Goal: Task Accomplishment & Management: Complete application form

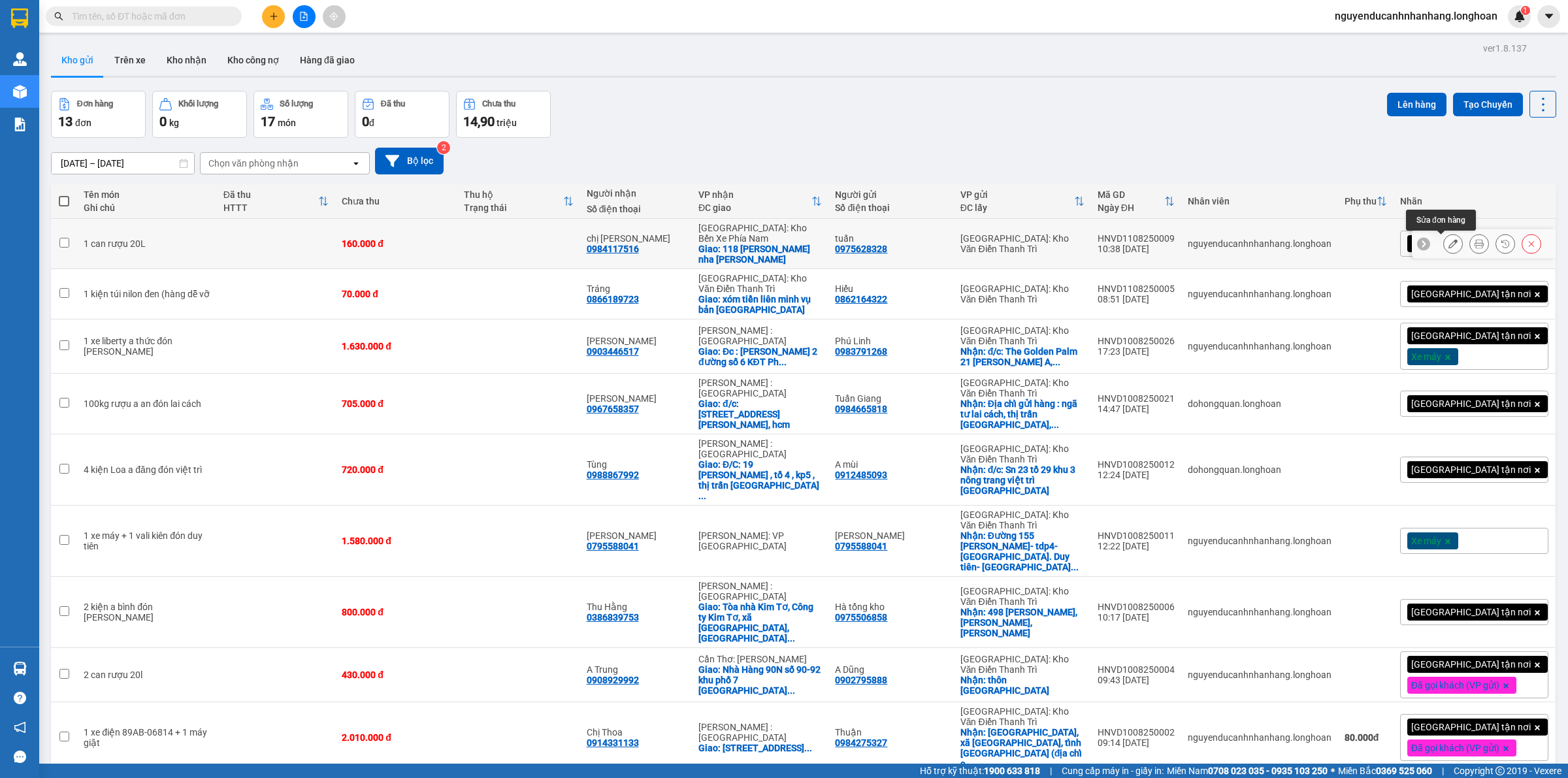
click at [1449, 242] on icon at bounding box center [1454, 243] width 9 height 9
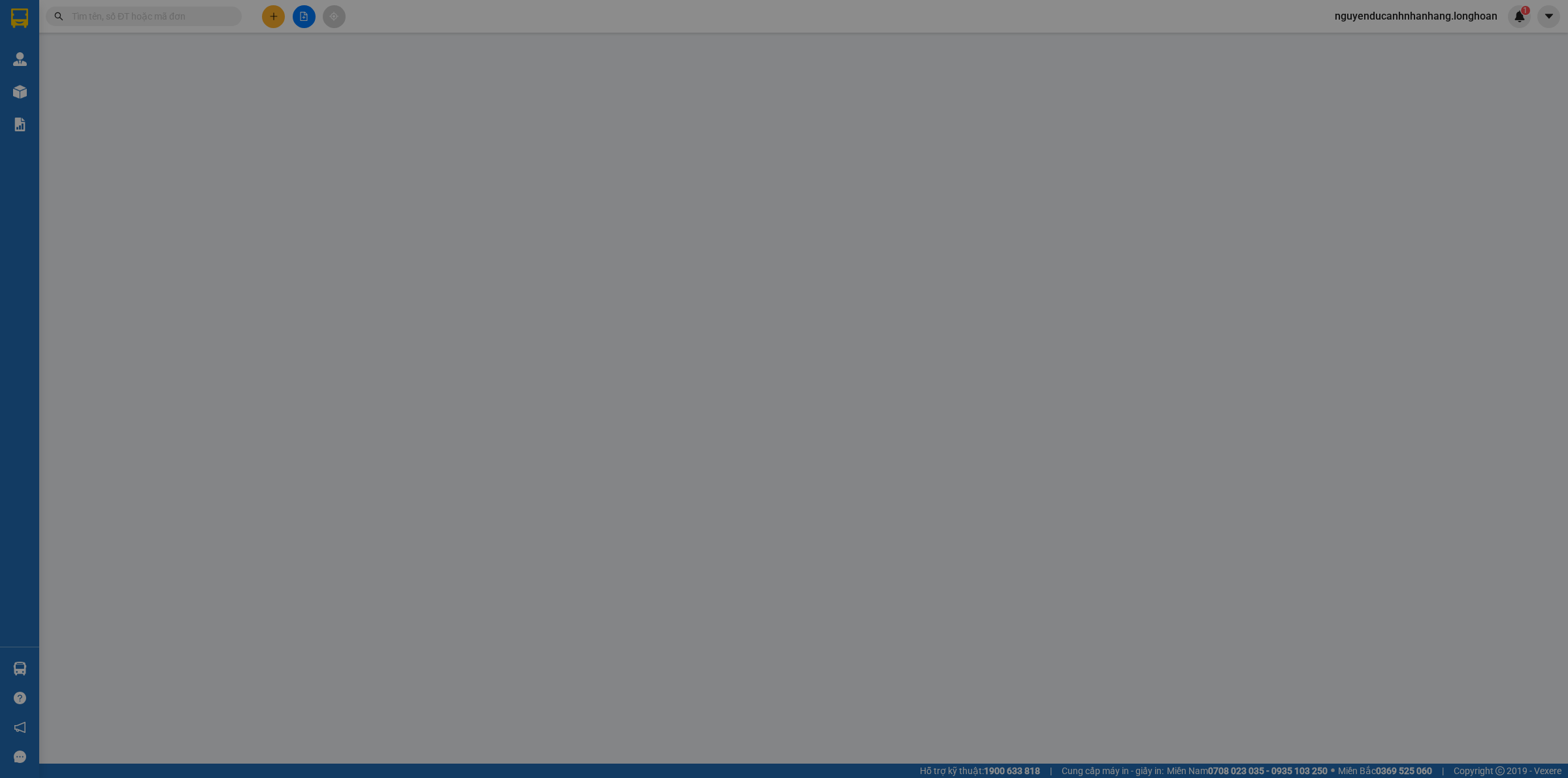
type input "0975628328"
type input "tuấn"
type input "0984117516"
type input "chị [PERSON_NAME]"
checkbox input "true"
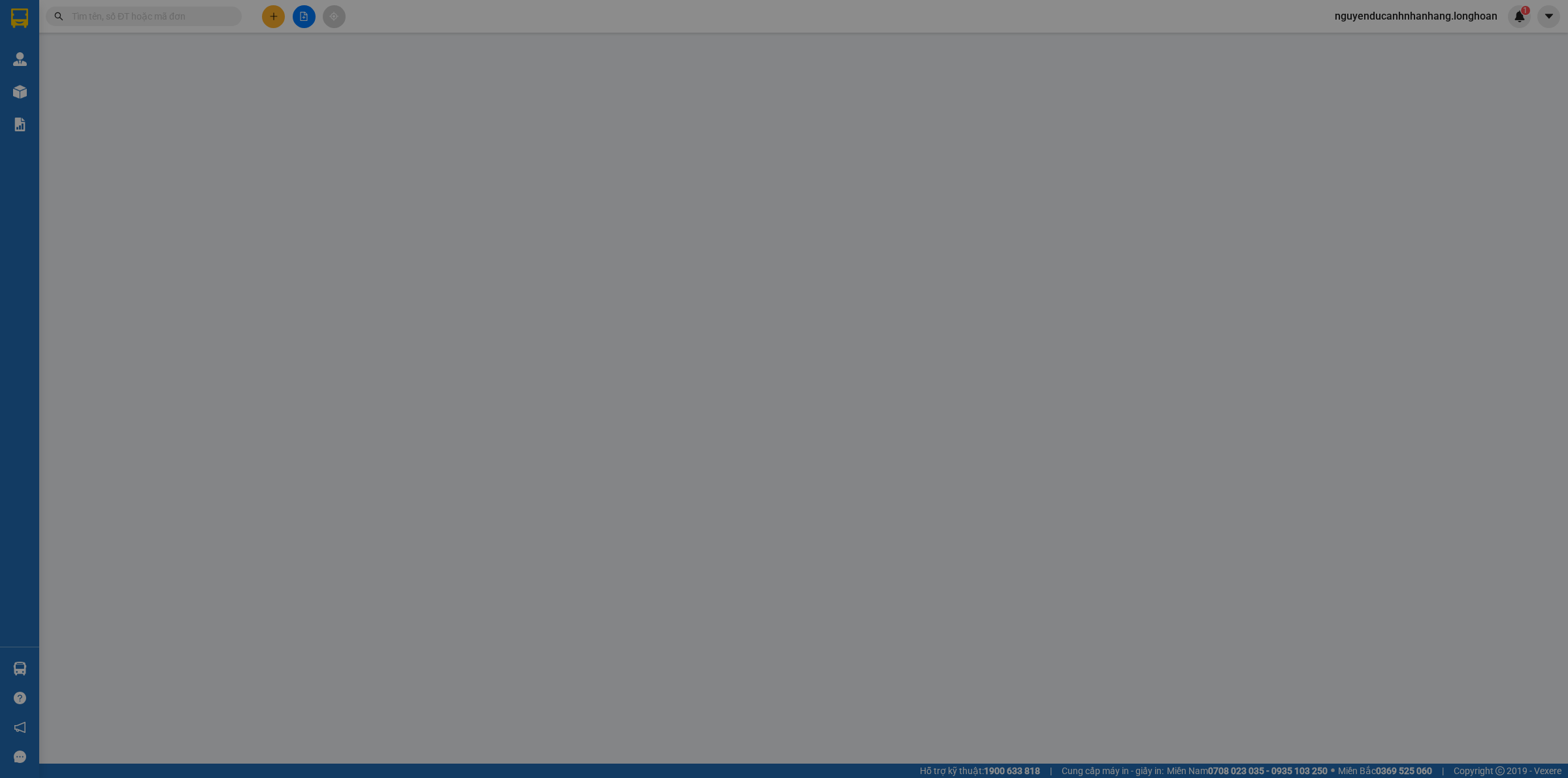
type input "118 [PERSON_NAME] nha [PERSON_NAME]"
type input "160.000"
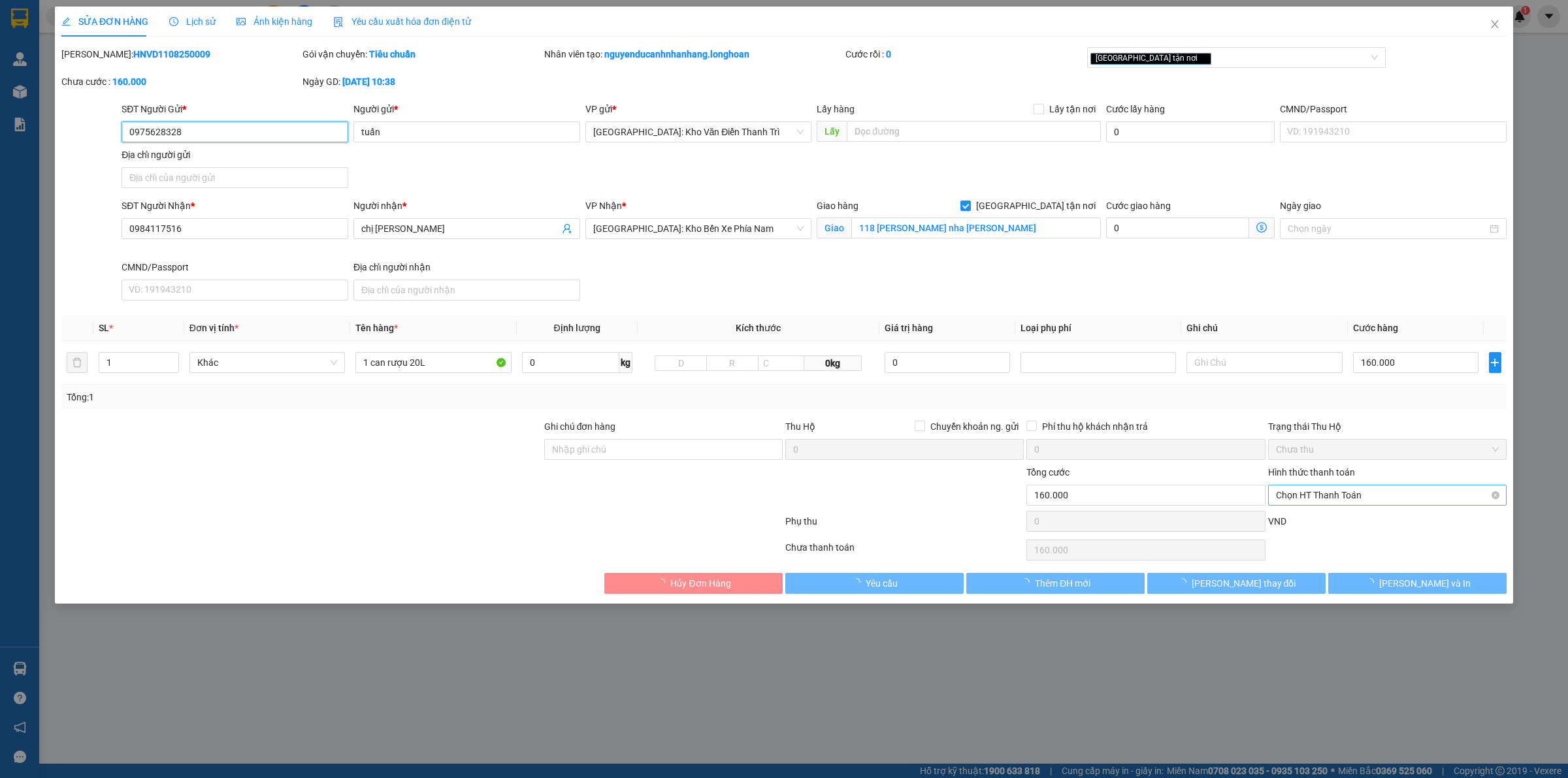
click at [1326, 489] on span "Chọn HT Thanh Toán" at bounding box center [1388, 494] width 223 height 20
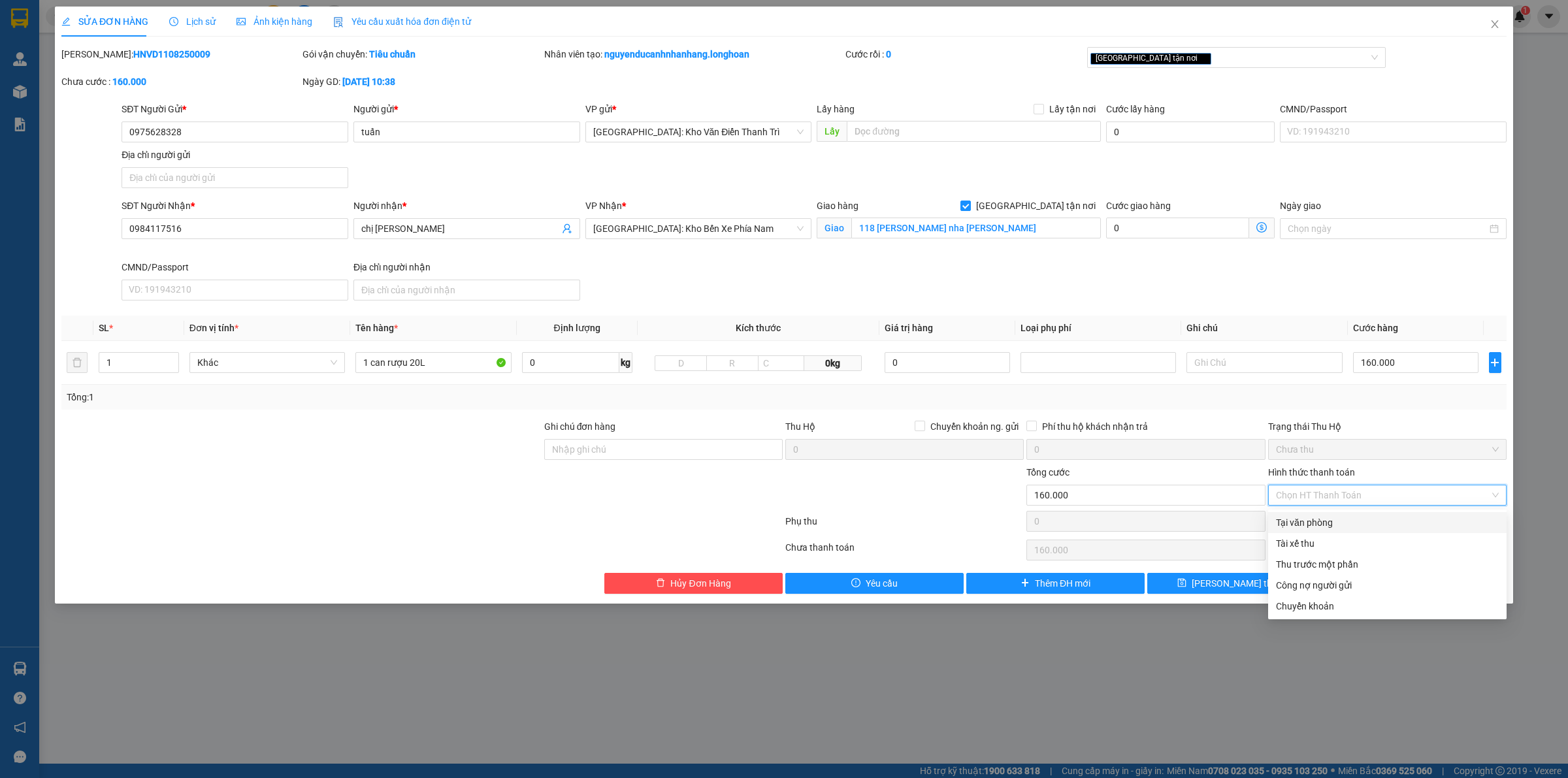
click at [1322, 520] on div "Tại văn phòng" at bounding box center [1388, 521] width 223 height 14
type input "0"
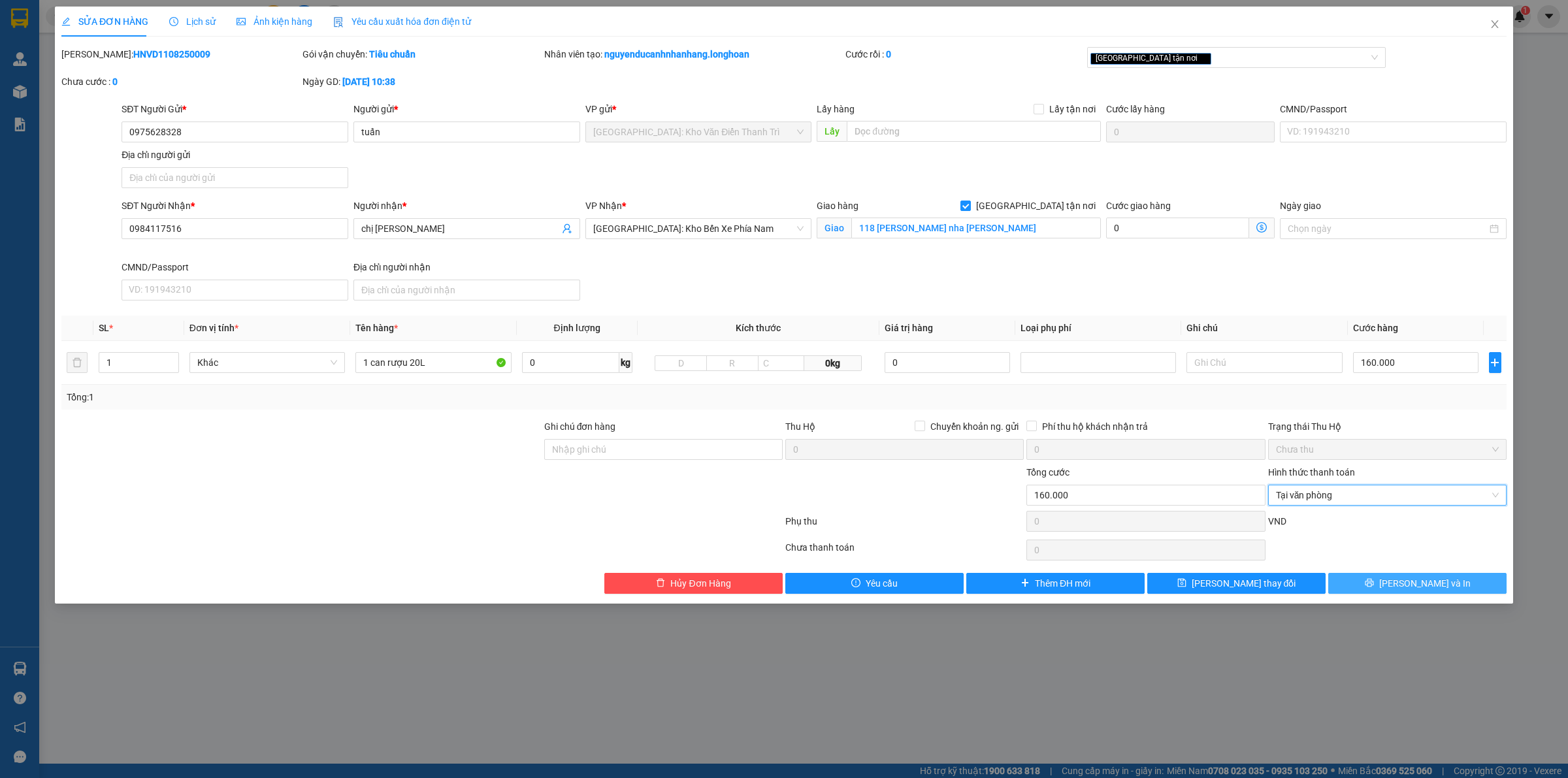
click at [1390, 584] on button "[PERSON_NAME] và In" at bounding box center [1417, 583] width 178 height 21
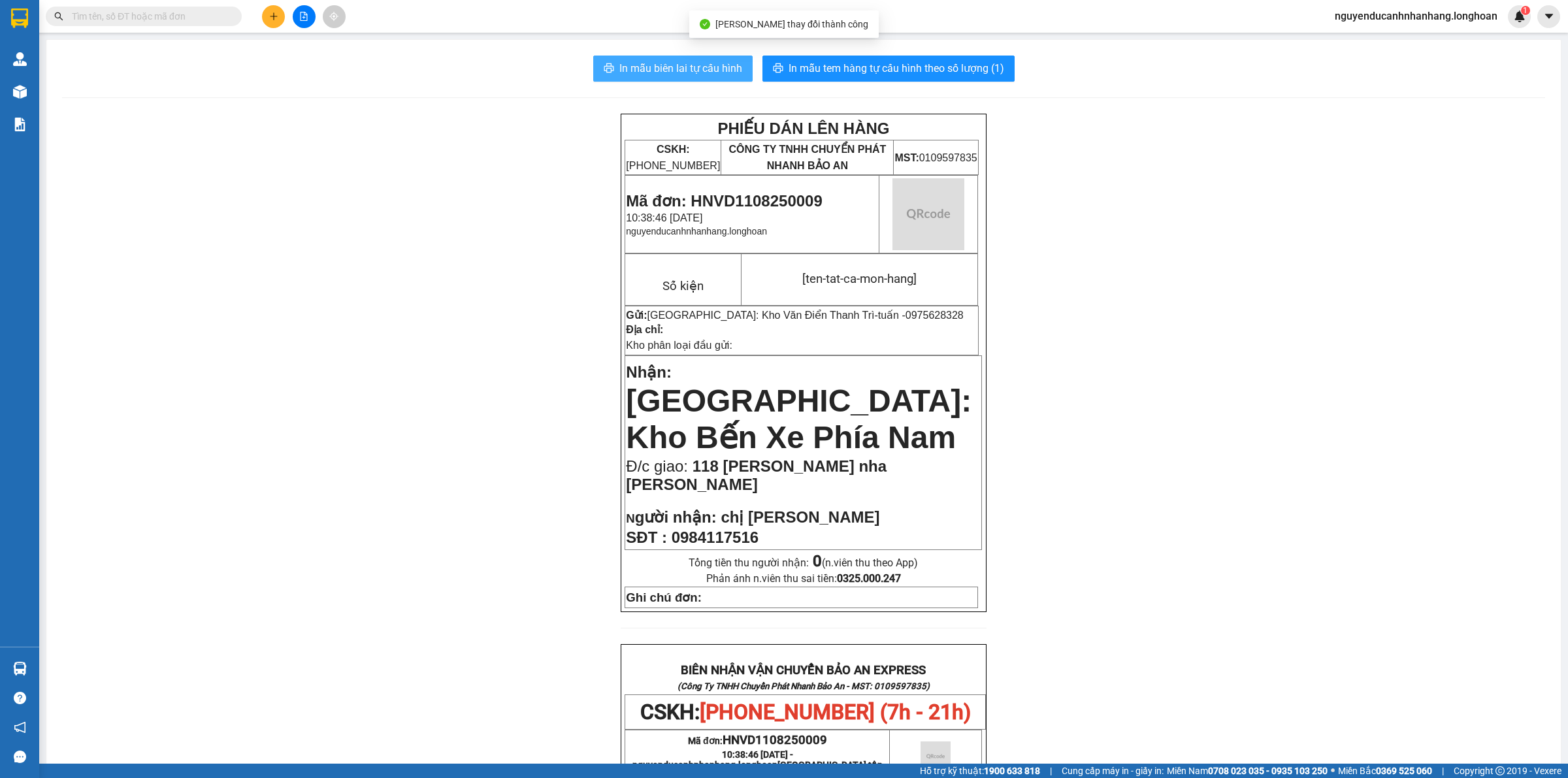
click at [673, 59] on button "In mẫu biên lai tự cấu hình" at bounding box center [673, 68] width 159 height 26
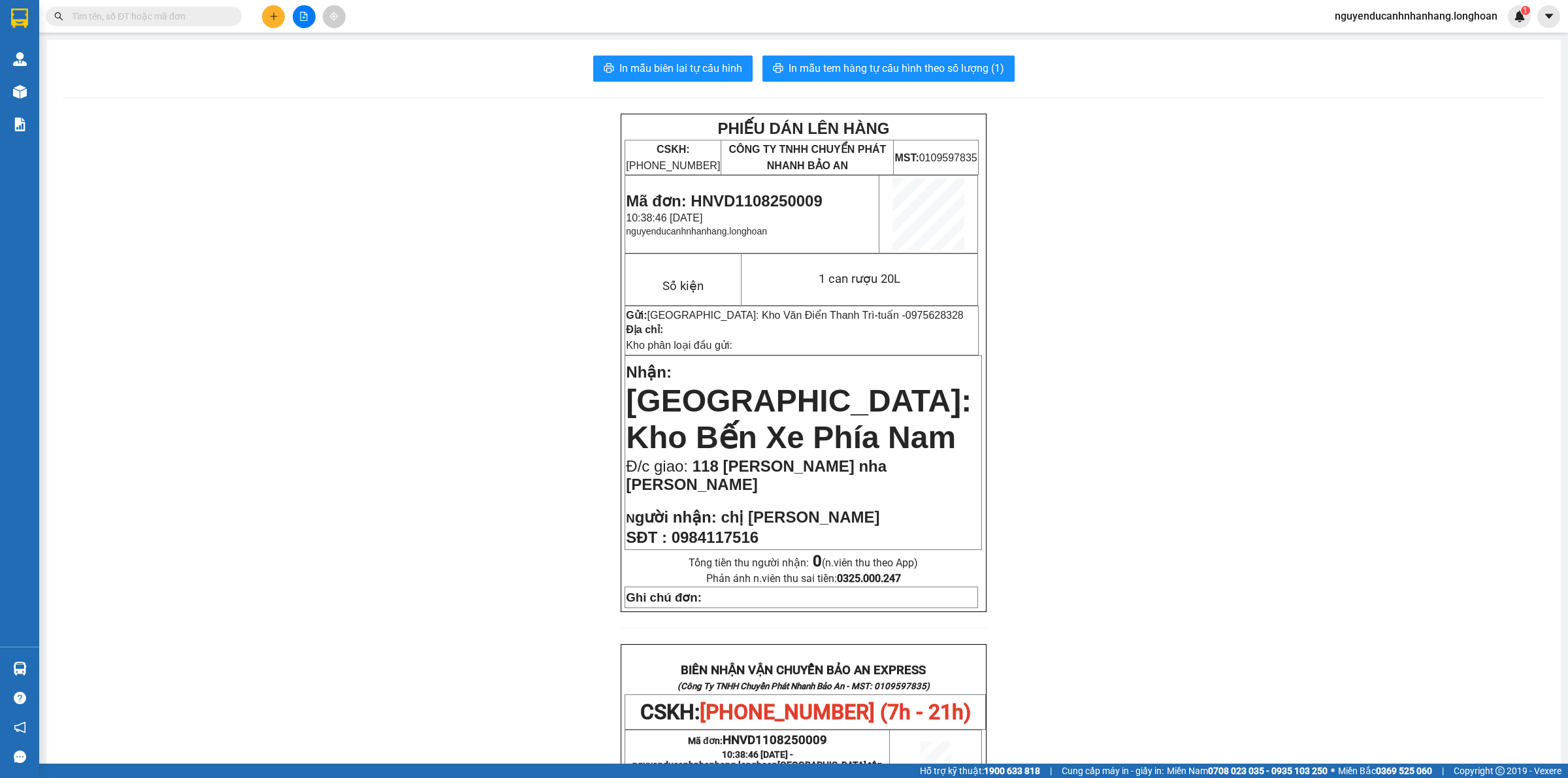
click at [300, 9] on button at bounding box center [304, 17] width 22 height 22
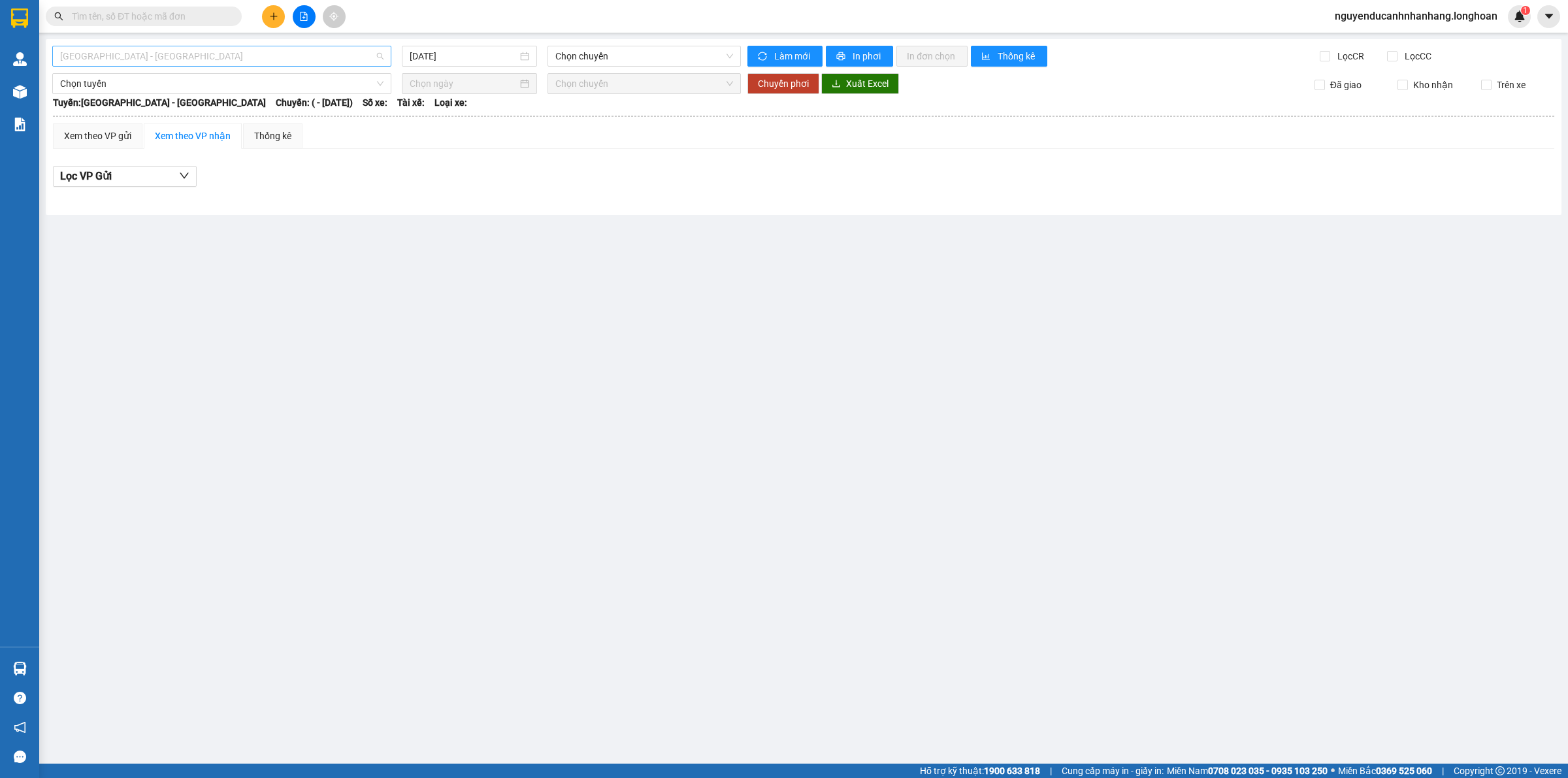
click at [259, 63] on span "[GEOGRAPHIC_DATA] - [GEOGRAPHIC_DATA]" at bounding box center [221, 56] width 323 height 20
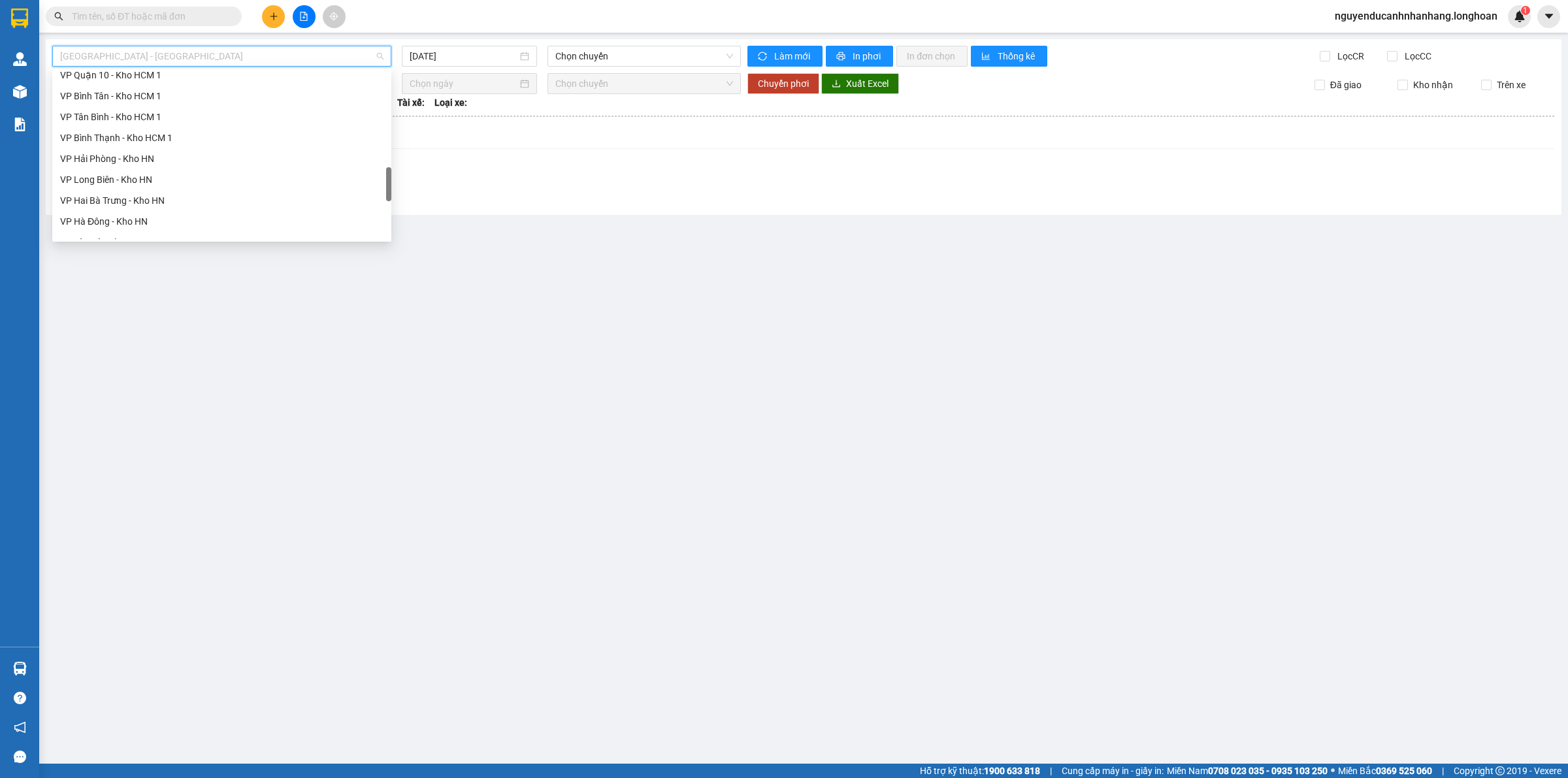
scroll to position [857, 0]
click at [136, 128] on div "Nam [GEOGRAPHIC_DATA]" at bounding box center [221, 125] width 323 height 14
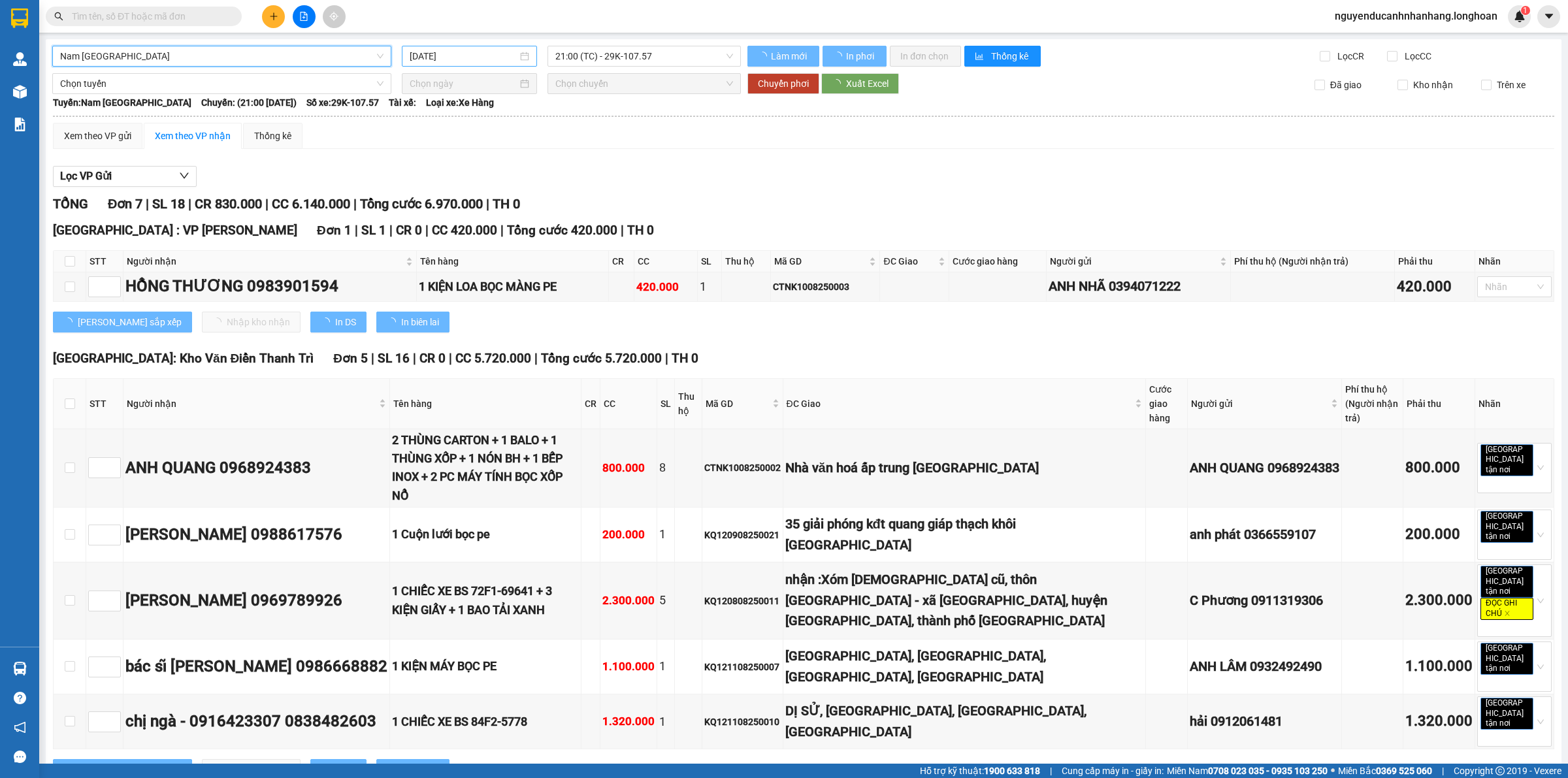
click at [459, 62] on input "[DATE]" at bounding box center [463, 55] width 108 height 14
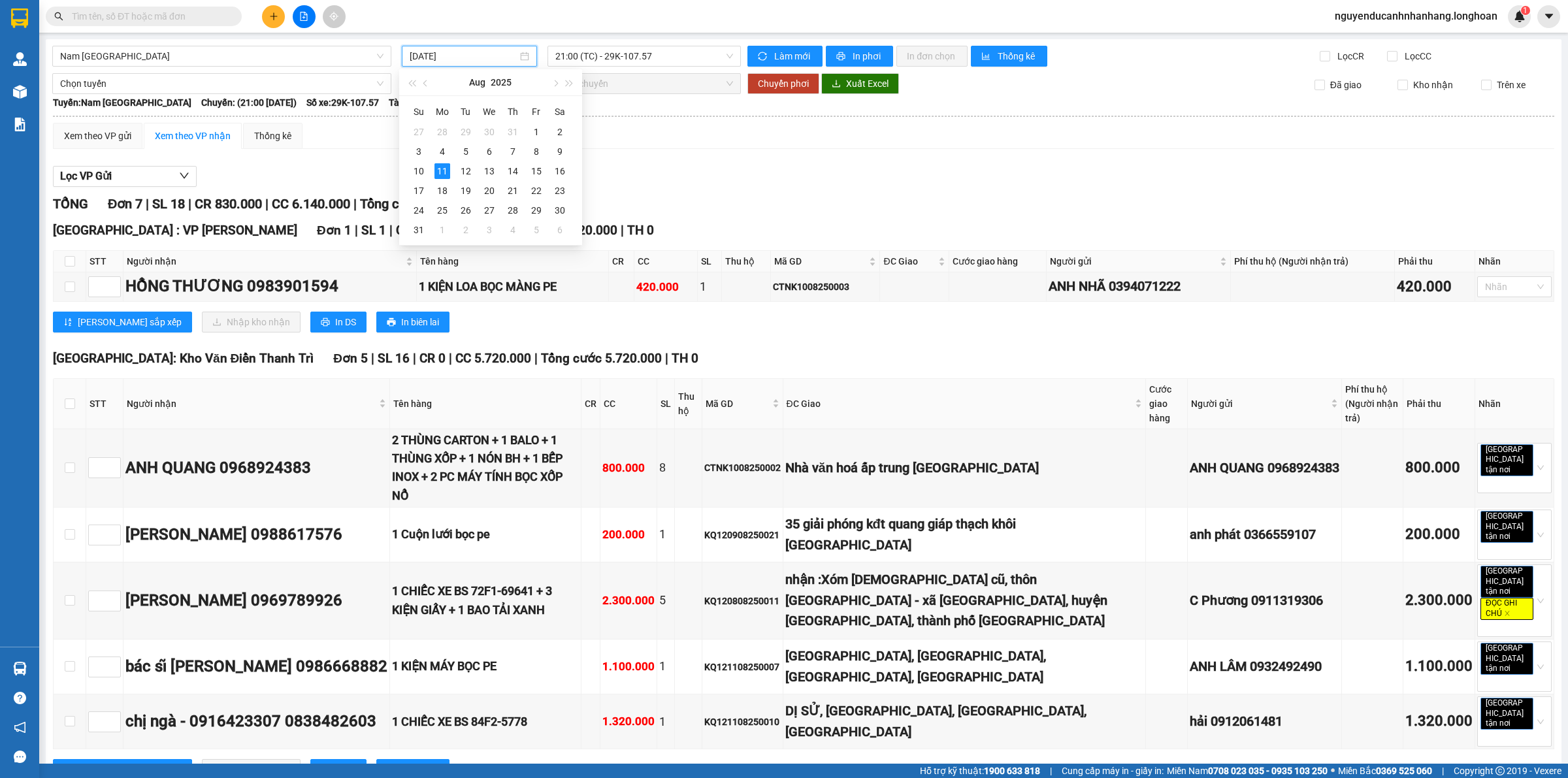
drag, startPoint x: 682, startPoint y: 138, endPoint x: 665, endPoint y: 83, distance: 57.6
click at [683, 135] on div "Xem theo VP gửi Xem theo VP nhận Thống kê" at bounding box center [804, 136] width 1501 height 26
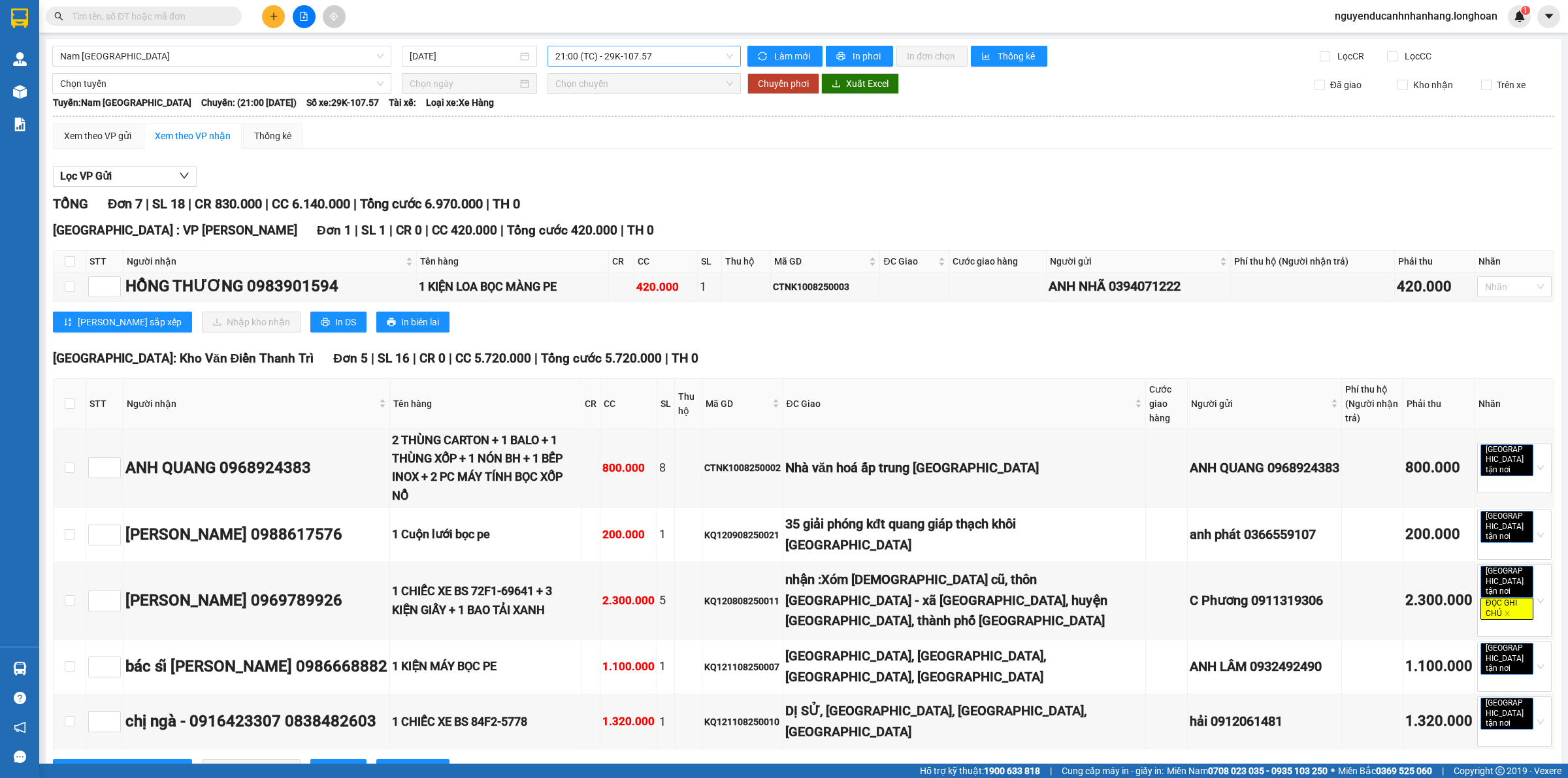
click at [656, 62] on span "21:00 (TC) - 29K-107.57" at bounding box center [644, 56] width 178 height 20
click at [632, 105] on div "21:00 (TC) - 29K-107.57" at bounding box center [602, 103] width 102 height 14
click at [647, 134] on div "Xem theo VP gửi Xem theo VP nhận Thống kê" at bounding box center [804, 136] width 1501 height 26
click at [642, 57] on span "21:00 (TC) - 29K-107.57" at bounding box center [644, 56] width 178 height 20
click at [636, 103] on div "21:00 (TC) - 29K-107.57" at bounding box center [602, 103] width 102 height 14
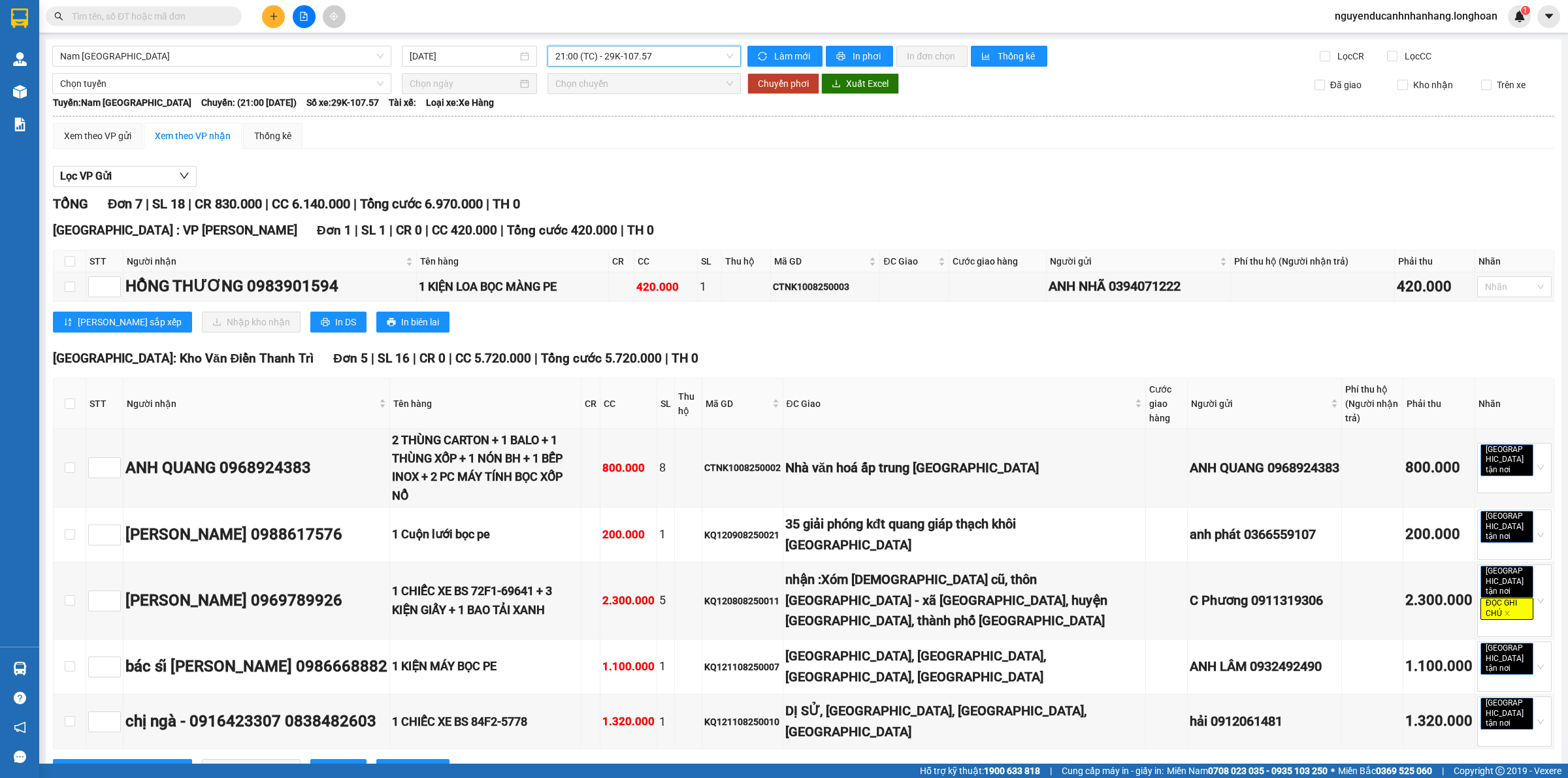
click at [645, 60] on span "21:00 (TC) - 29K-107.57" at bounding box center [644, 56] width 178 height 20
click at [680, 122] on th at bounding box center [804, 116] width 1503 height 12
click at [498, 53] on input "[DATE]" at bounding box center [463, 55] width 108 height 14
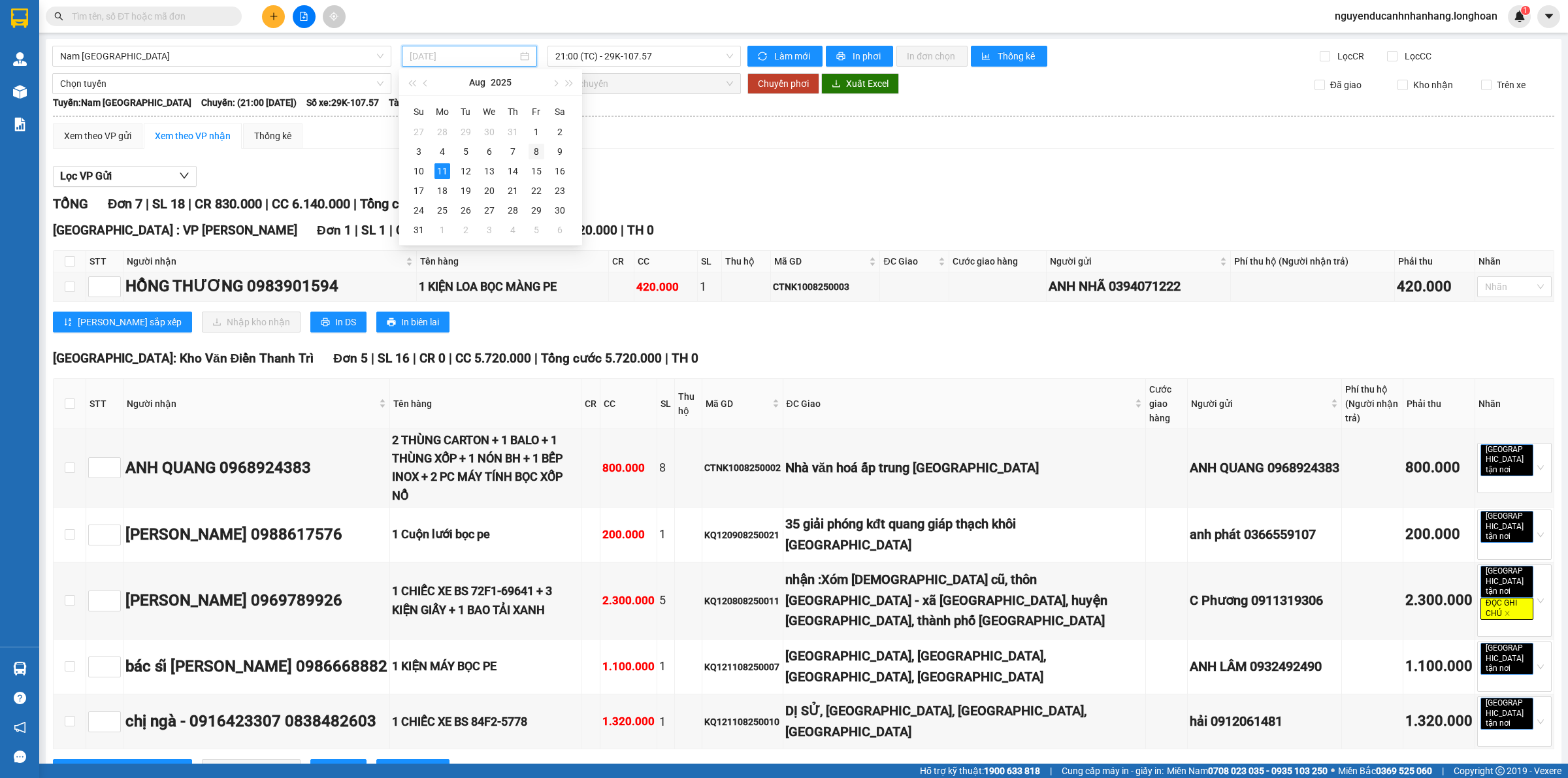
click at [531, 154] on div "8" at bounding box center [536, 151] width 16 height 16
type input "[DATE]"
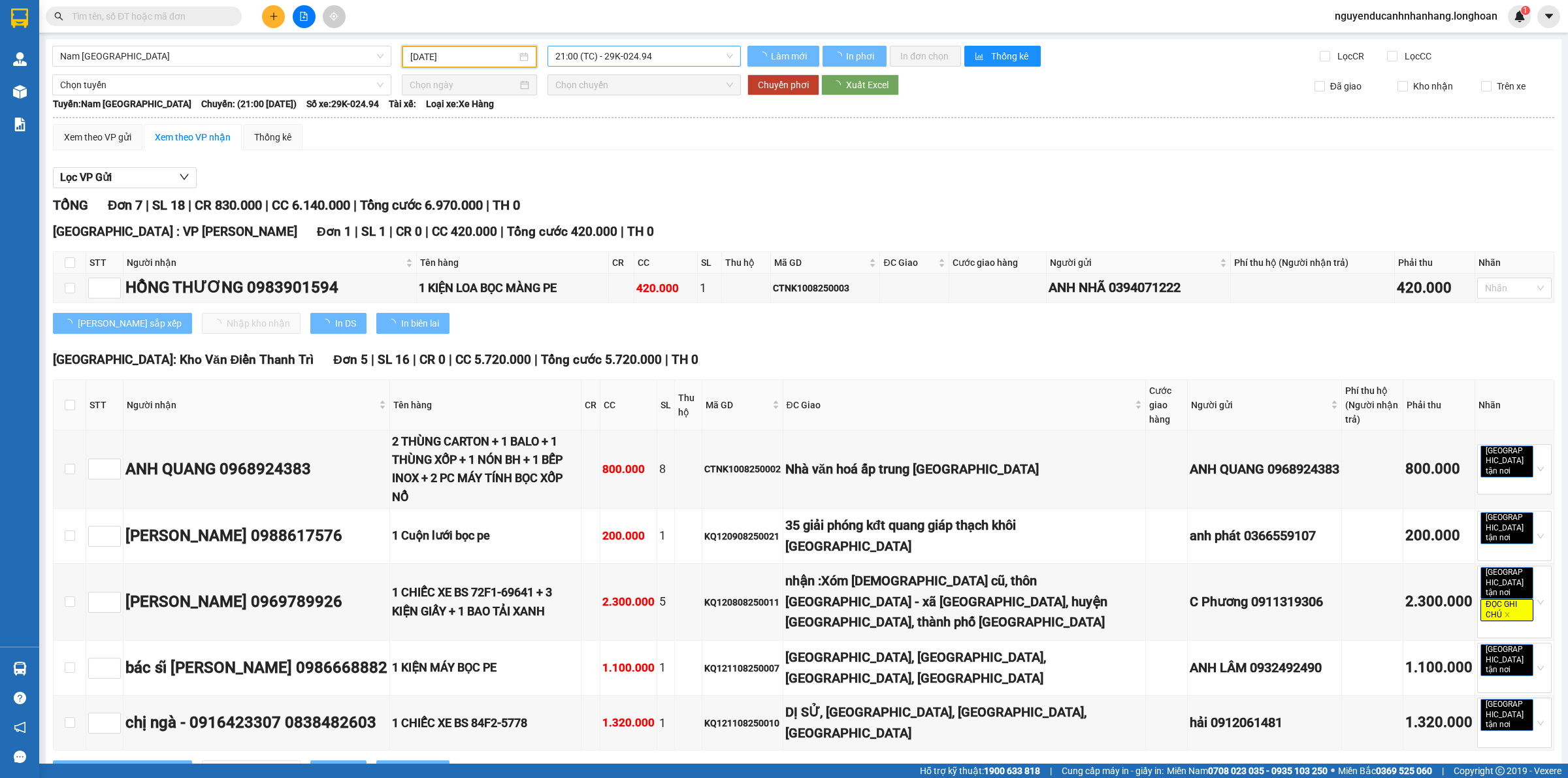
click at [634, 62] on span "21:00 (TC) - 29K-024.94" at bounding box center [644, 56] width 178 height 20
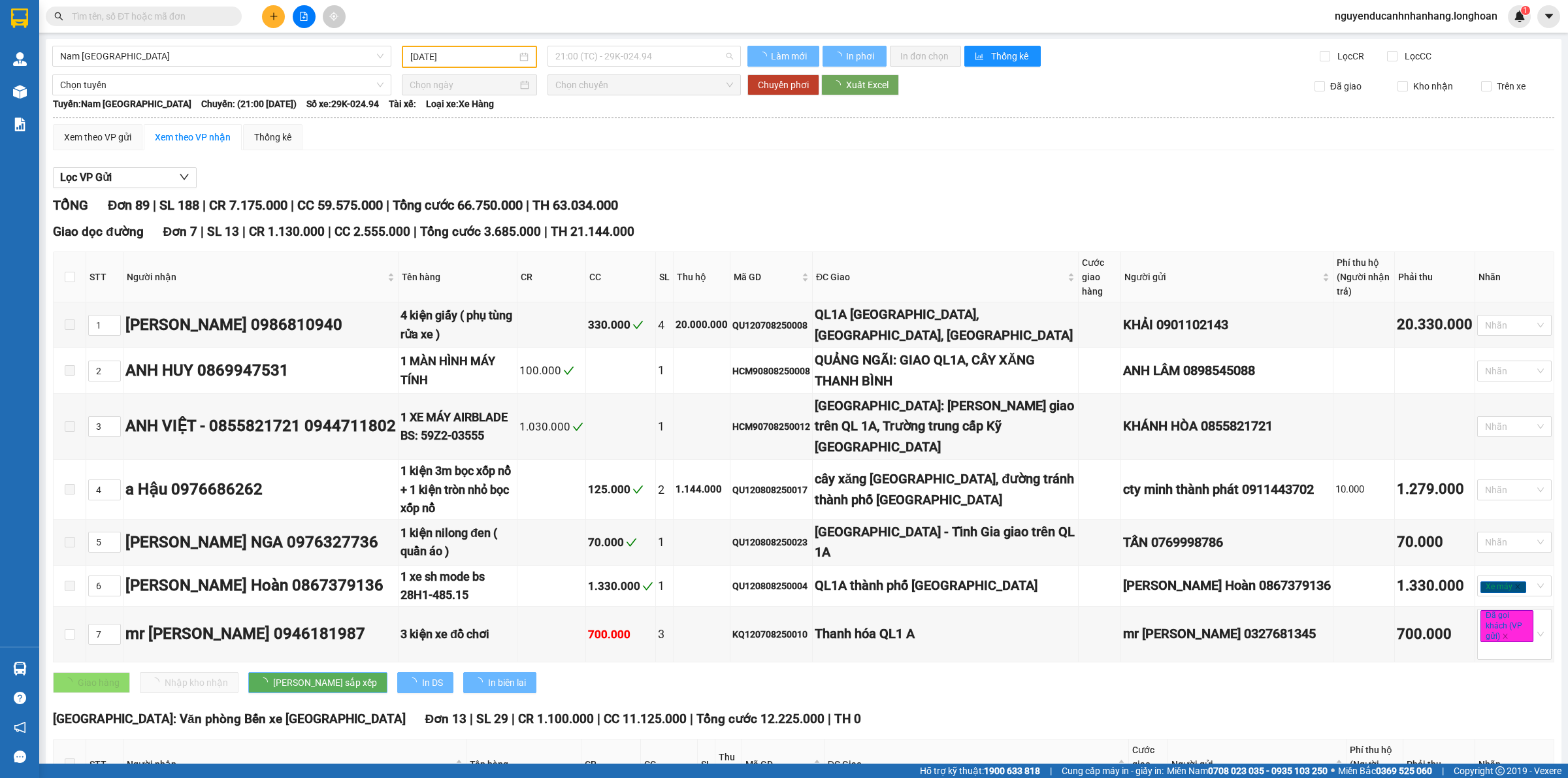
click at [792, 183] on div "Lọc VP Gửi" at bounding box center [804, 178] width 1501 height 22
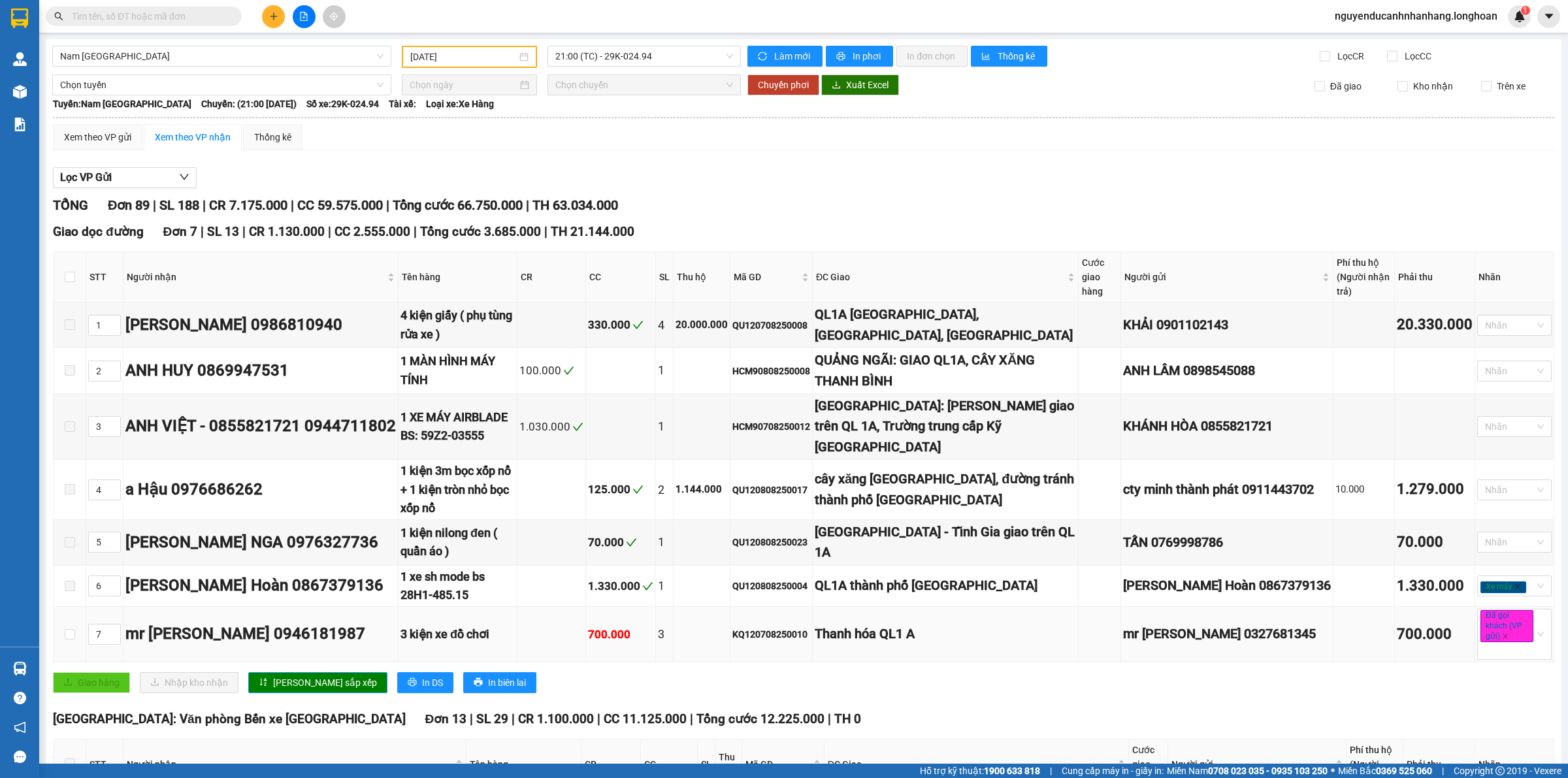
click at [476, 625] on div "3 kiện xe đồ chơi" at bounding box center [458, 635] width 114 height 19
click at [641, 625] on div "700.000" at bounding box center [621, 634] width 66 height 18
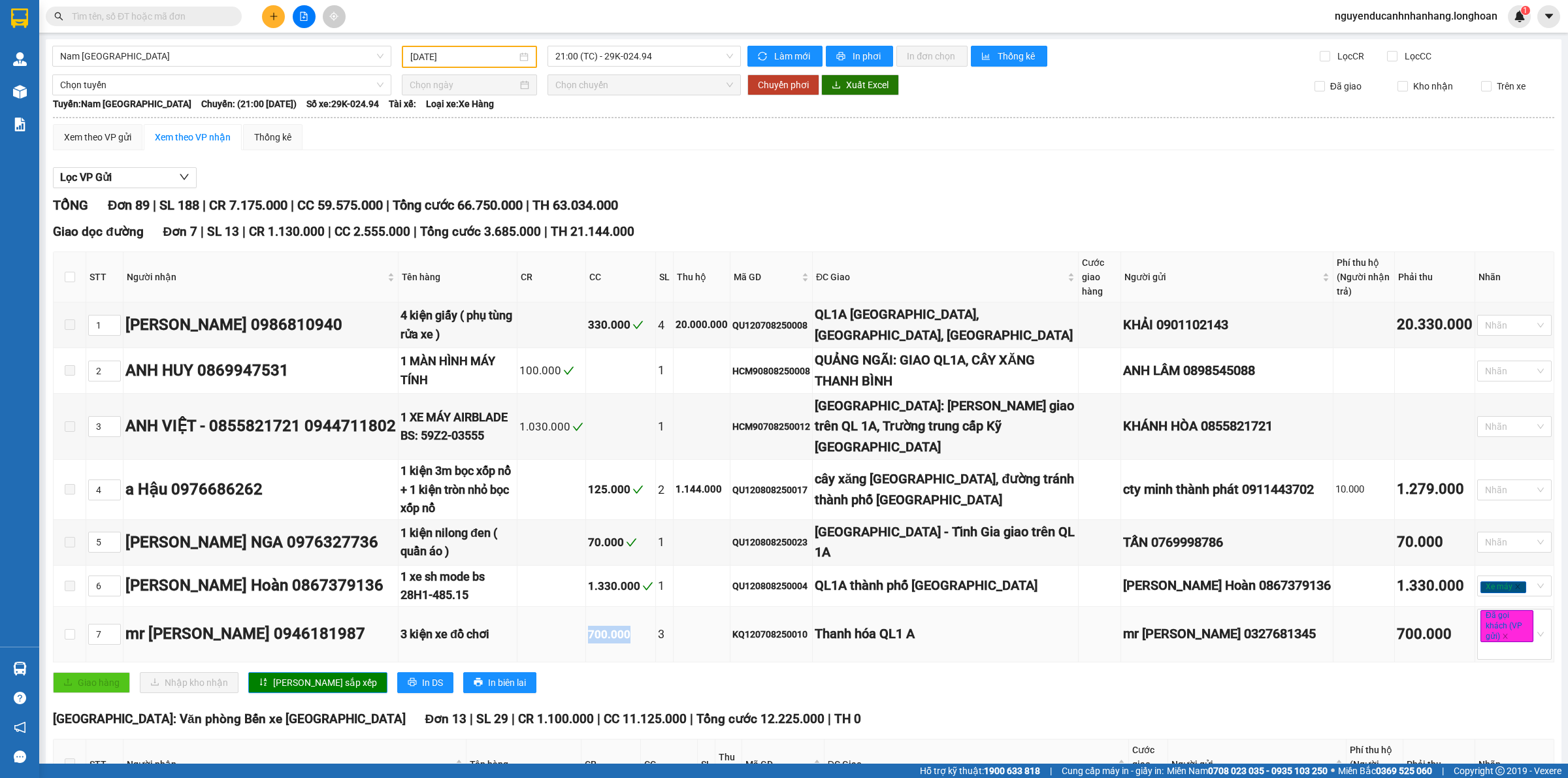
click at [641, 625] on div "700.000" at bounding box center [621, 634] width 66 height 18
click at [479, 625] on div "3 kiện xe đồ chơi" at bounding box center [458, 635] width 114 height 19
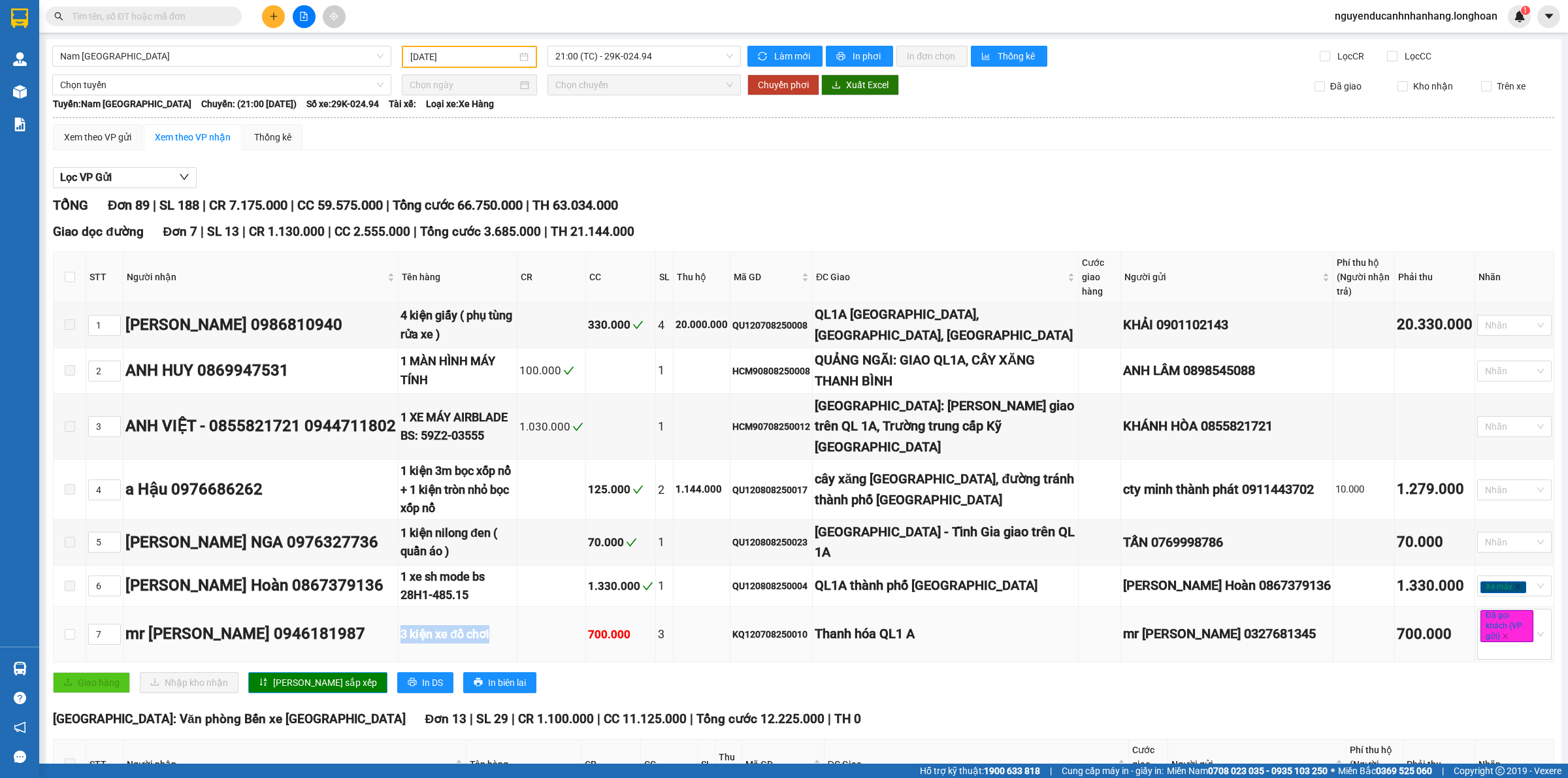
click at [479, 625] on div "3 kiện xe đồ chơi" at bounding box center [458, 635] width 114 height 19
click at [642, 625] on div "700.000" at bounding box center [621, 634] width 66 height 18
click at [155, 18] on input "text" at bounding box center [149, 16] width 155 height 14
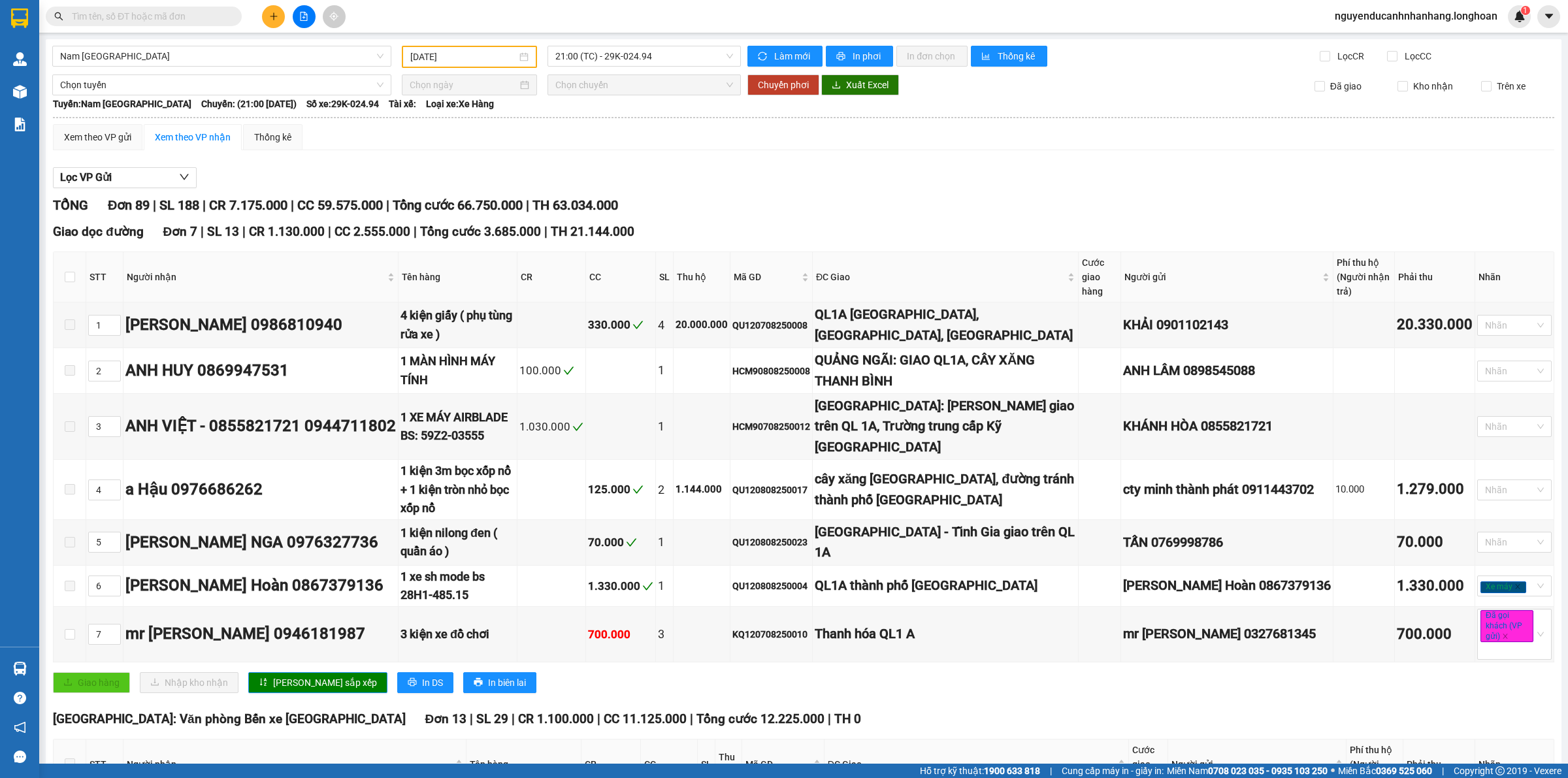
click at [132, 14] on input "text" at bounding box center [149, 16] width 155 height 14
click at [187, 63] on span "Nam [GEOGRAPHIC_DATA]" at bounding box center [221, 56] width 323 height 20
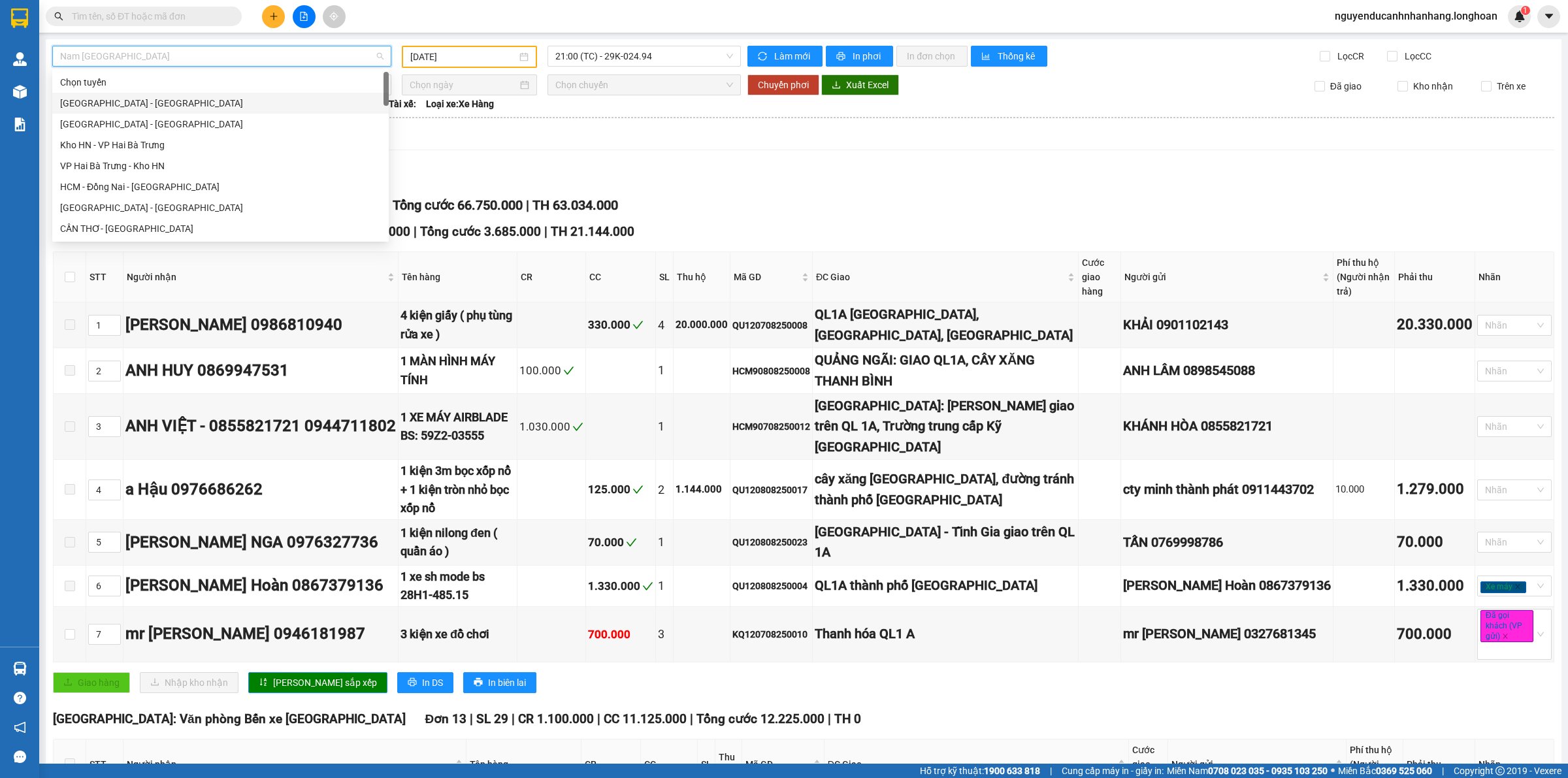
click at [123, 108] on div "[GEOGRAPHIC_DATA] - [GEOGRAPHIC_DATA]" at bounding box center [220, 103] width 321 height 14
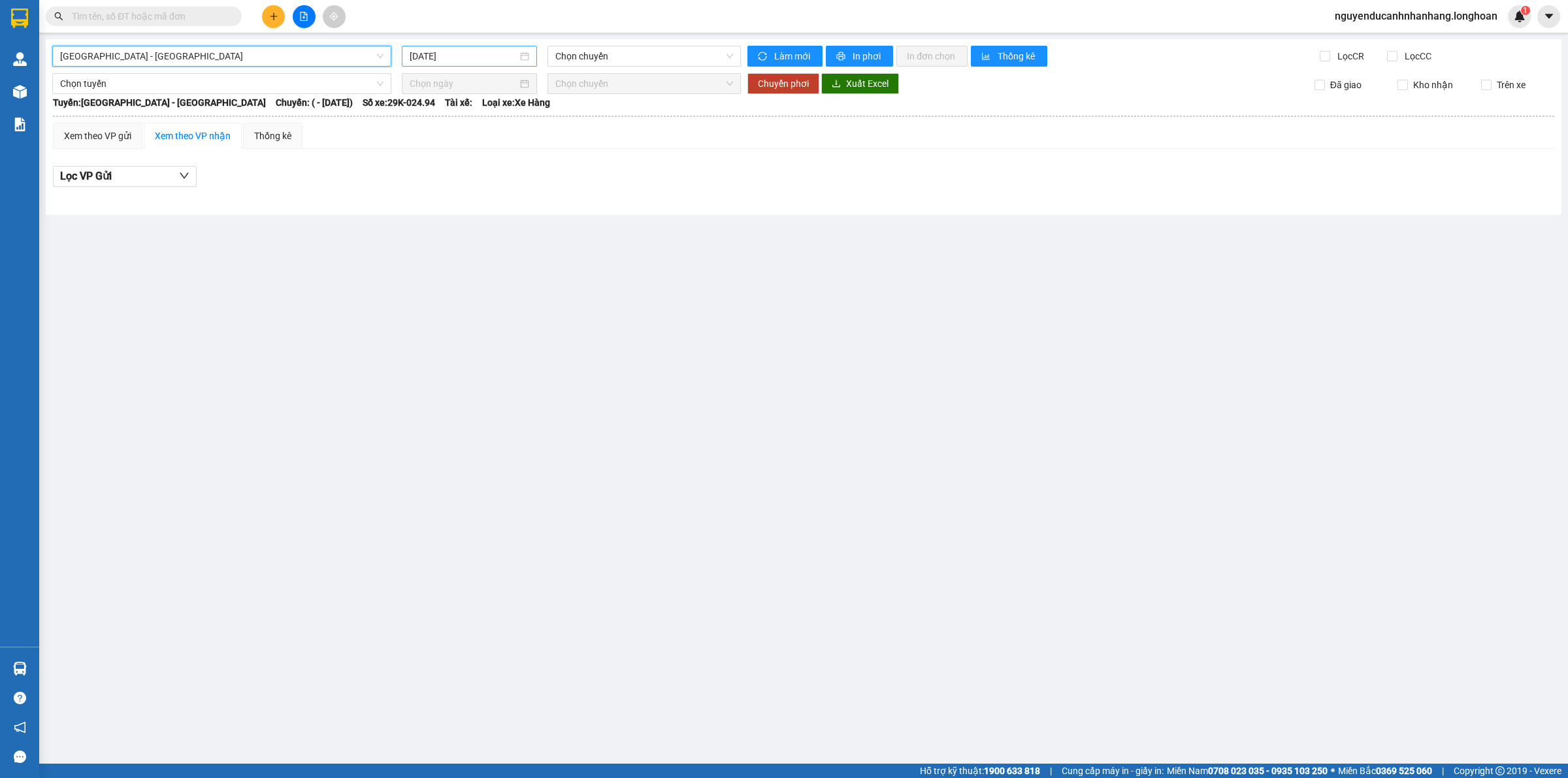
click at [462, 47] on div "[DATE]" at bounding box center [469, 56] width 135 height 21
click at [426, 168] on div "10" at bounding box center [422, 170] width 16 height 16
type input "[DATE]"
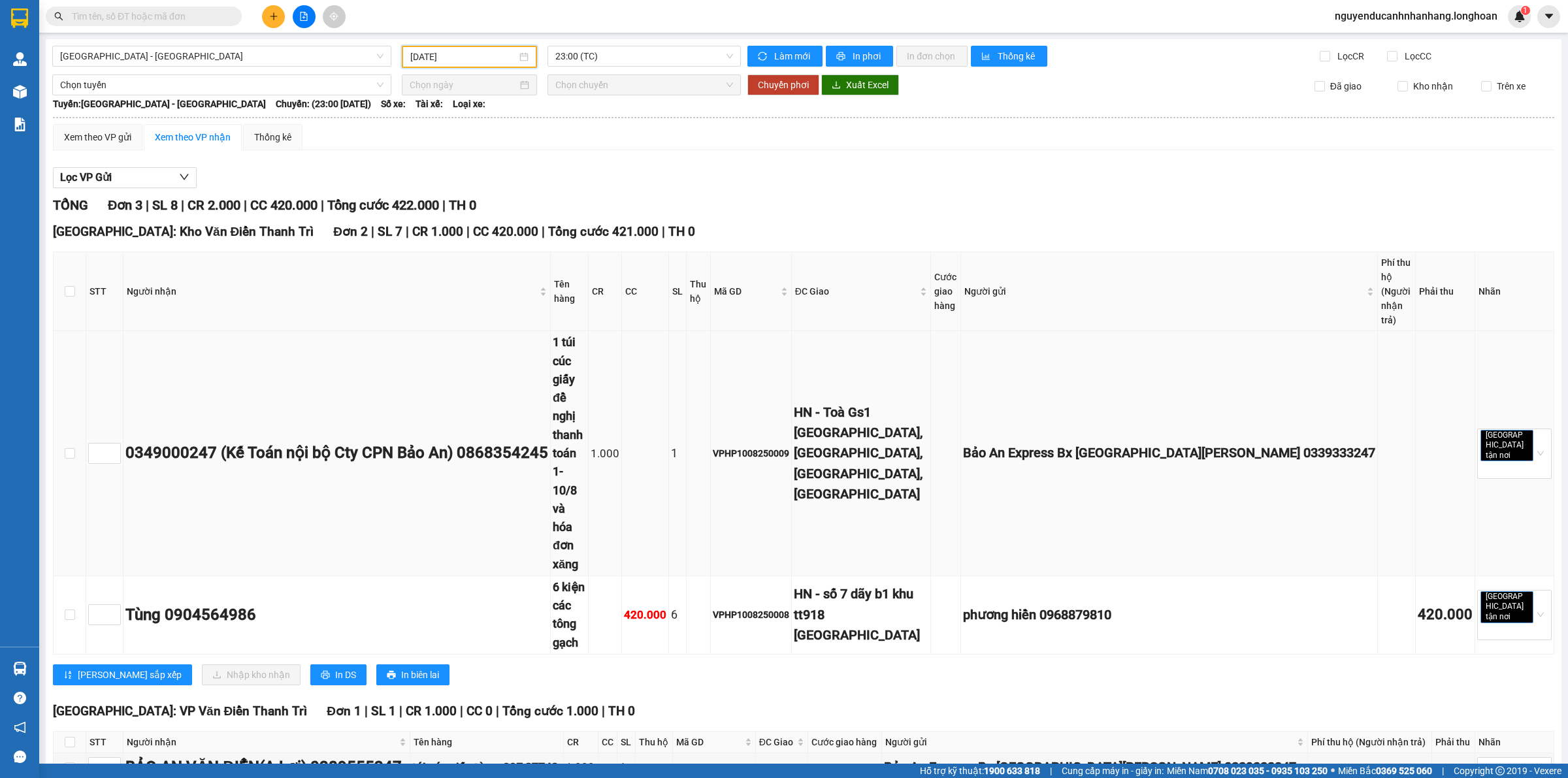
click at [586, 353] on div "1 túi cúc giấy đề nghị thanh toán 1-10/8 và hóa đơn xăng" at bounding box center [570, 453] width 34 height 241
click at [589, 576] on td "6 kiện các tông gạch" at bounding box center [570, 615] width 37 height 79
click at [68, 286] on input "checkbox" at bounding box center [69, 291] width 10 height 10
checkbox input "true"
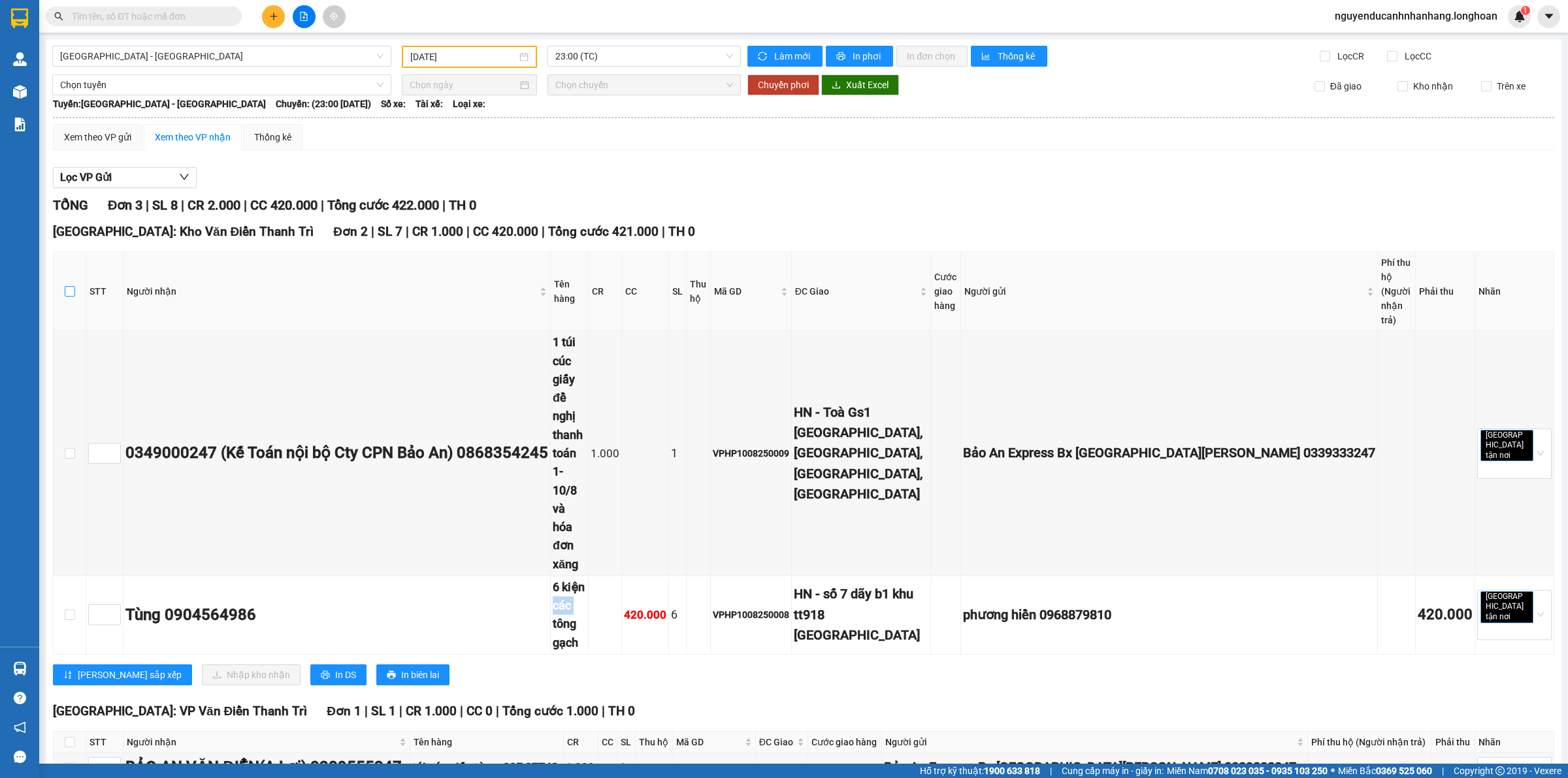
checkbox input "true"
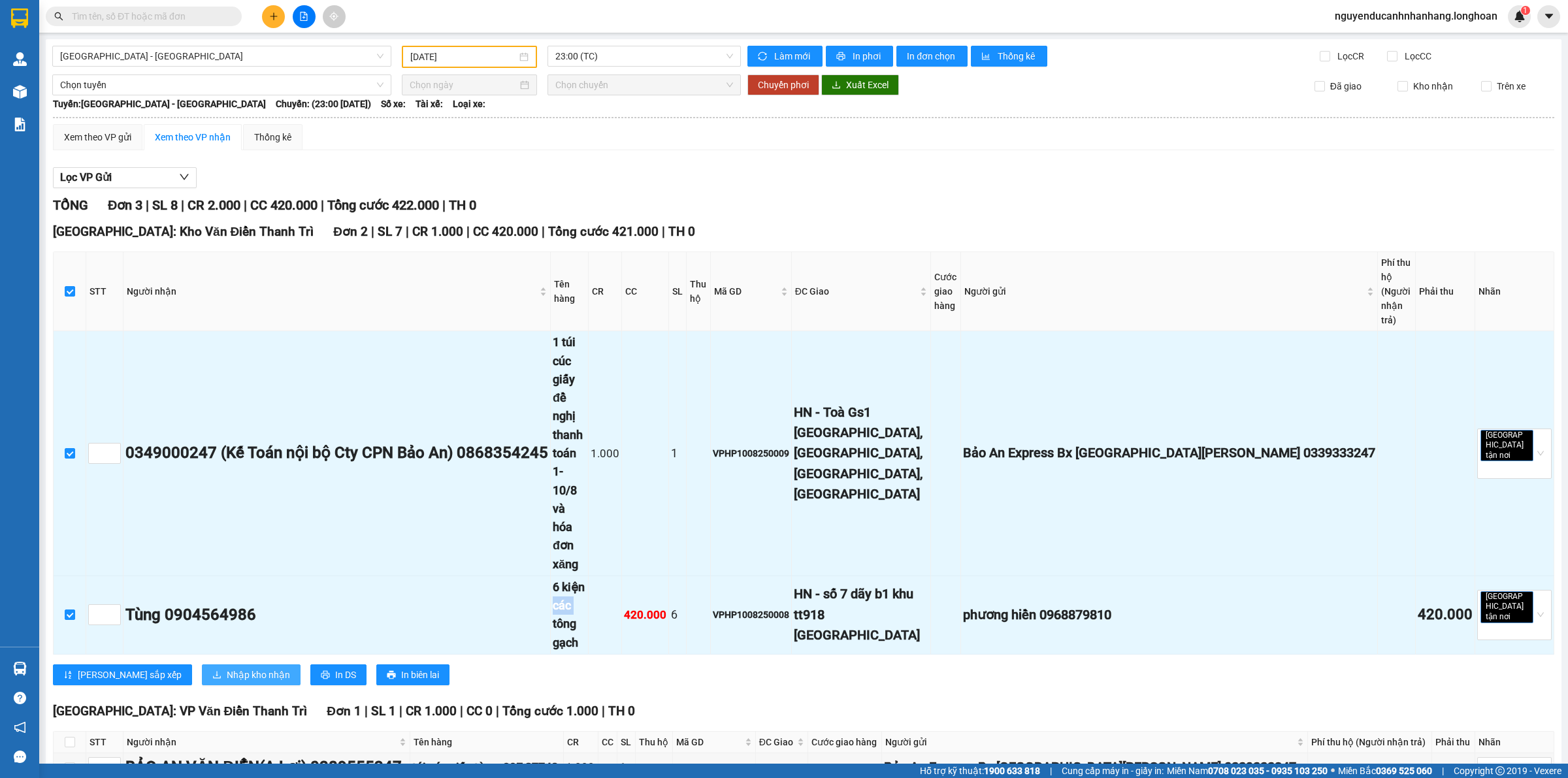
click at [227, 668] on span "Nhập kho nhận" at bounding box center [259, 674] width 64 height 14
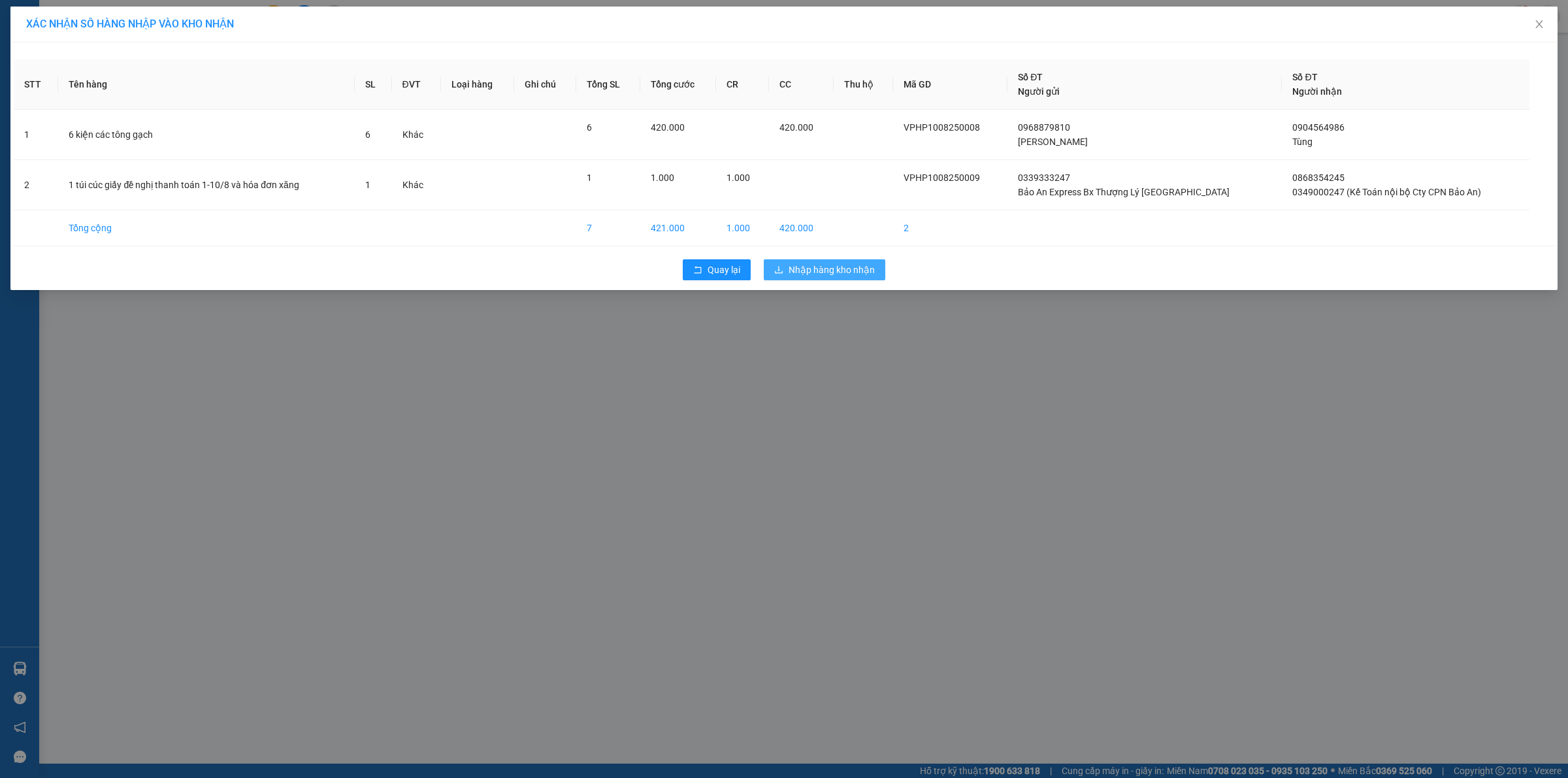
click at [836, 266] on span "Nhập hàng kho nhận" at bounding box center [832, 269] width 86 height 14
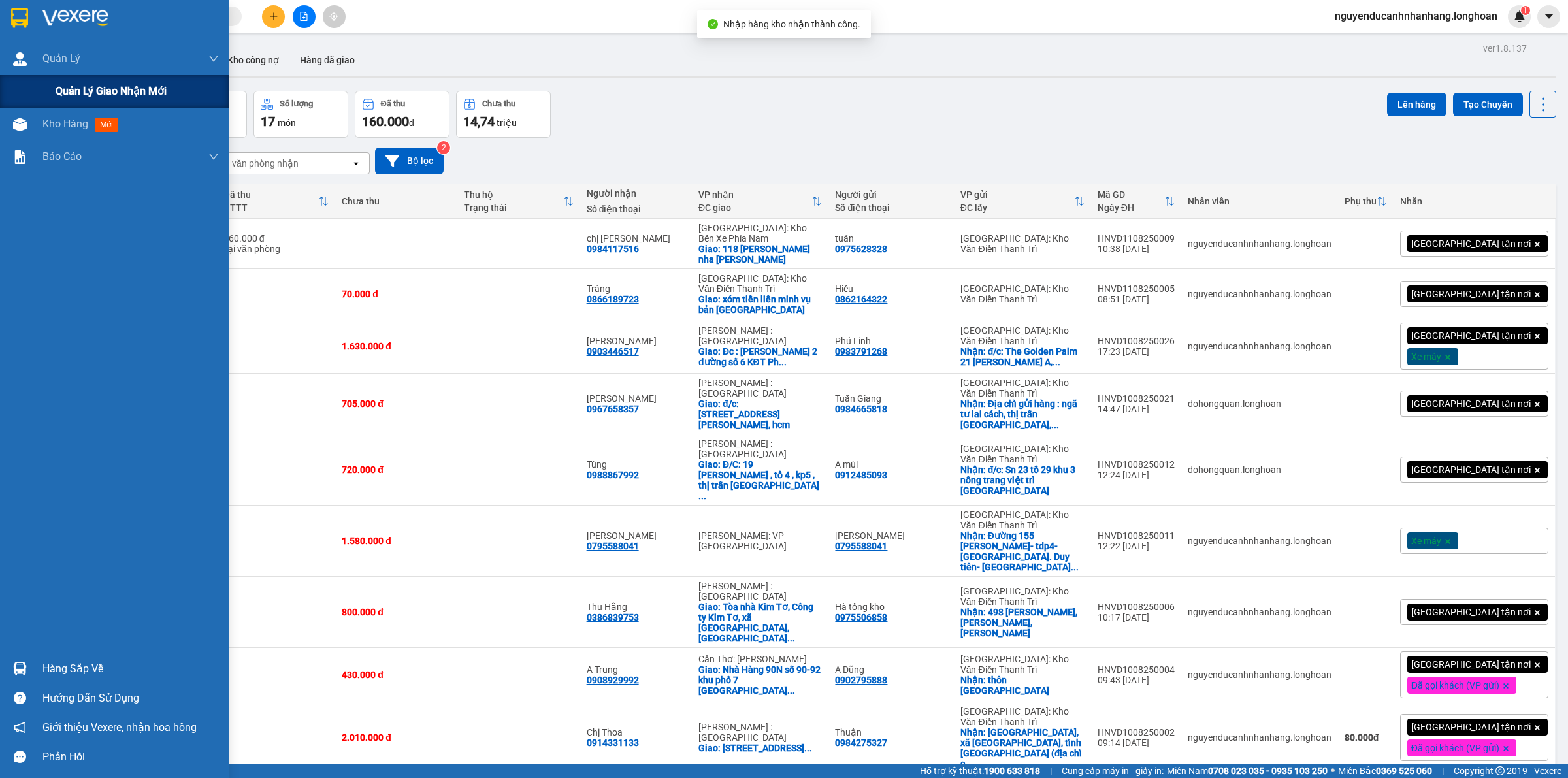
click at [59, 85] on span "Quản lý giao nhận mới" at bounding box center [111, 91] width 111 height 16
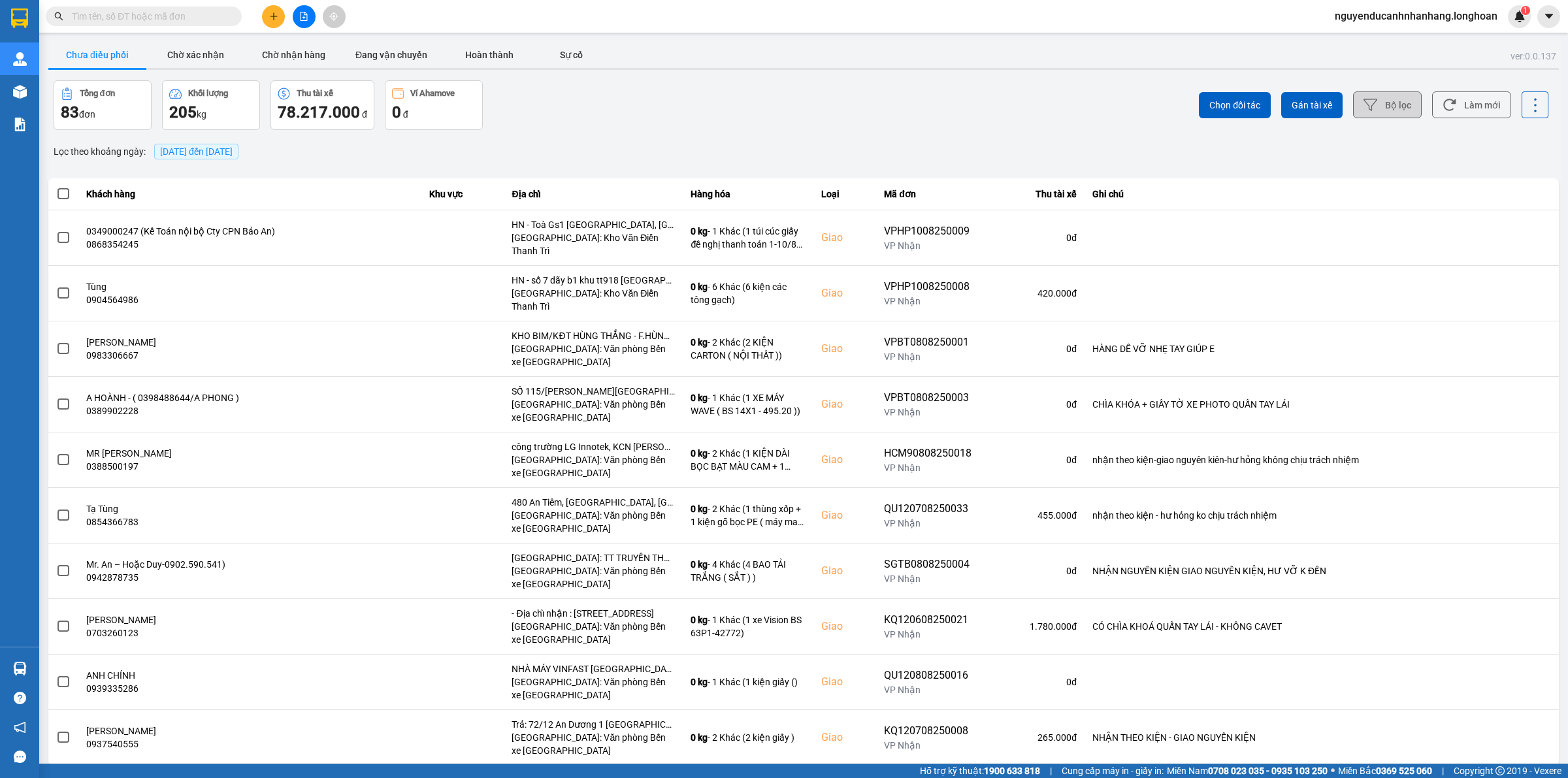
click at [1370, 107] on button "Bộ lọc" at bounding box center [1387, 105] width 68 height 27
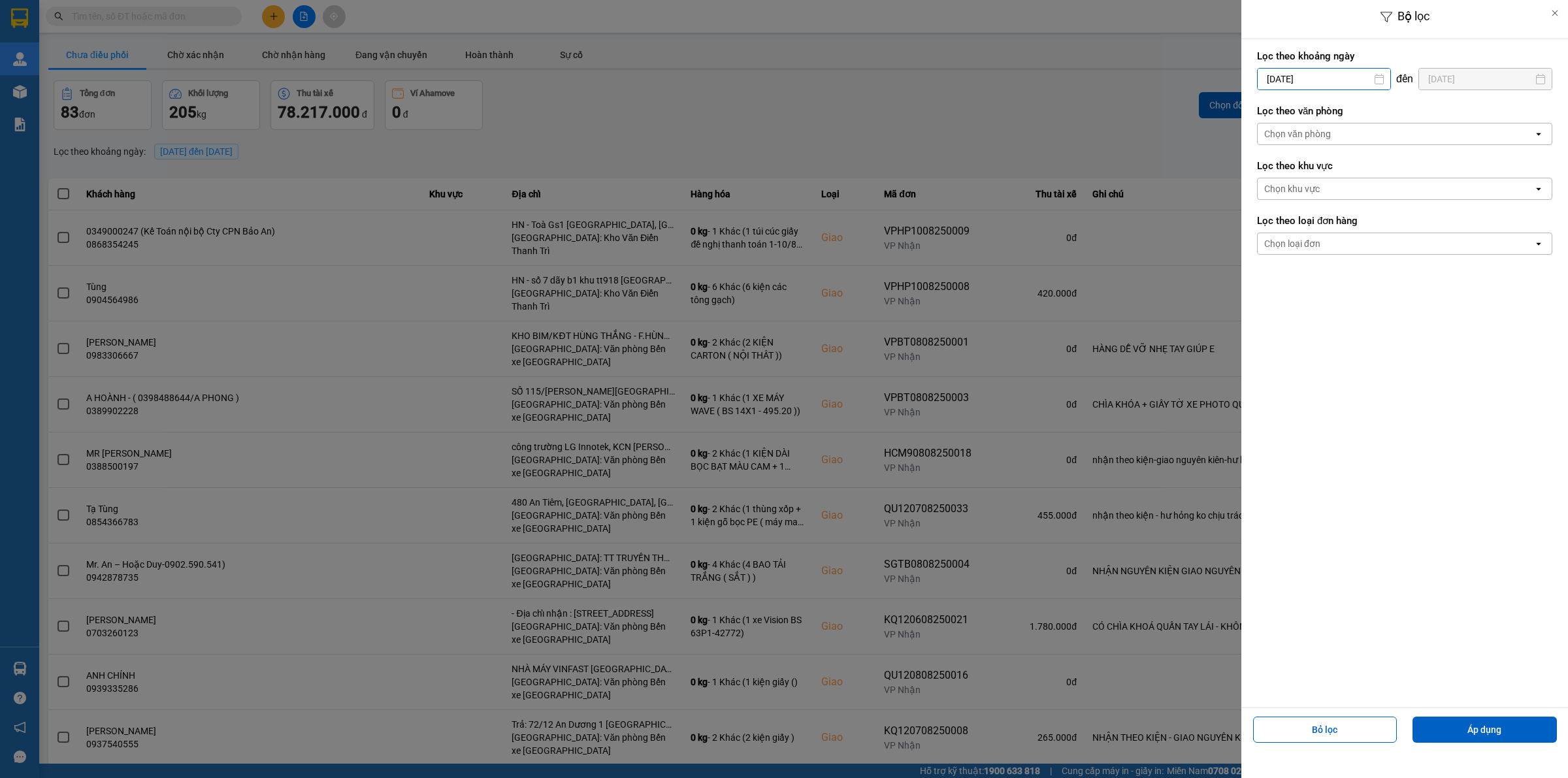
click at [1338, 82] on input "[DATE]" at bounding box center [1324, 79] width 133 height 21
click at [1423, 207] on div "10" at bounding box center [1422, 203] width 19 height 16
type input "[DATE]"
click at [1376, 135] on div "Chọn văn phòng" at bounding box center [1396, 134] width 275 height 21
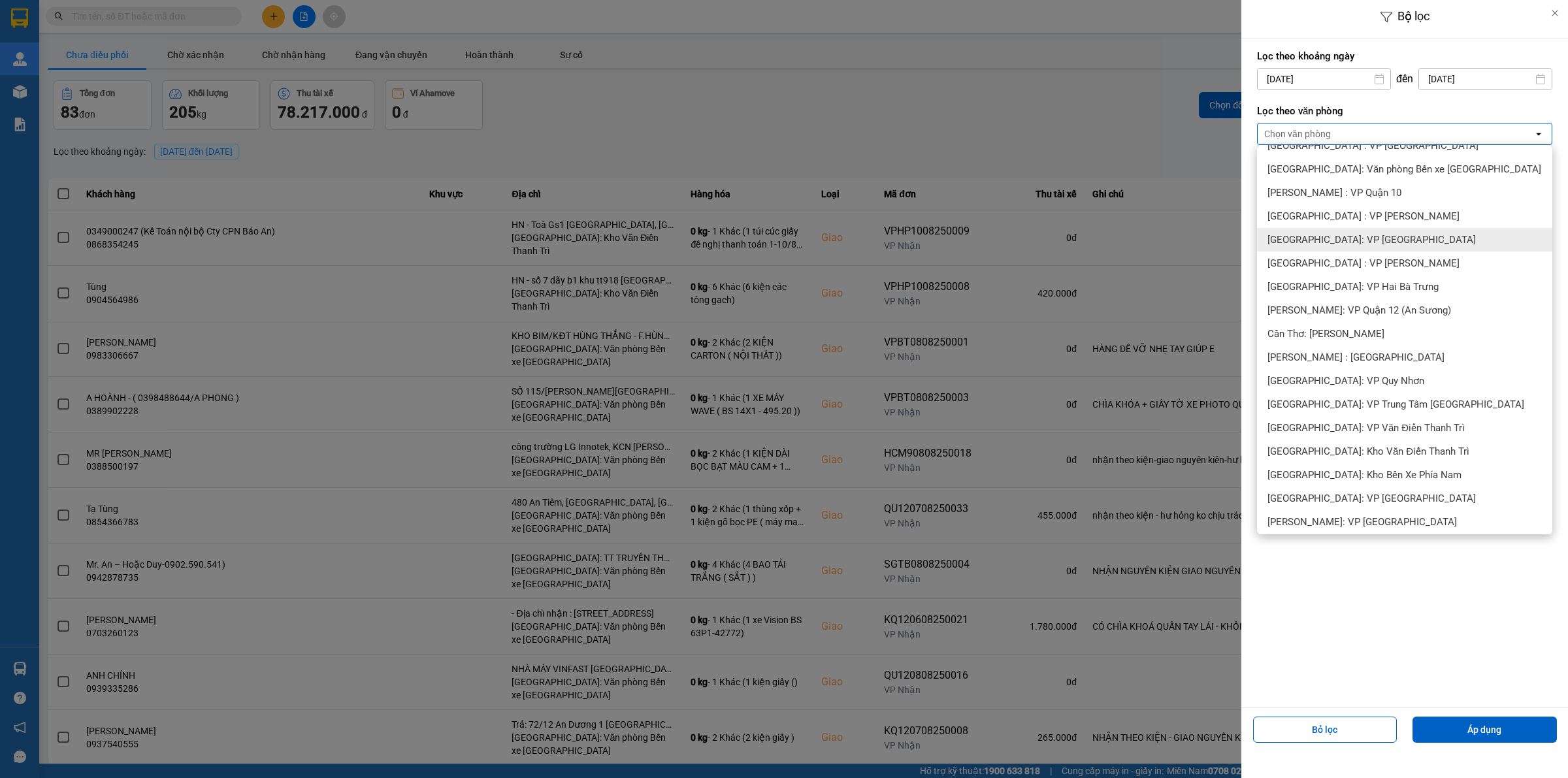
scroll to position [327, 0]
click at [1335, 440] on span "[GEOGRAPHIC_DATA]: Kho Văn Điển Thanh Trì" at bounding box center [1368, 447] width 202 height 13
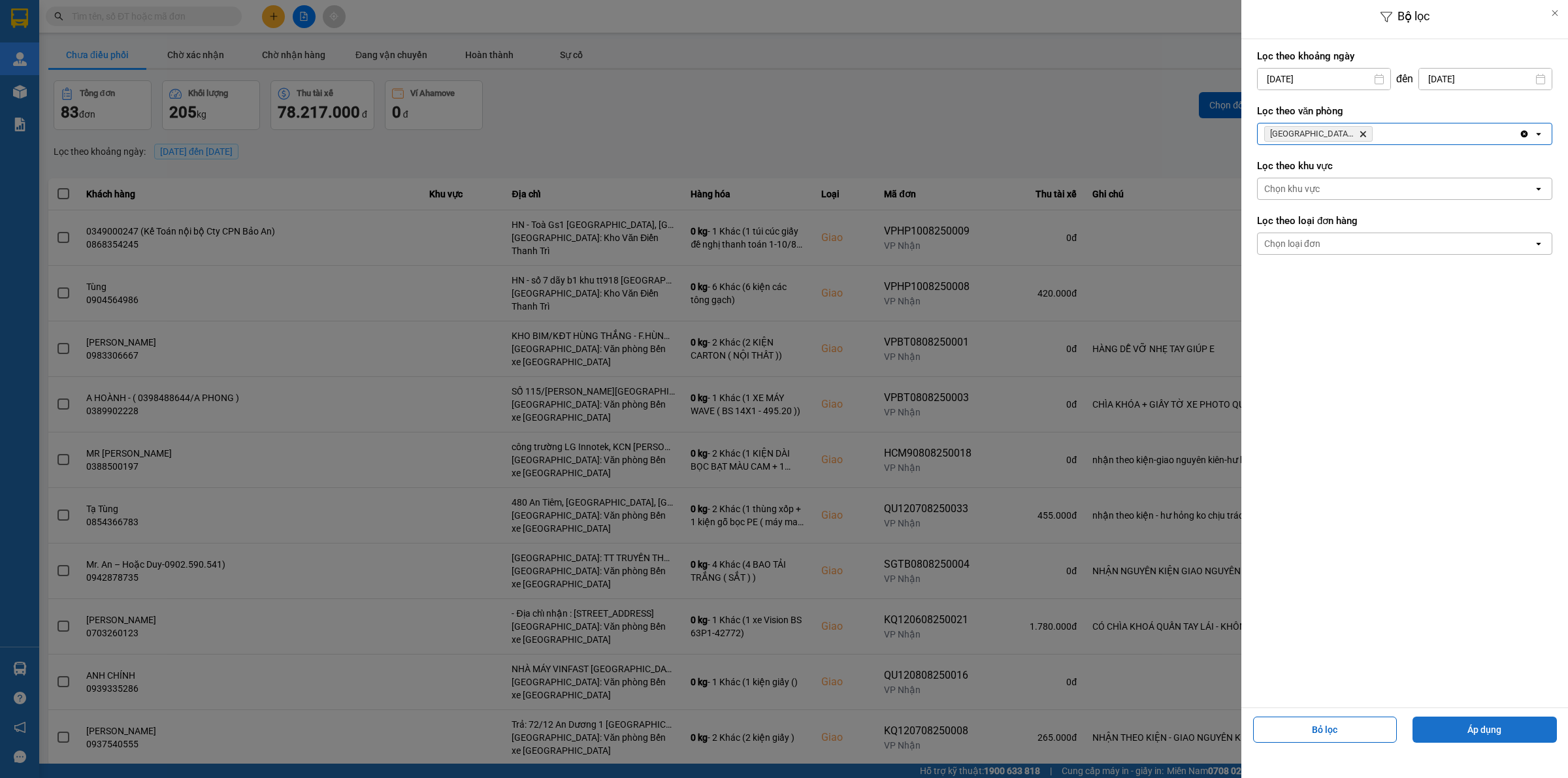
click at [1469, 733] on button "Áp dụng" at bounding box center [1485, 729] width 144 height 26
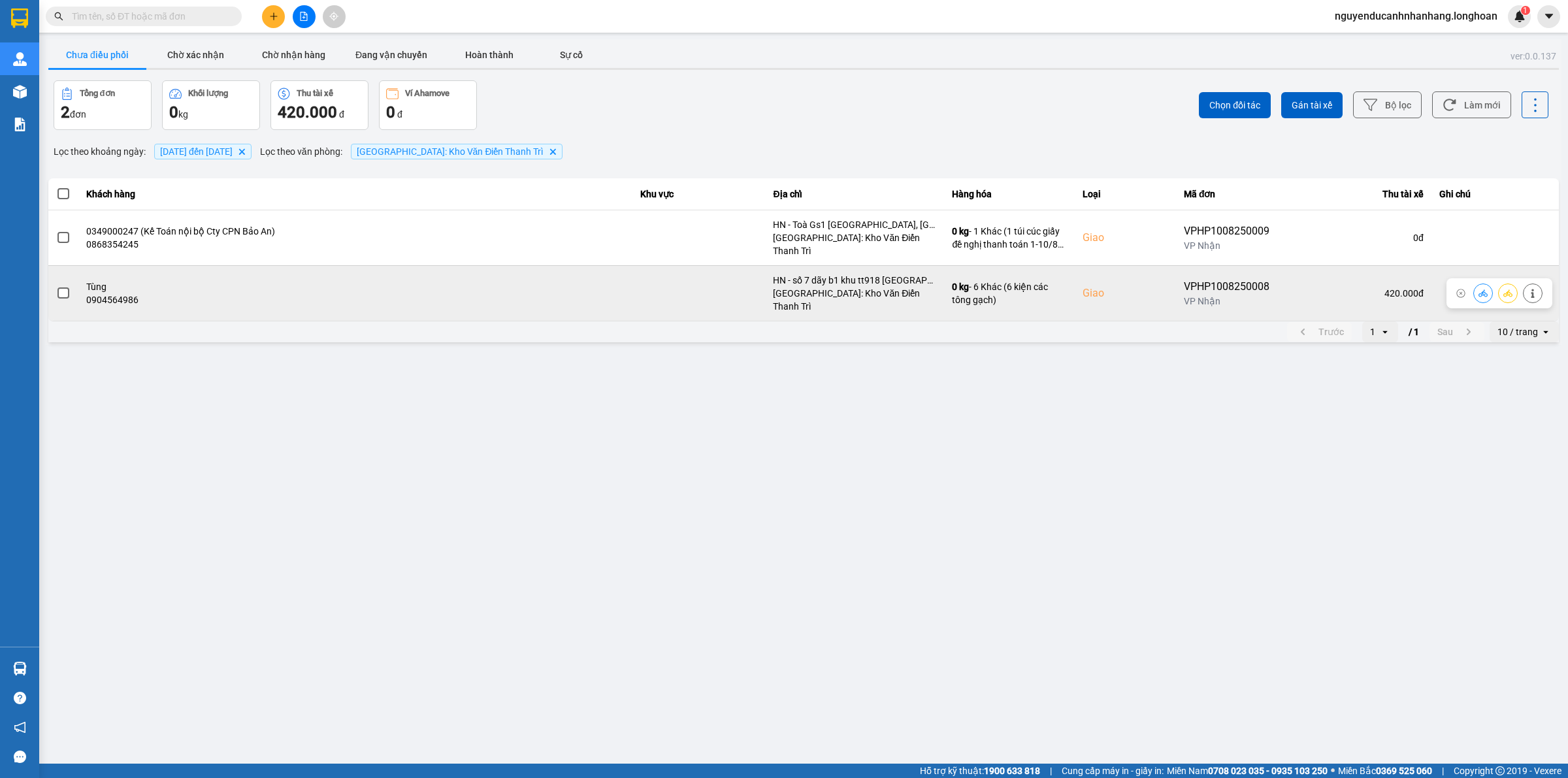
click at [57, 287] on span at bounding box center [63, 293] width 12 height 12
click at [56, 286] on input "checkbox" at bounding box center [56, 286] width 0 height 0
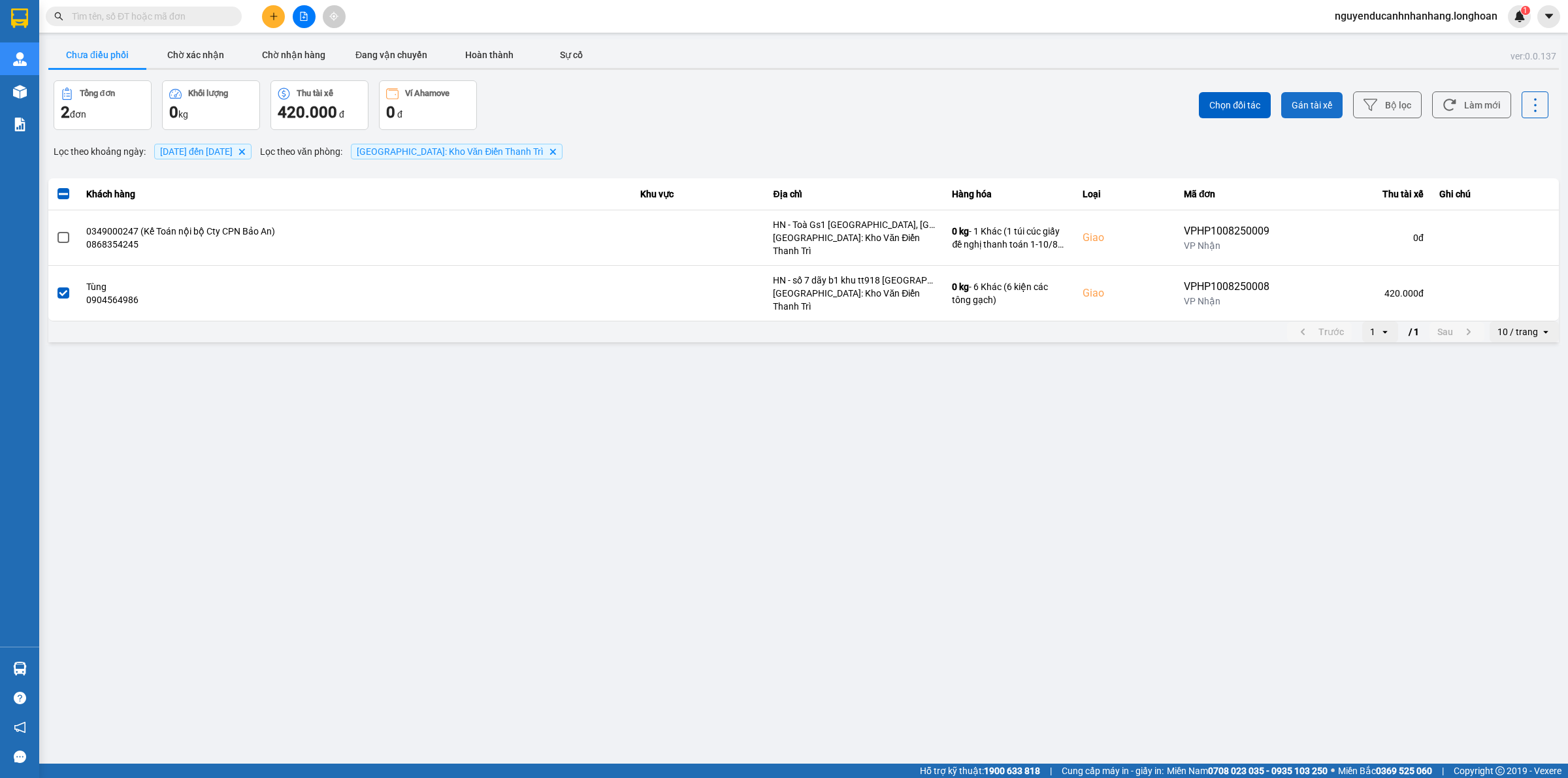
click at [1311, 108] on span "Gán tài xế" at bounding box center [1311, 105] width 40 height 13
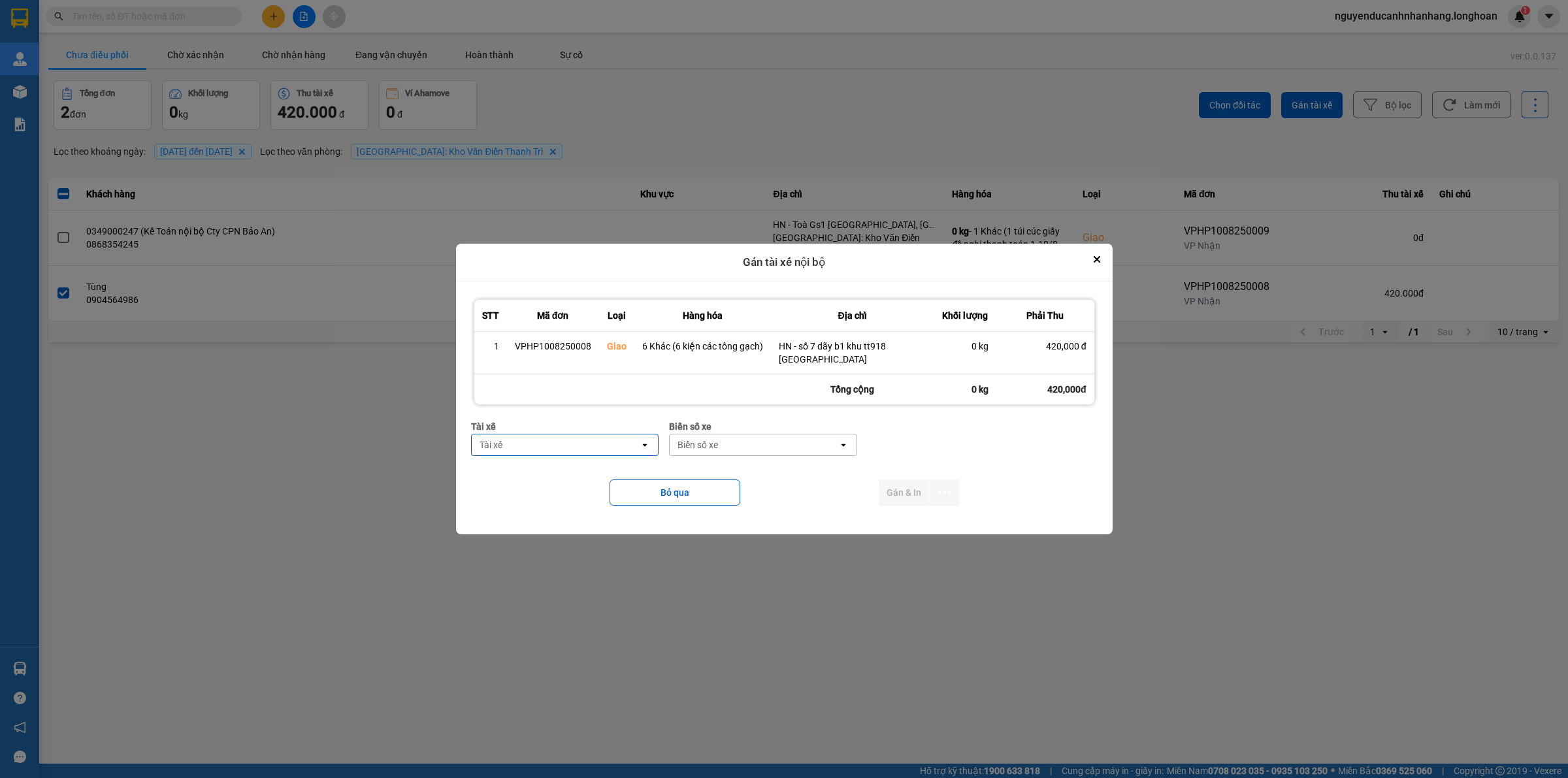
click at [588, 449] on div "Tài xế" at bounding box center [556, 445] width 169 height 21
type input "phương"
drag, startPoint x: 572, startPoint y: 481, endPoint x: 634, endPoint y: 470, distance: 63.0
click at [575, 481] on span "0387888247 - [PERSON_NAME] 0337.522.911" at bounding box center [568, 479] width 171 height 26
click at [753, 441] on div "Biển số xe" at bounding box center [743, 445] width 40 height 13
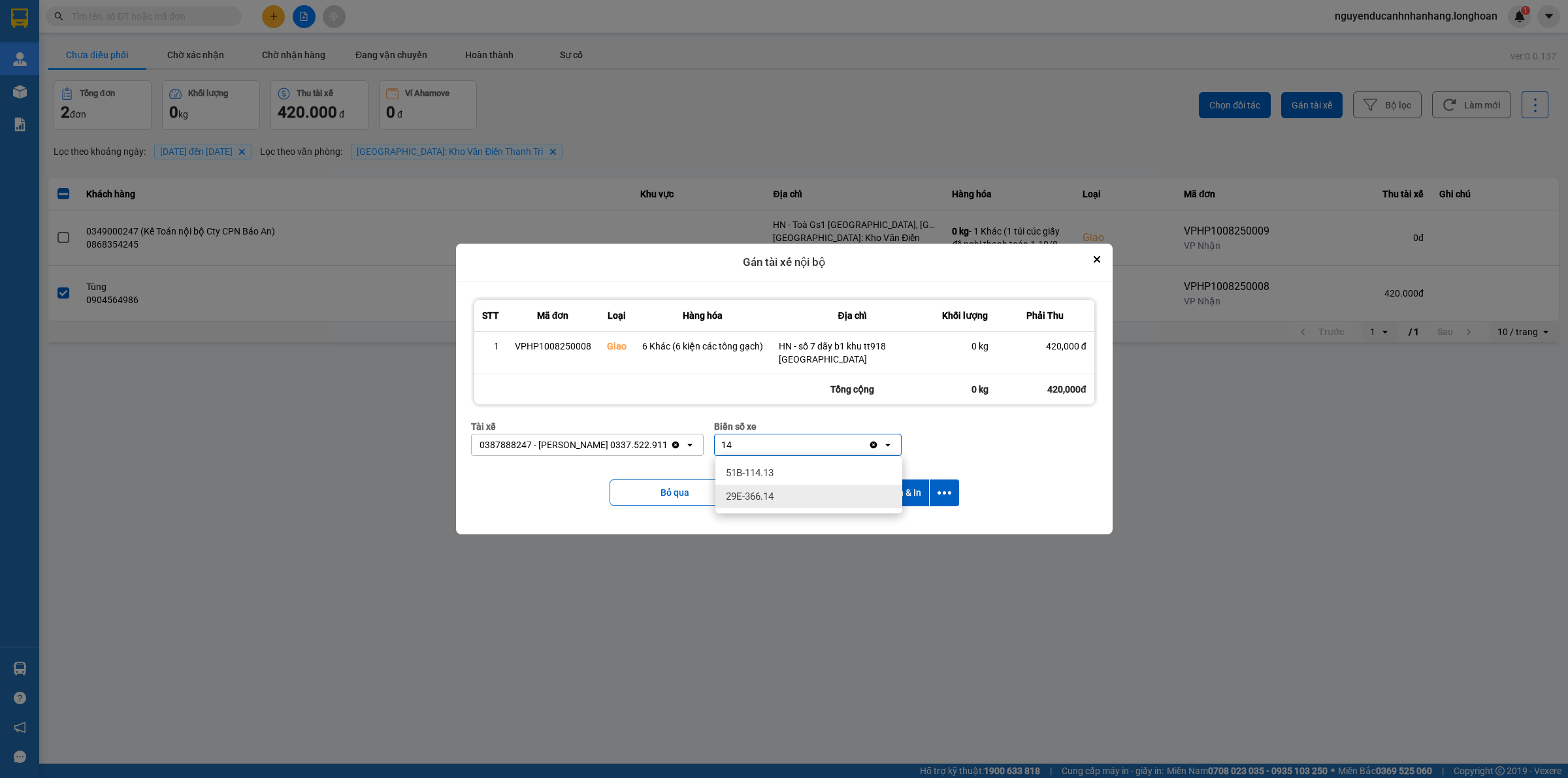
type input "14"
click at [769, 490] on span "29E-366.14" at bounding box center [749, 496] width 48 height 13
click at [946, 496] on icon "dialog" at bounding box center [944, 492] width 14 height 14
click at [894, 528] on span "Chỉ gán tài" at bounding box center [892, 528] width 43 height 13
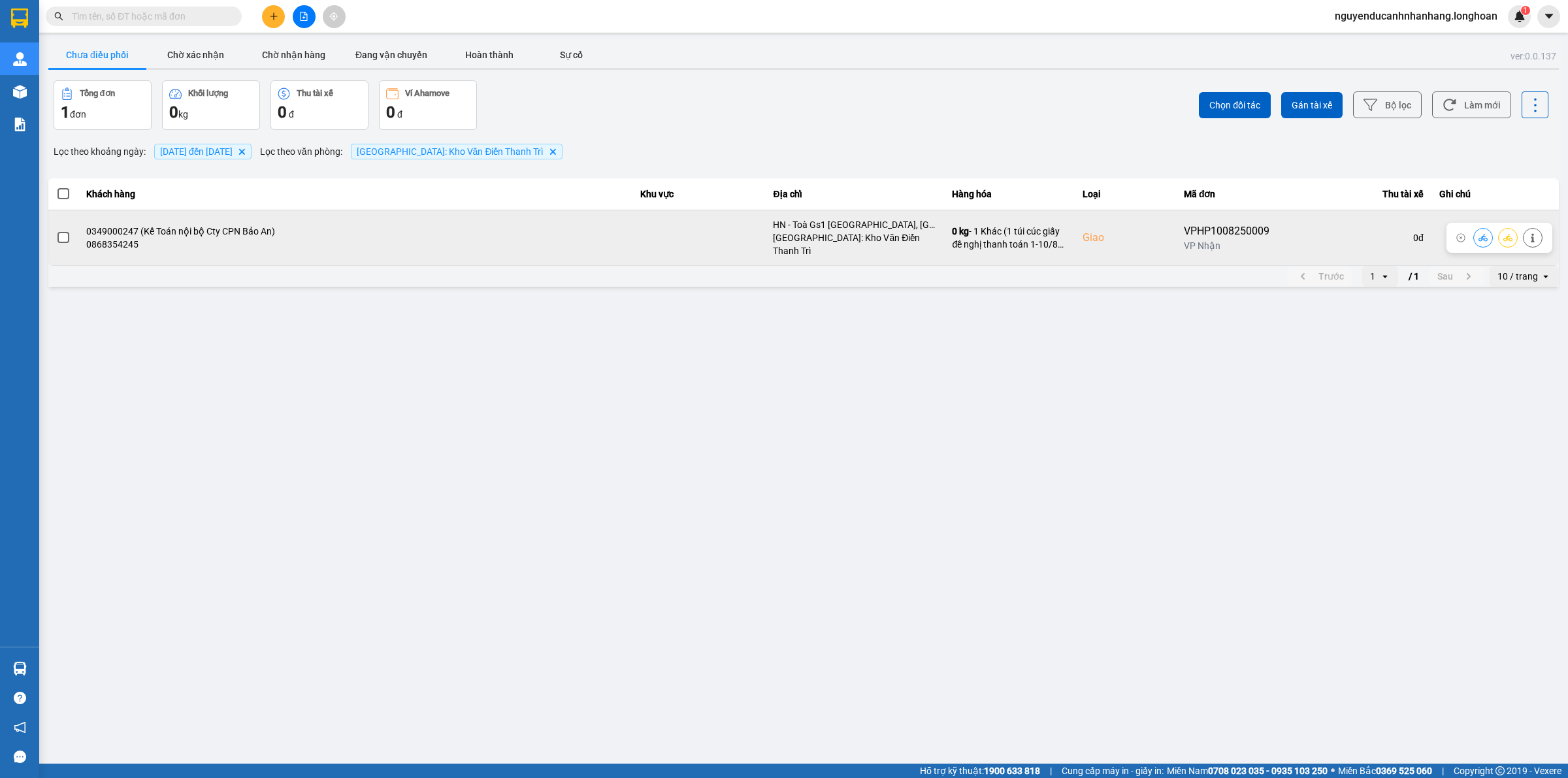
click at [62, 237] on span at bounding box center [63, 238] width 12 height 12
click at [56, 230] on input "checkbox" at bounding box center [56, 230] width 0 height 0
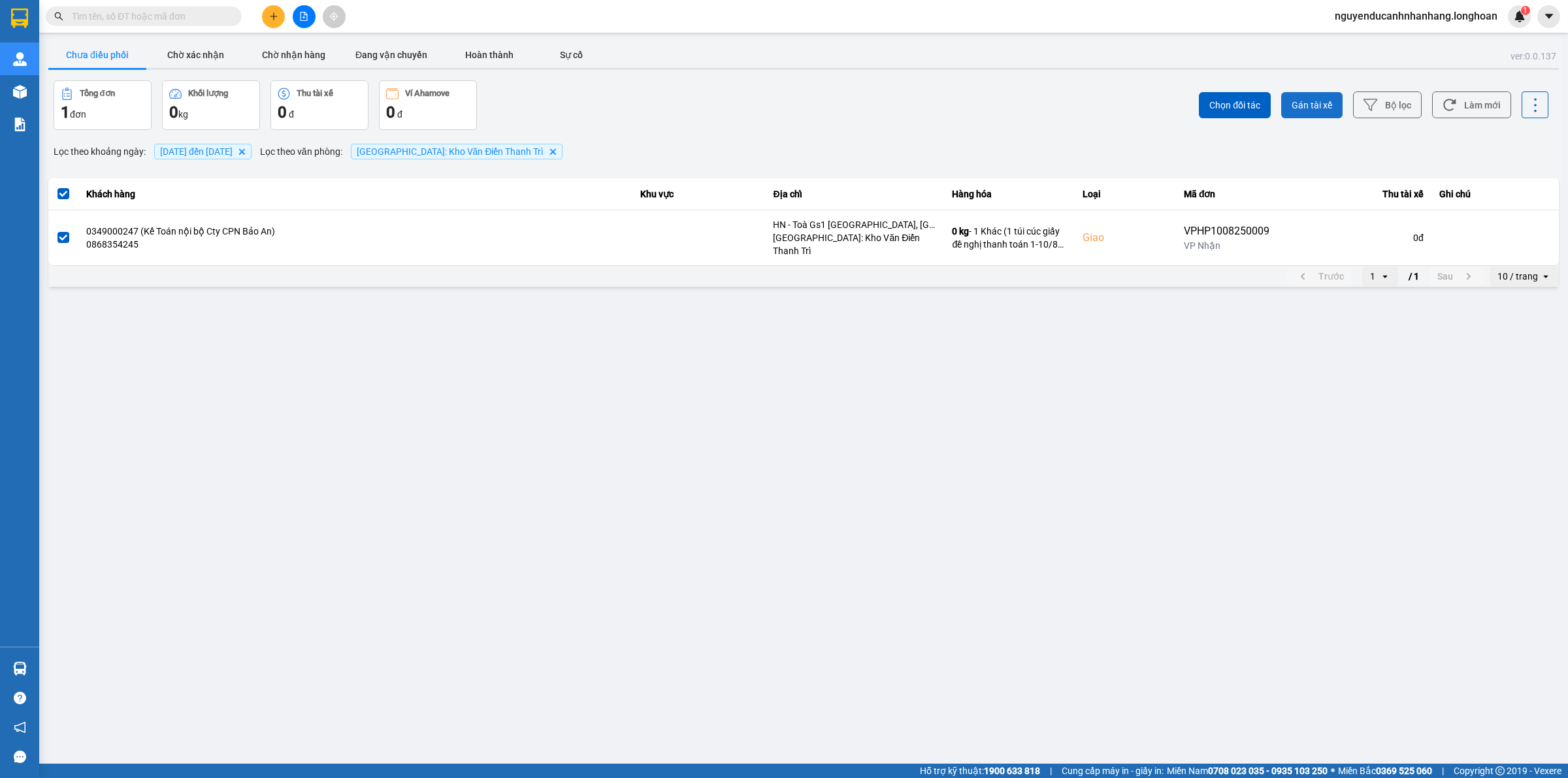
click at [1300, 108] on span "Gán tài xế" at bounding box center [1311, 105] width 40 height 13
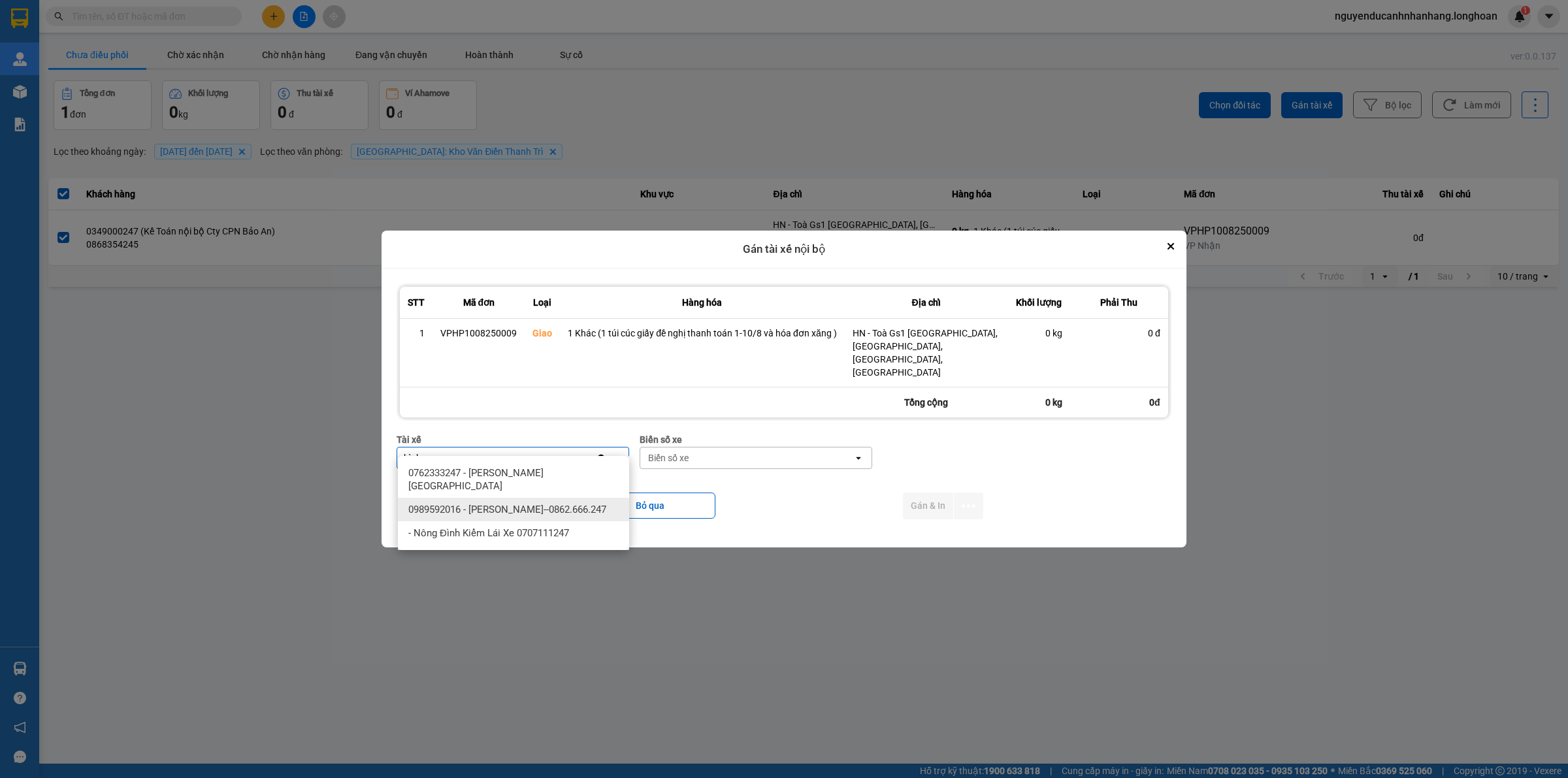
type input "bình"
click at [517, 503] on span "0989592016 - [PERSON_NAME]--0862.666.247" at bounding box center [507, 509] width 198 height 13
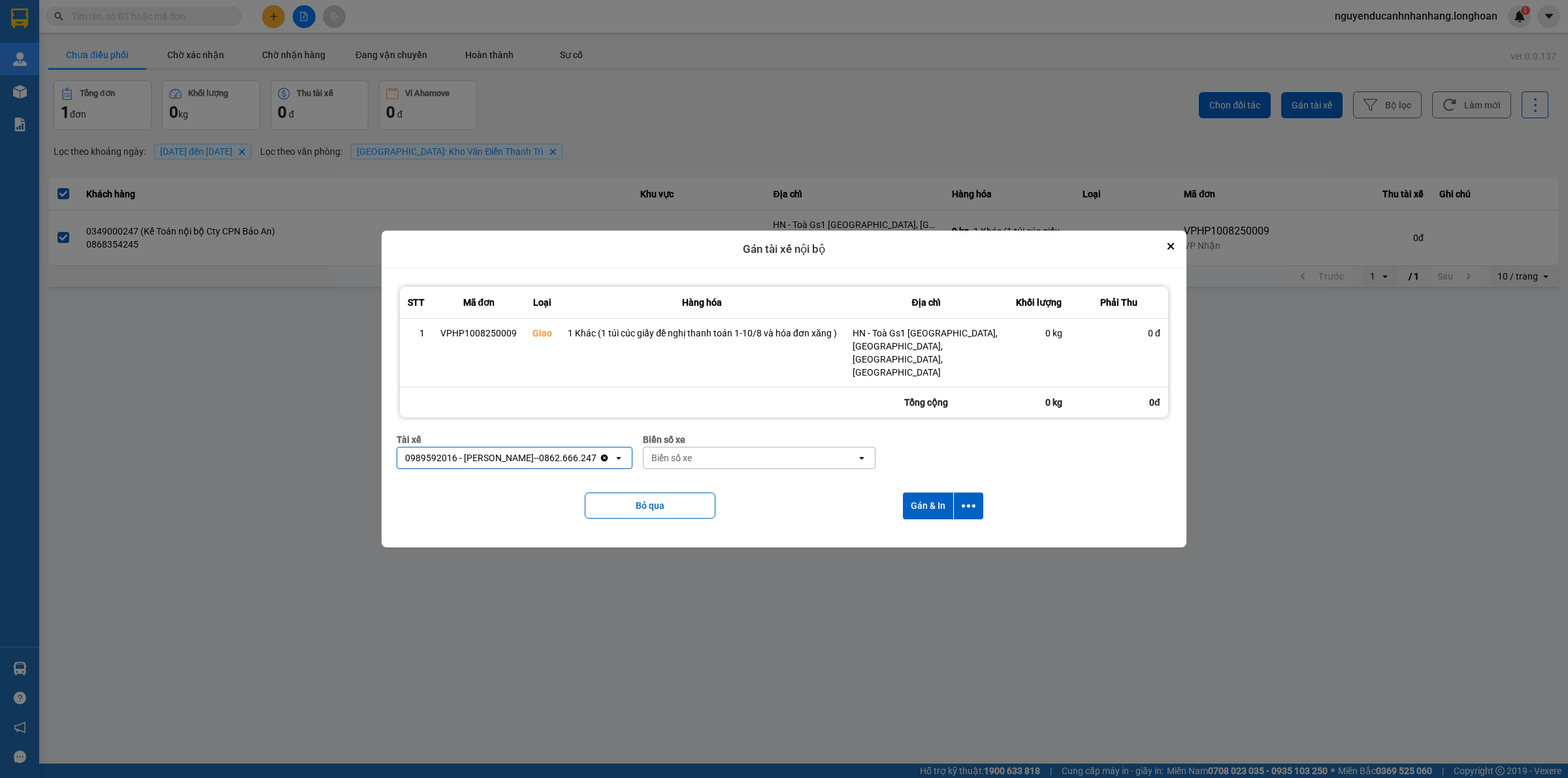
click at [697, 448] on div "Biển số xe" at bounding box center [749, 458] width 213 height 21
type input "44"
click at [718, 470] on div "29E-122.44" at bounding box center [755, 473] width 231 height 23
click at [971, 499] on icon "dialog" at bounding box center [969, 506] width 14 height 14
click at [925, 526] on span "Chỉ gán tài" at bounding box center [917, 528] width 43 height 13
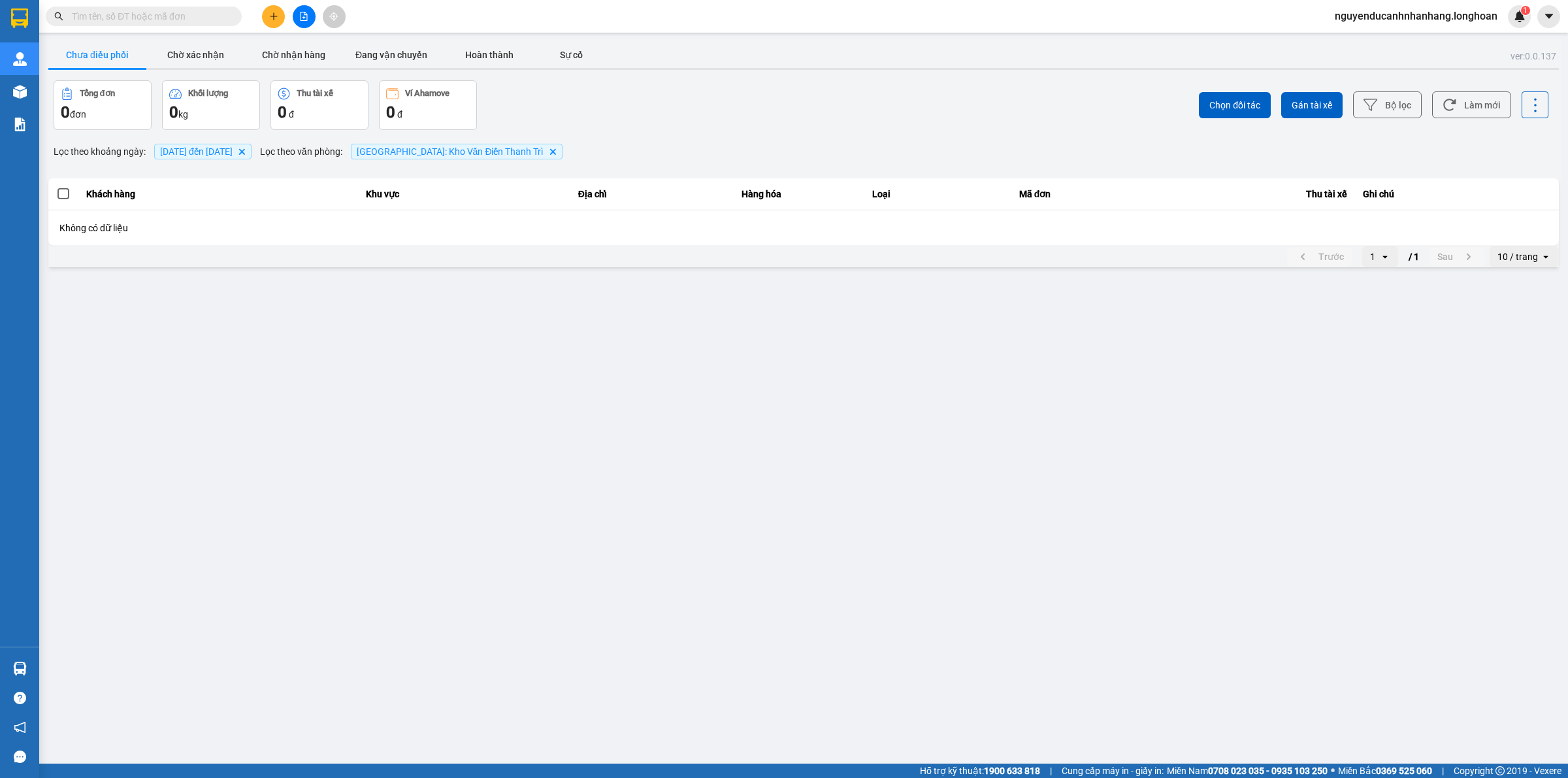
click at [163, 16] on input "text" at bounding box center [149, 16] width 155 height 14
paste input "096 7962940"
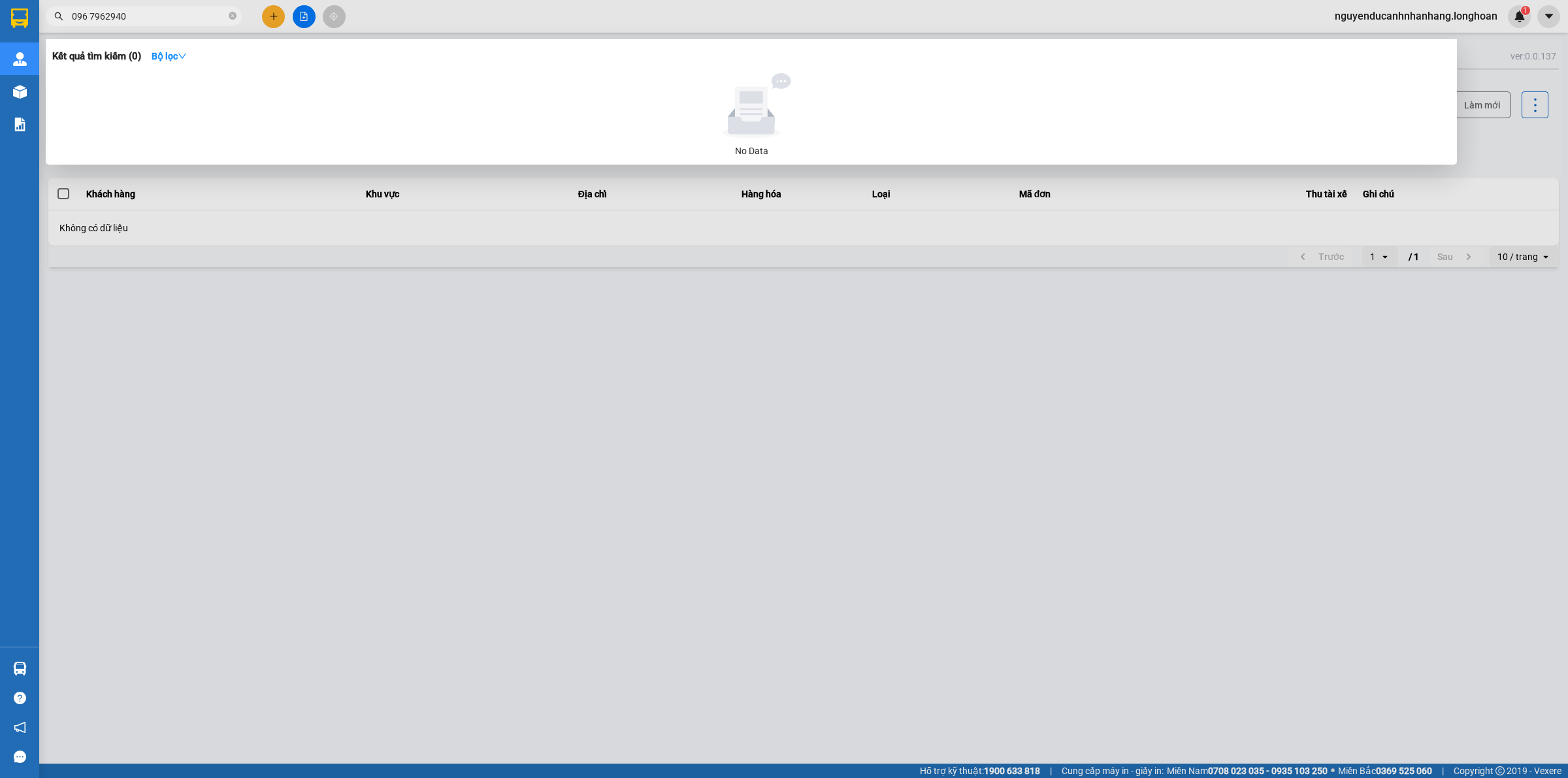
click at [92, 14] on input "096 7962940" at bounding box center [149, 16] width 155 height 14
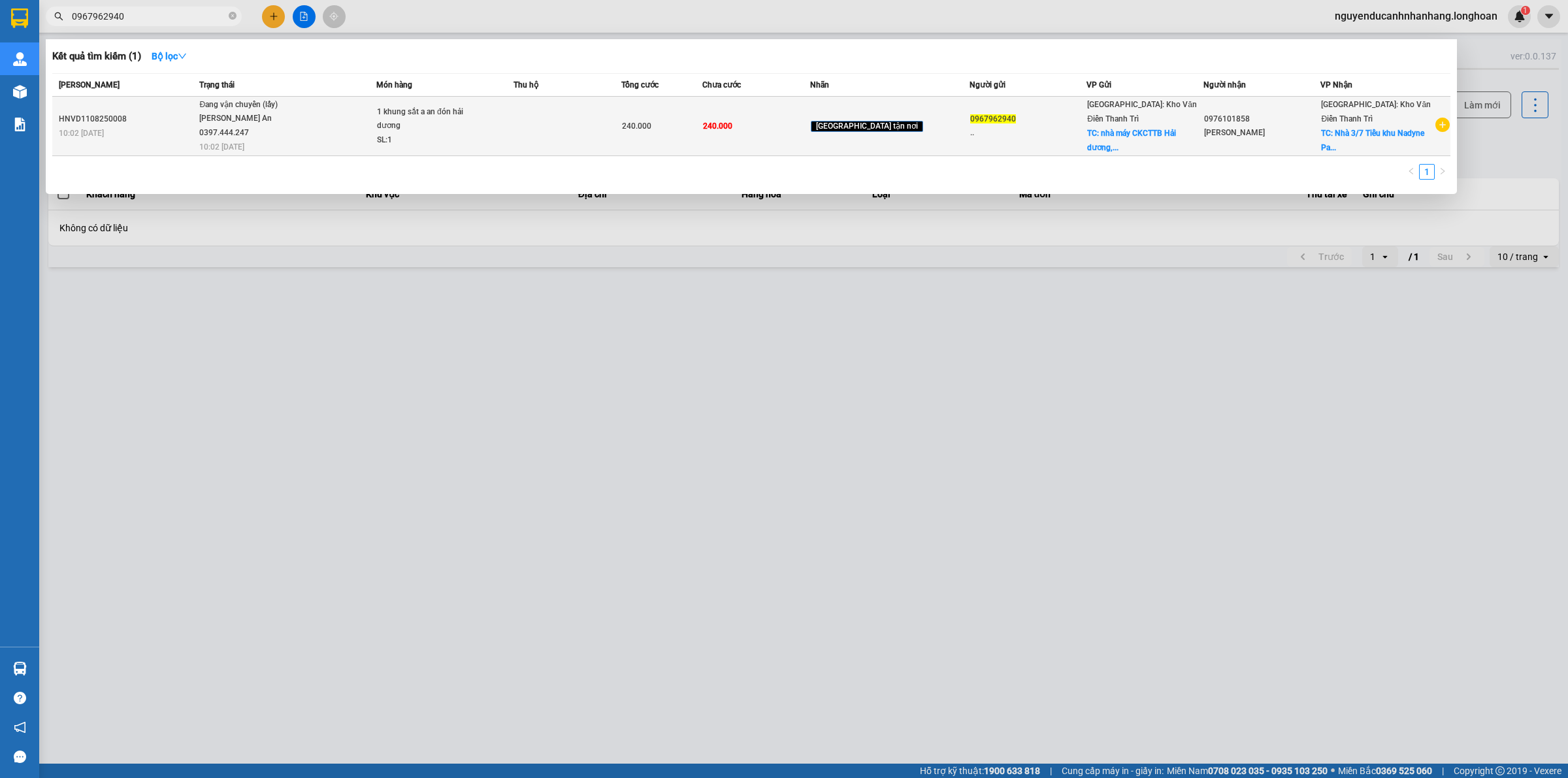
type input "0967962940"
click at [290, 120] on div "[PERSON_NAME] An 0397.444.247" at bounding box center [248, 125] width 98 height 28
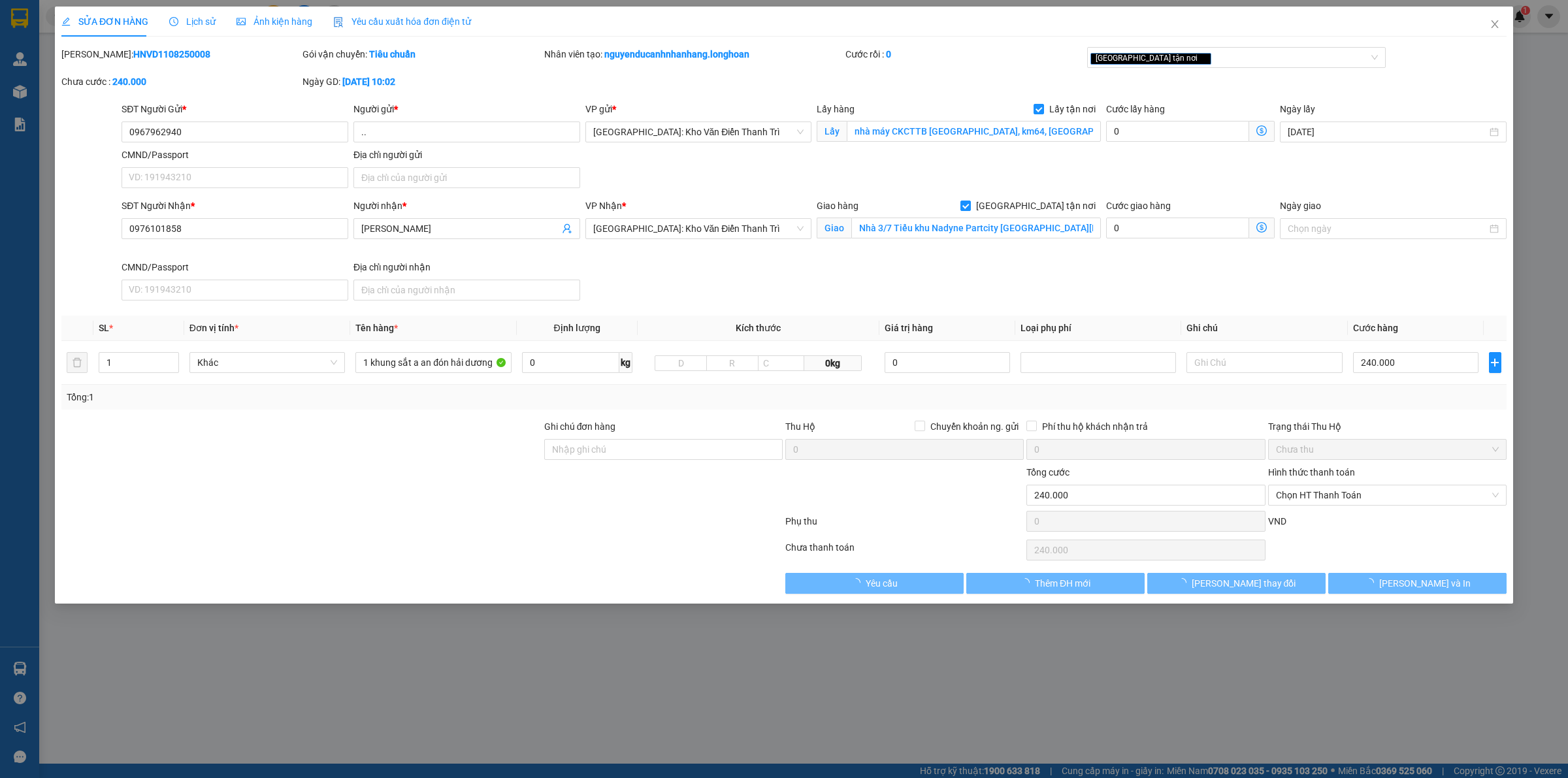
type input "0967962940"
type input ".."
checkbox input "true"
type input "nhà máy CKCTTB [GEOGRAPHIC_DATA], km64, [GEOGRAPHIC_DATA][PERSON_NAME]"
type input "0976101858"
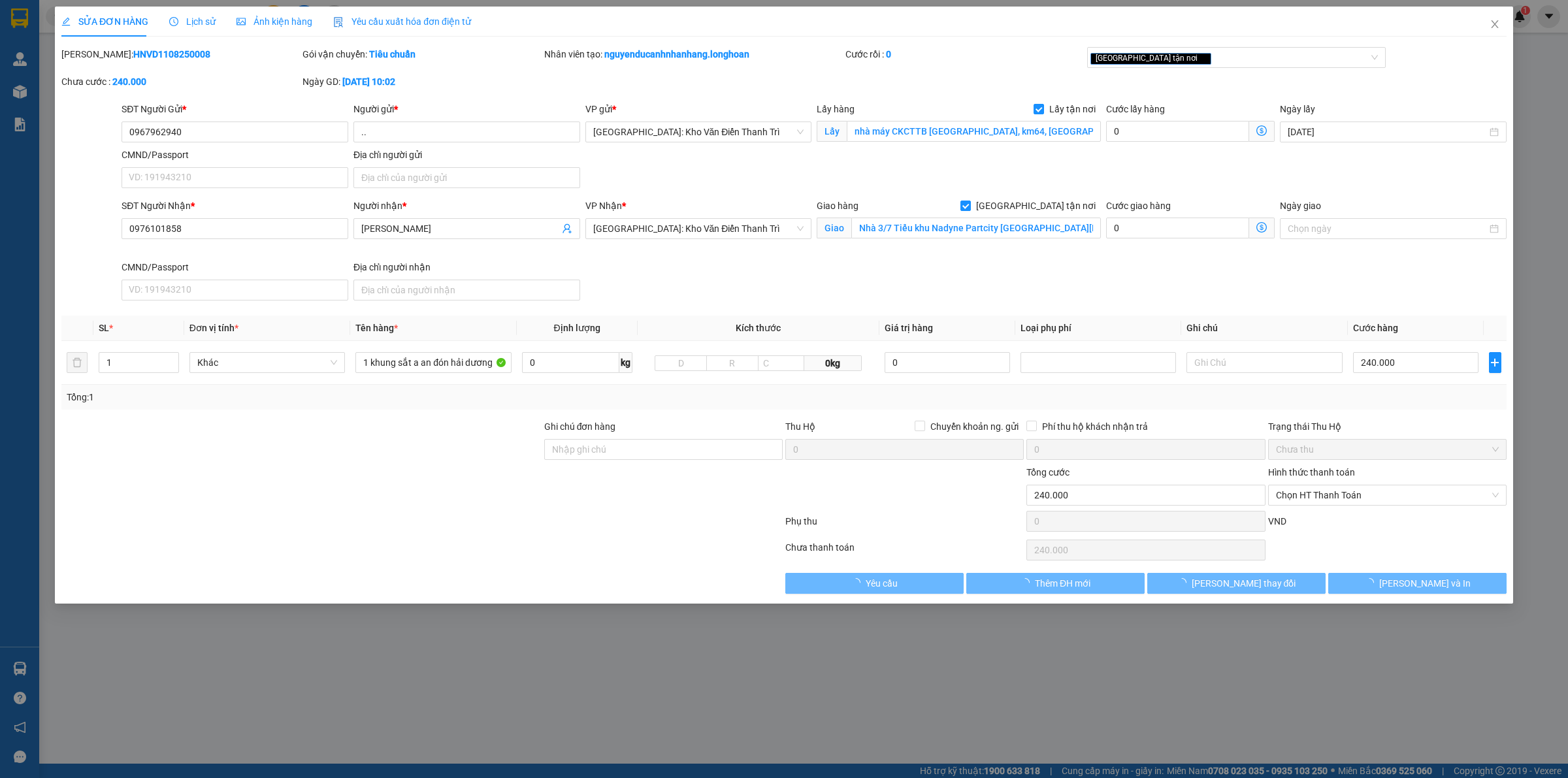
type input "[PERSON_NAME]"
checkbox input "true"
type input "Nhà 3/7 Tiểu khu Nadyne Partcity [GEOGRAPHIC_DATA][PERSON_NAME] [GEOGRAPHIC_DAT…"
type input "240.000"
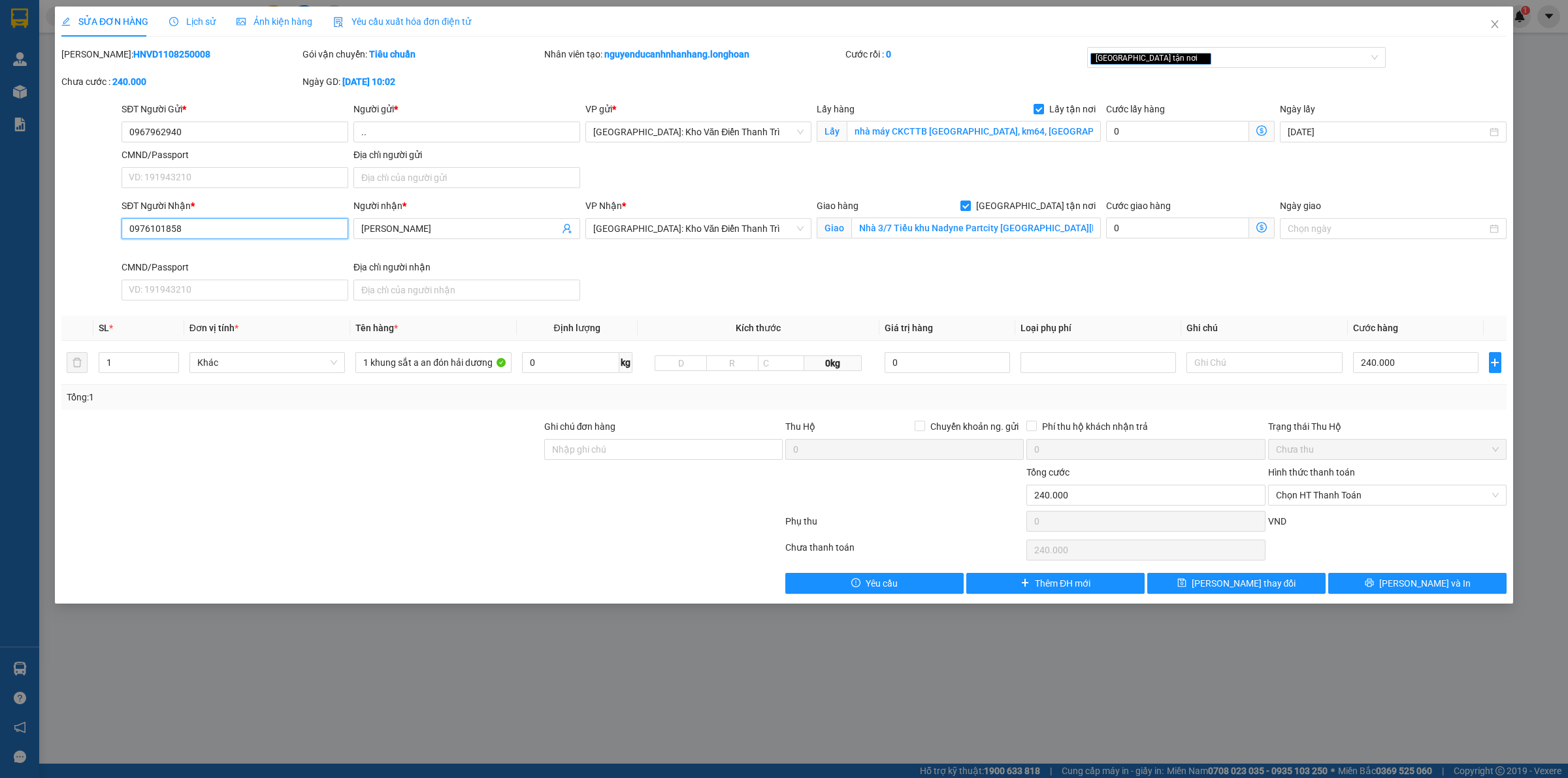
click at [202, 232] on input "0976101858" at bounding box center [235, 228] width 227 height 21
paste input "1018585"
click at [148, 226] on input "097 1018585" at bounding box center [235, 228] width 227 height 21
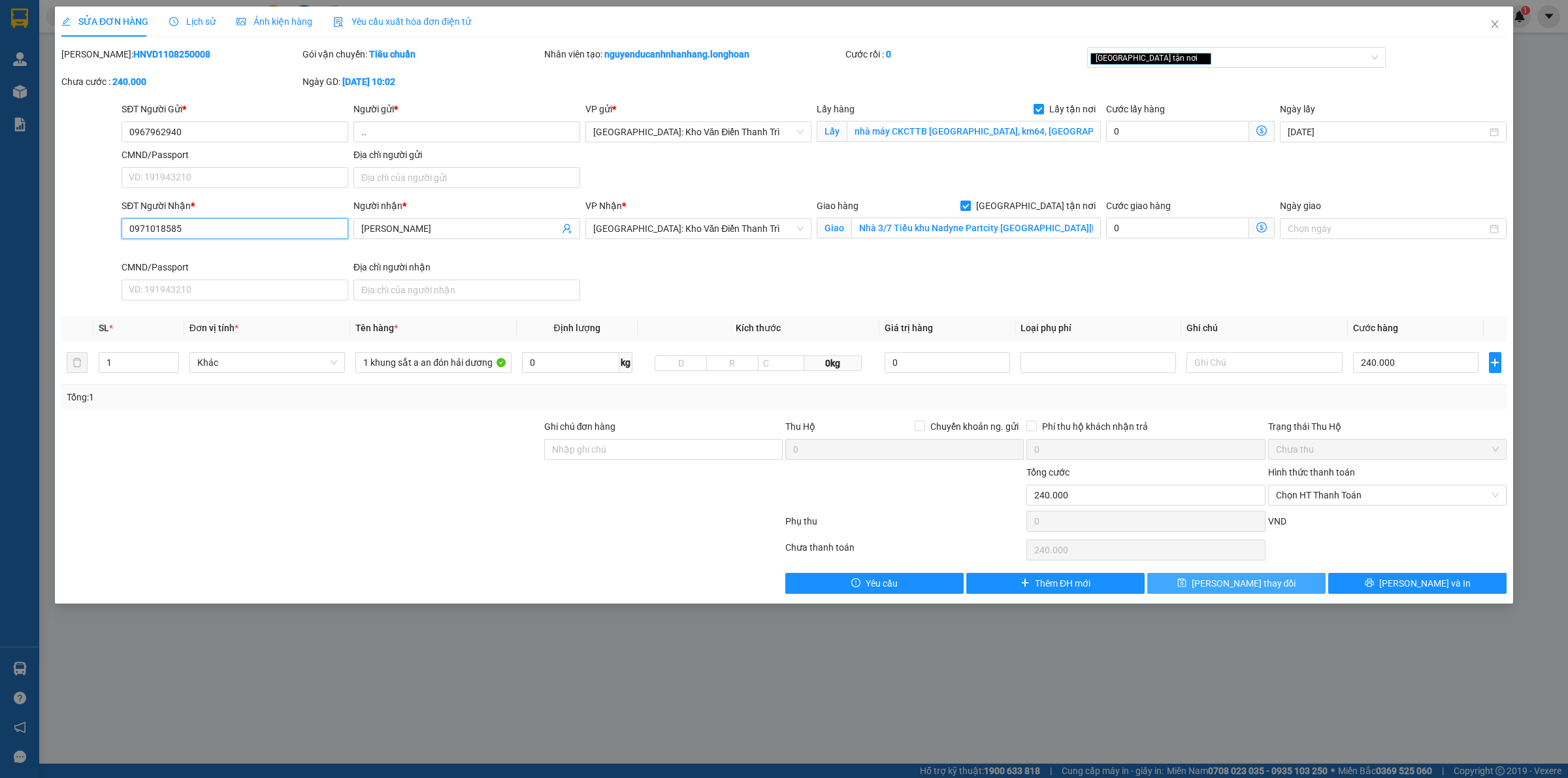
type input "0971018585"
drag, startPoint x: 1262, startPoint y: 582, endPoint x: 1309, endPoint y: 539, distance: 63.7
click at [1262, 582] on span "[PERSON_NAME] thay đổi" at bounding box center [1245, 582] width 105 height 14
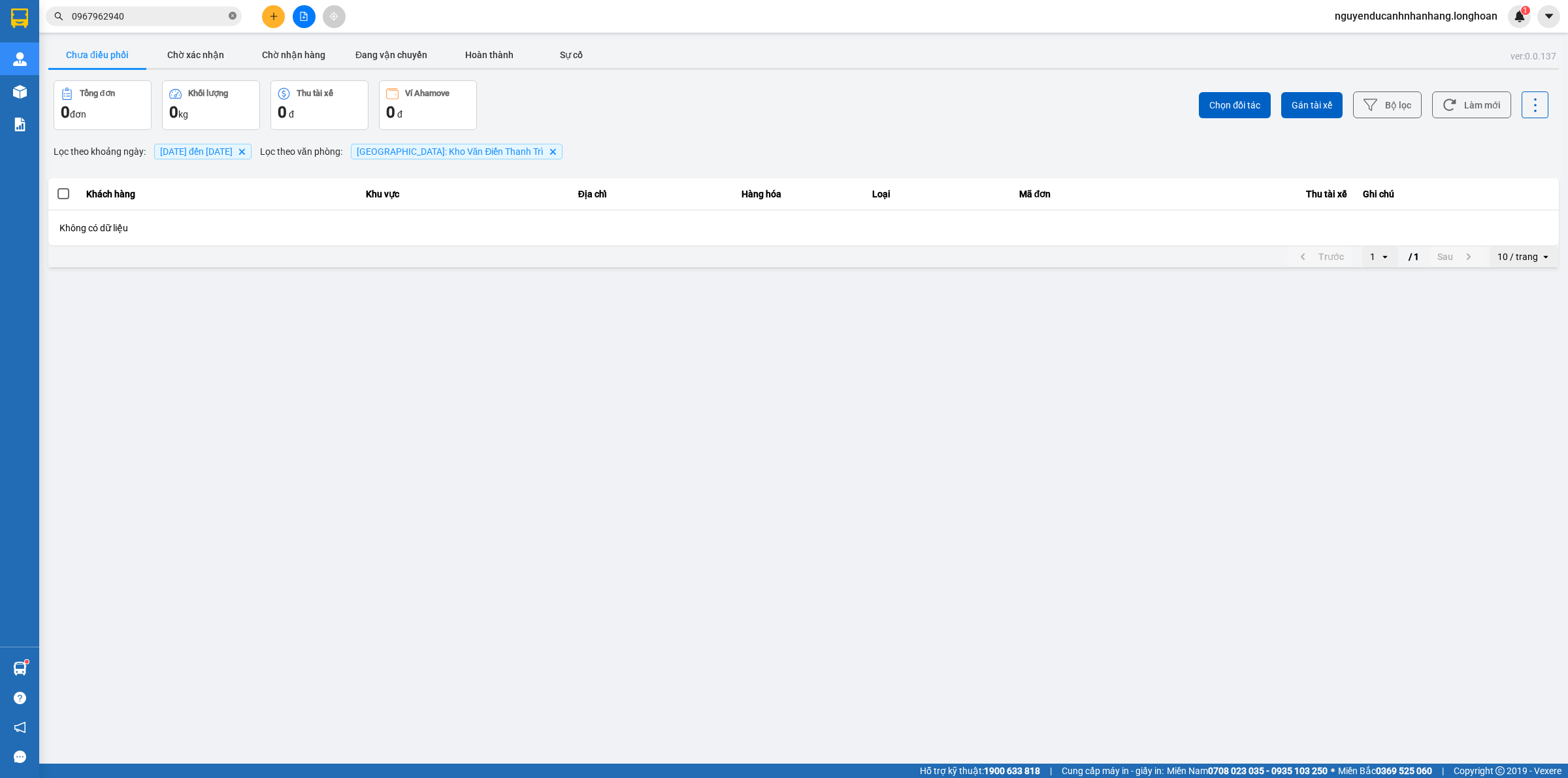
click at [230, 14] on icon "close-circle" at bounding box center [232, 16] width 7 height 7
click at [189, 18] on input "text" at bounding box center [149, 16] width 155 height 14
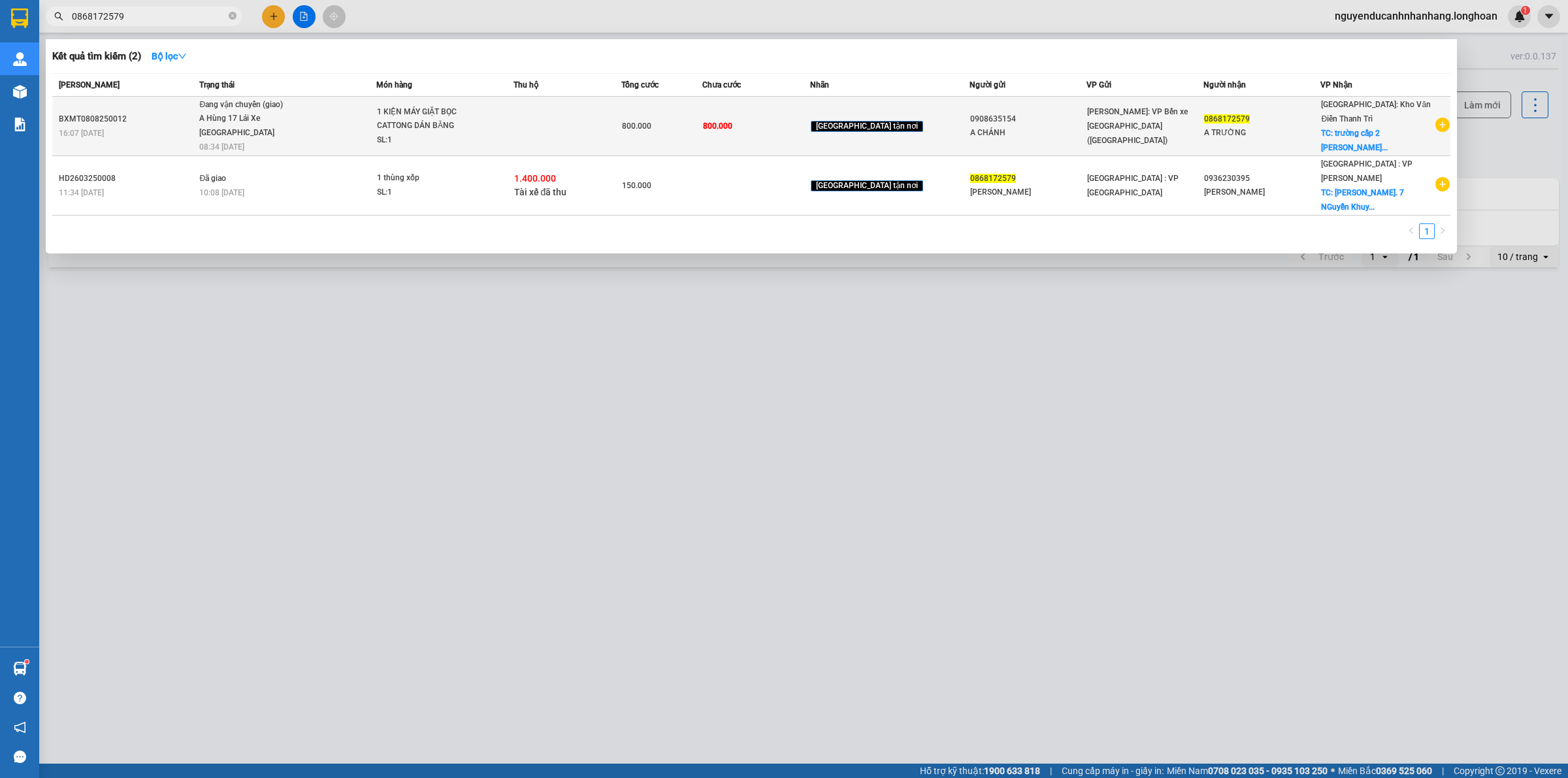
type input "0868172579"
click at [475, 134] on div "SL: 1" at bounding box center [426, 139] width 98 height 14
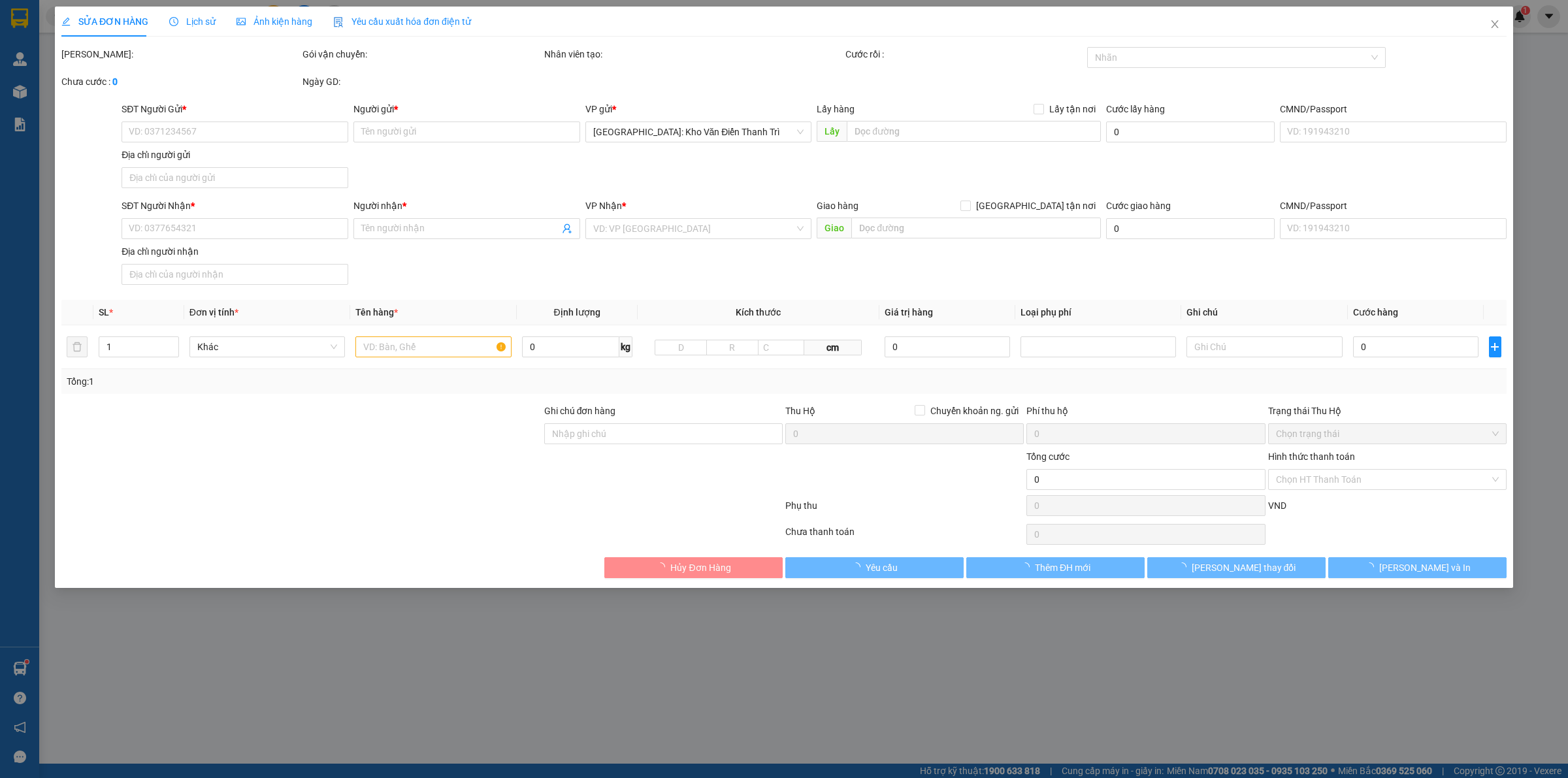
type input "0908635154"
type input "A CHÁNH"
type input "0868172579"
type input "A TRƯỜNG"
checkbox input "true"
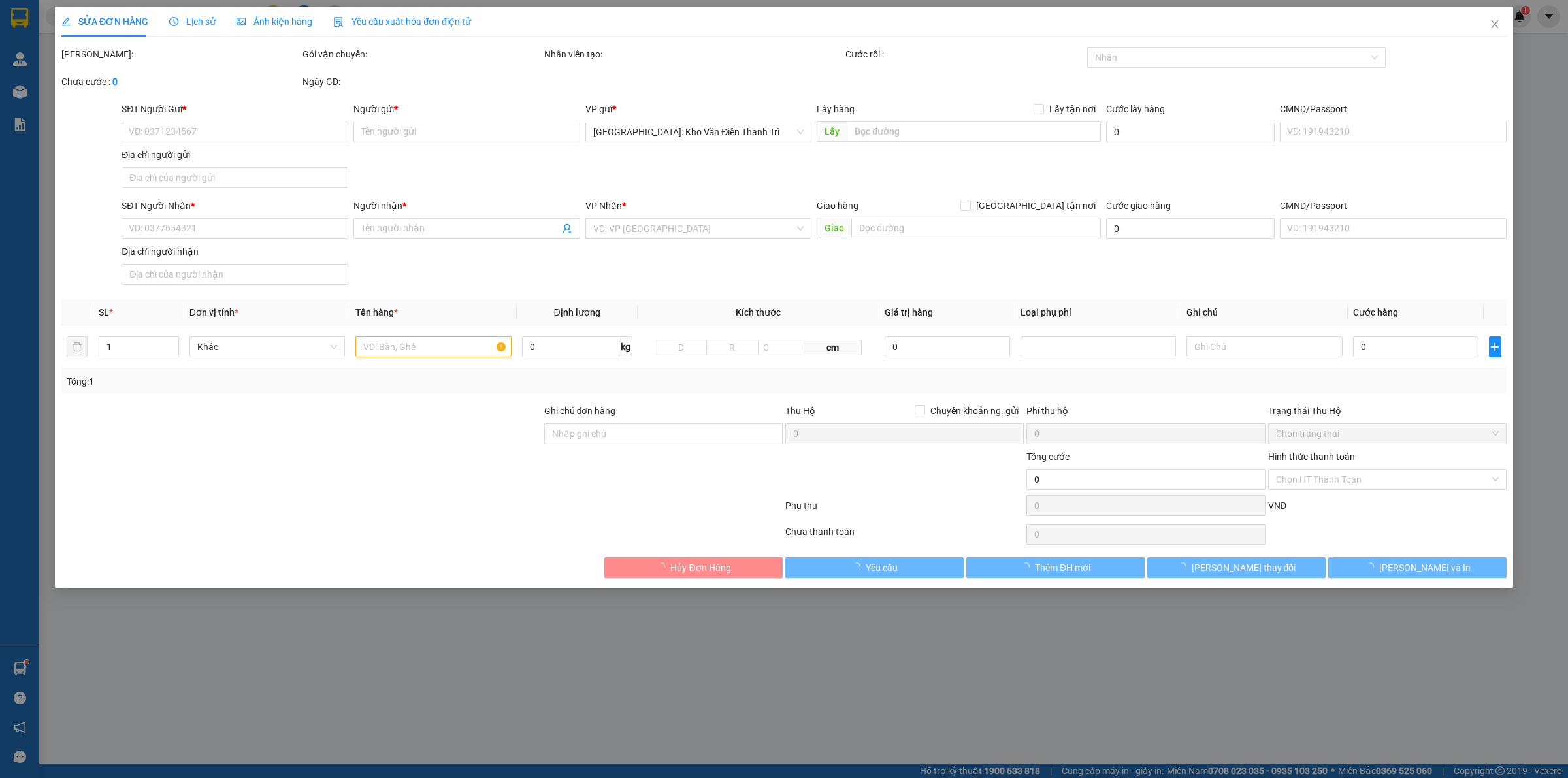
type input "trường cấp 2 [GEOGRAPHIC_DATA] , [GEOGRAPHIC_DATA] thì nhậm , [GEOGRAPHIC_DATA]…"
type input "HÀNG DỄ VỠ HƯ VỠ KHÔNG ĐỀN"
type input "800.000"
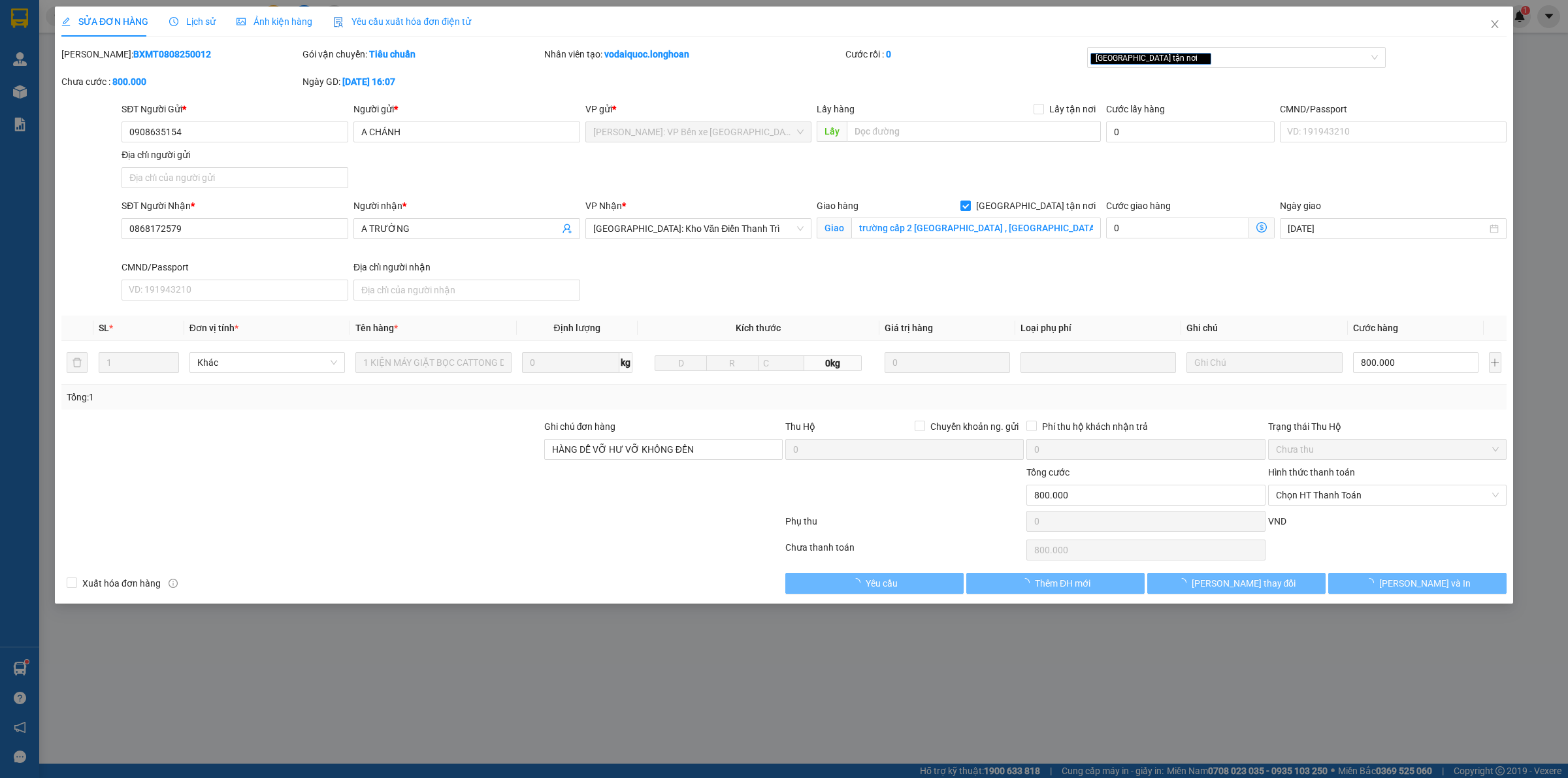
click at [188, 26] on span "Lịch sử" at bounding box center [193, 21] width 47 height 10
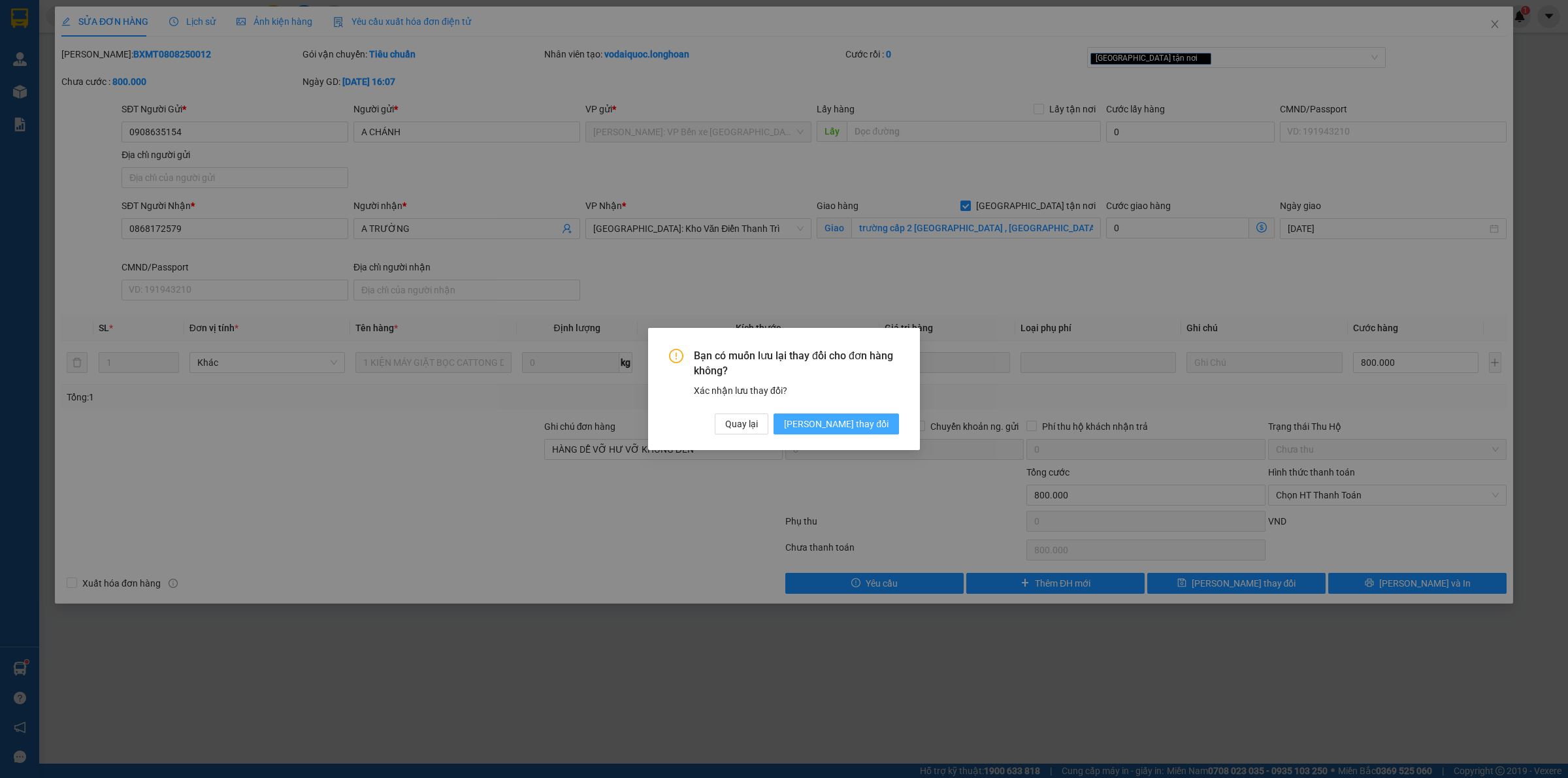
click at [862, 423] on span "[PERSON_NAME] thay đổi" at bounding box center [836, 423] width 105 height 14
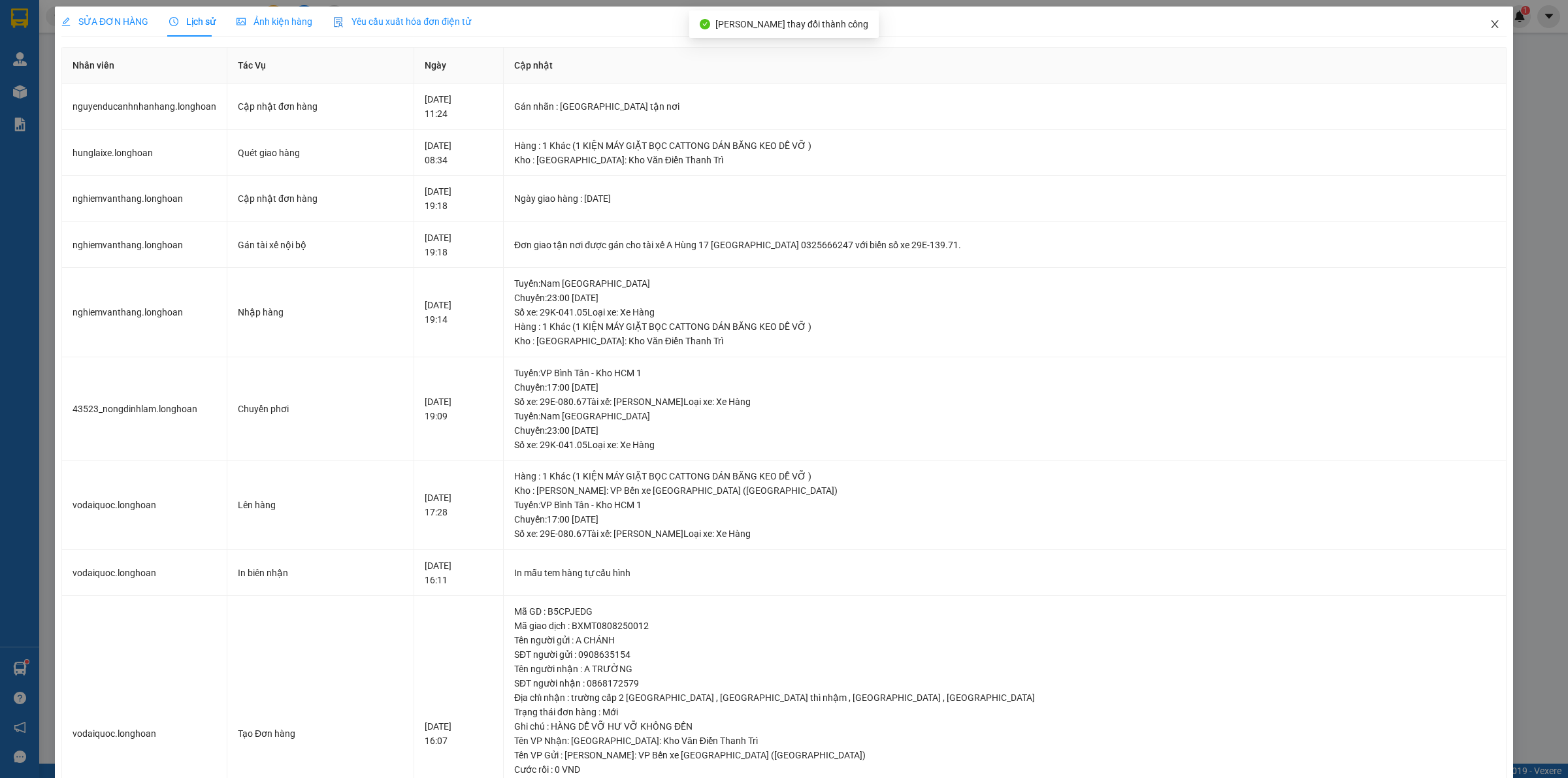
click at [1490, 26] on icon "close" at bounding box center [1495, 23] width 10 height 10
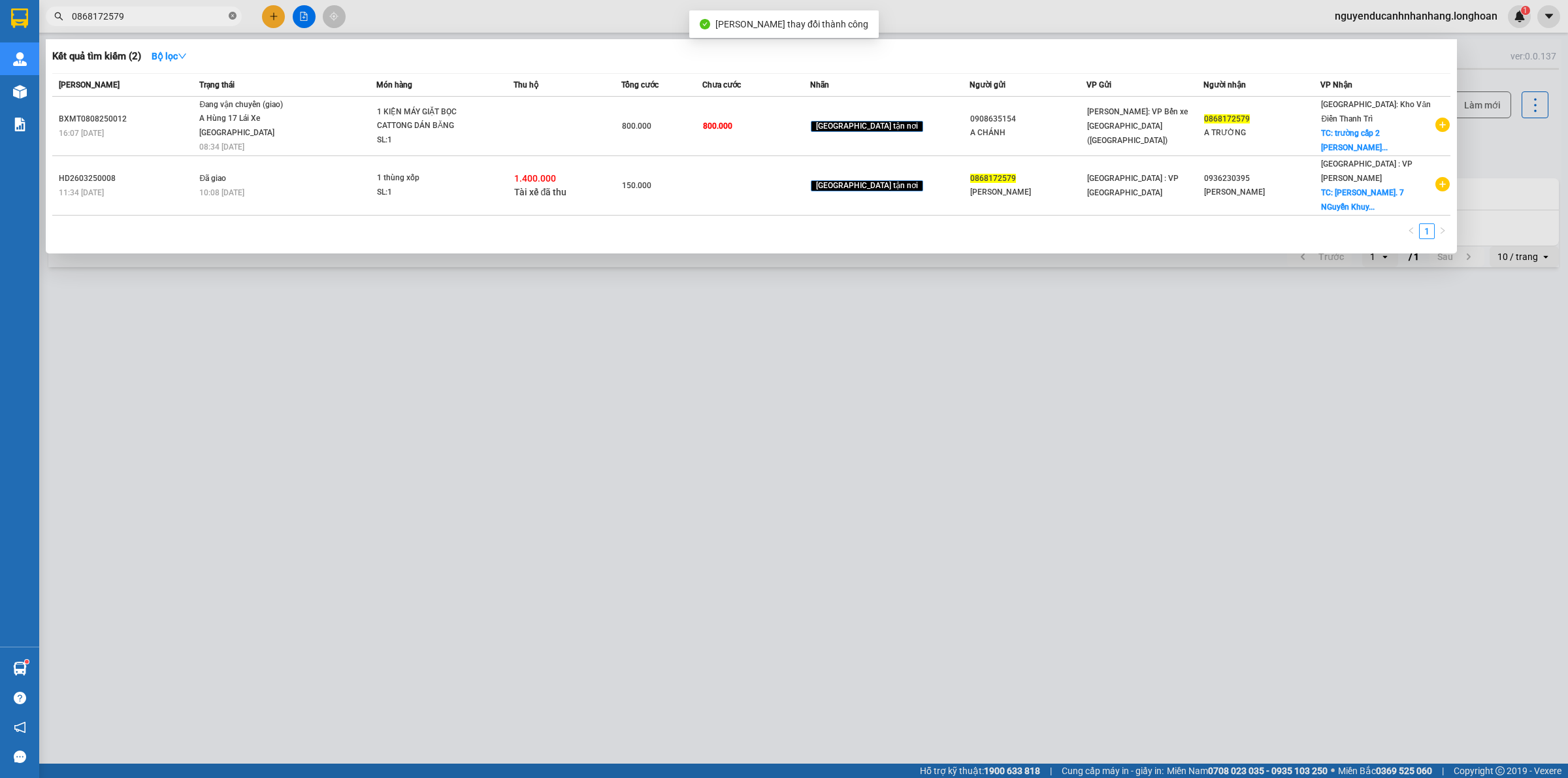
click at [234, 16] on icon "close-circle" at bounding box center [232, 16] width 7 height 7
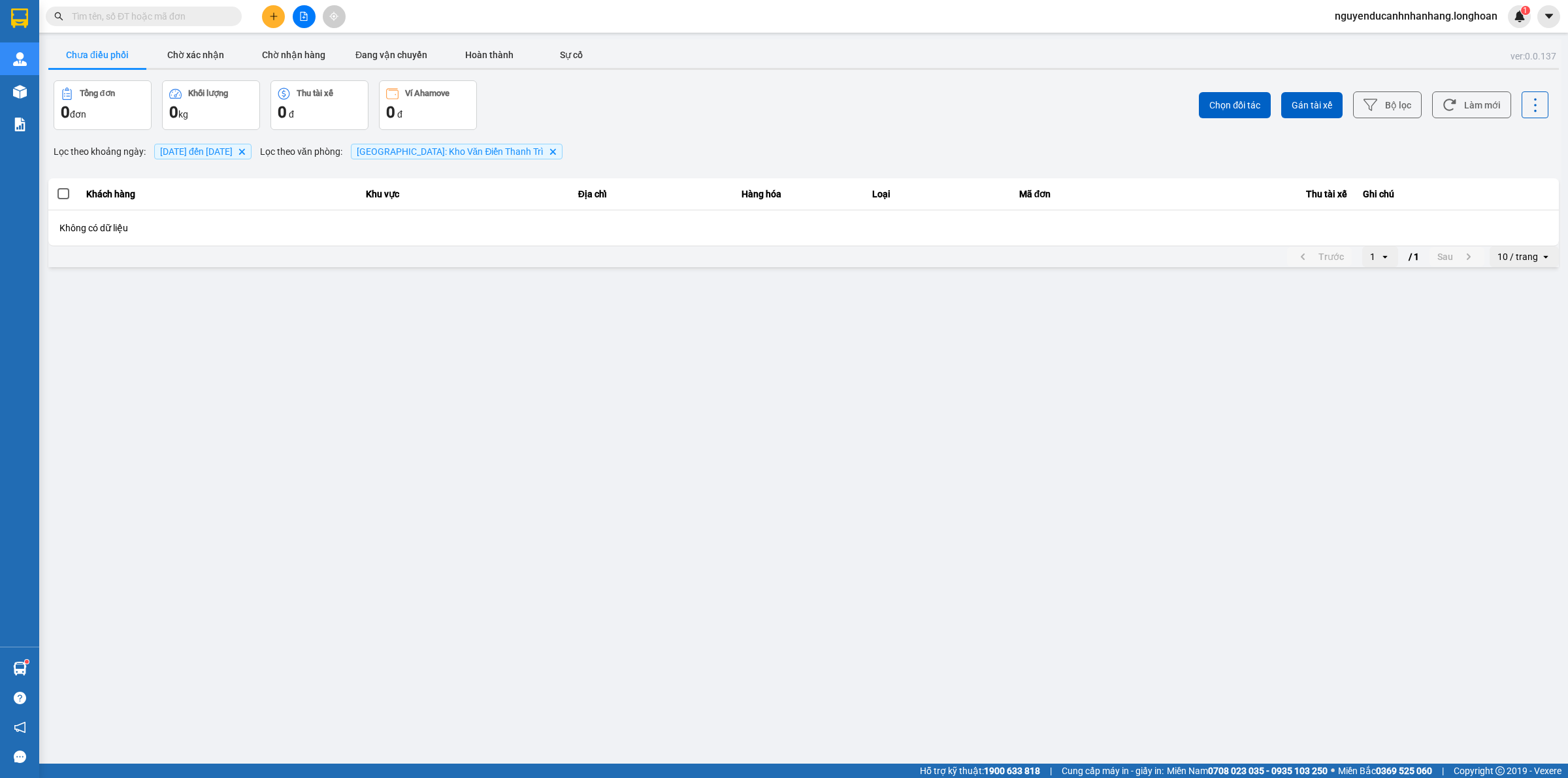
click at [207, 21] on input "text" at bounding box center [149, 16] width 155 height 14
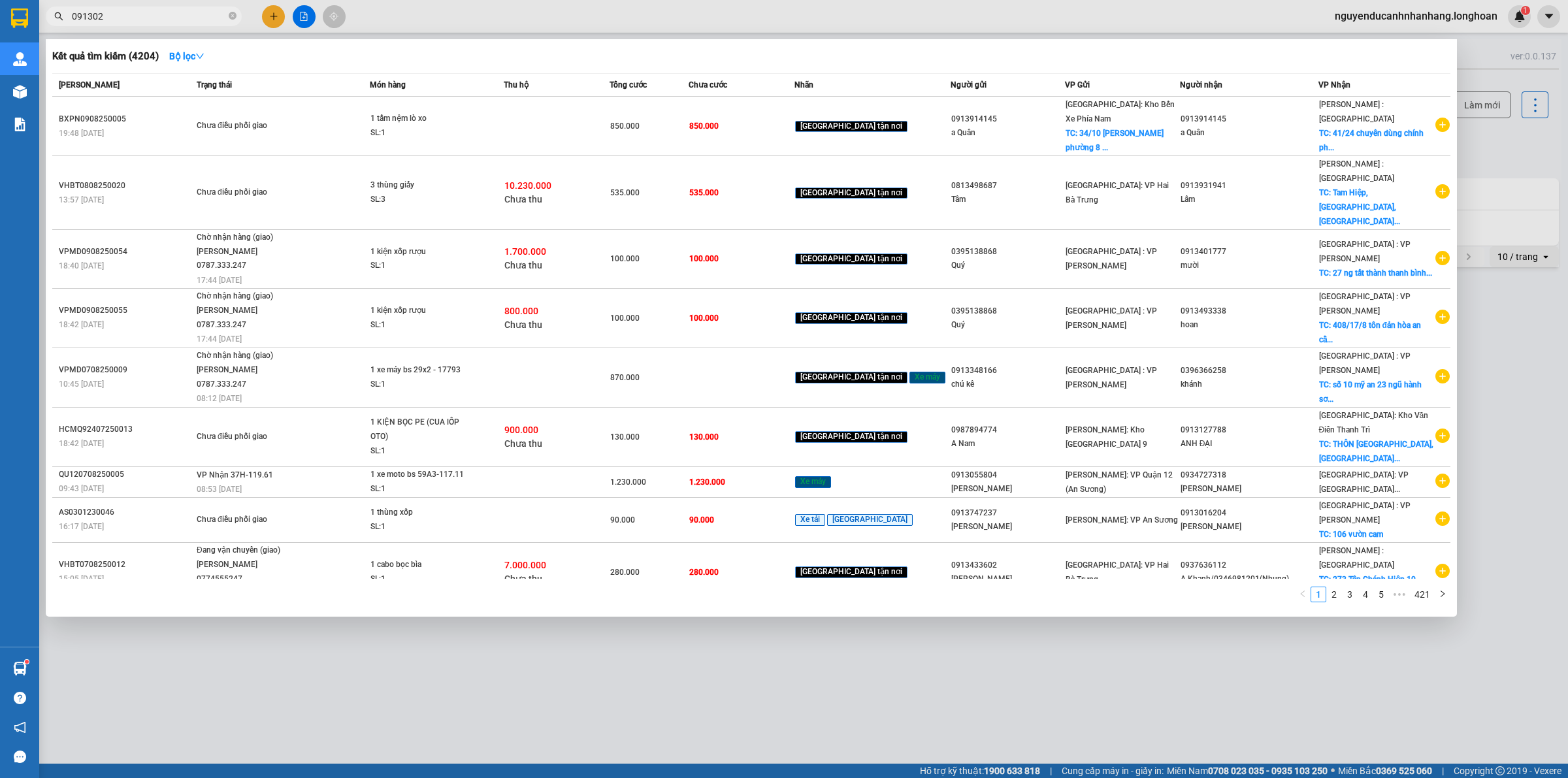
type input "0913023"
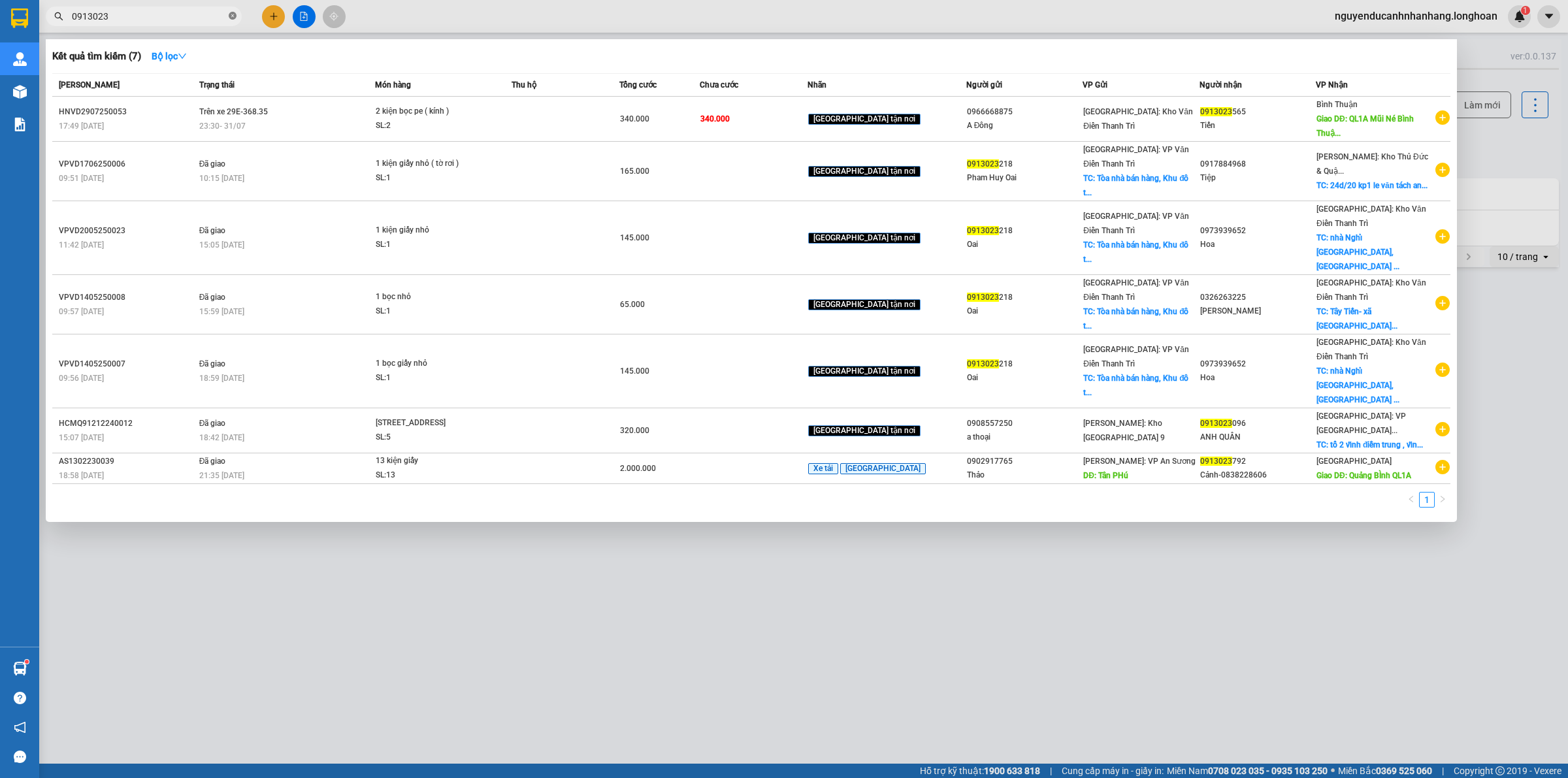
click at [232, 18] on icon "close-circle" at bounding box center [232, 16] width 7 height 7
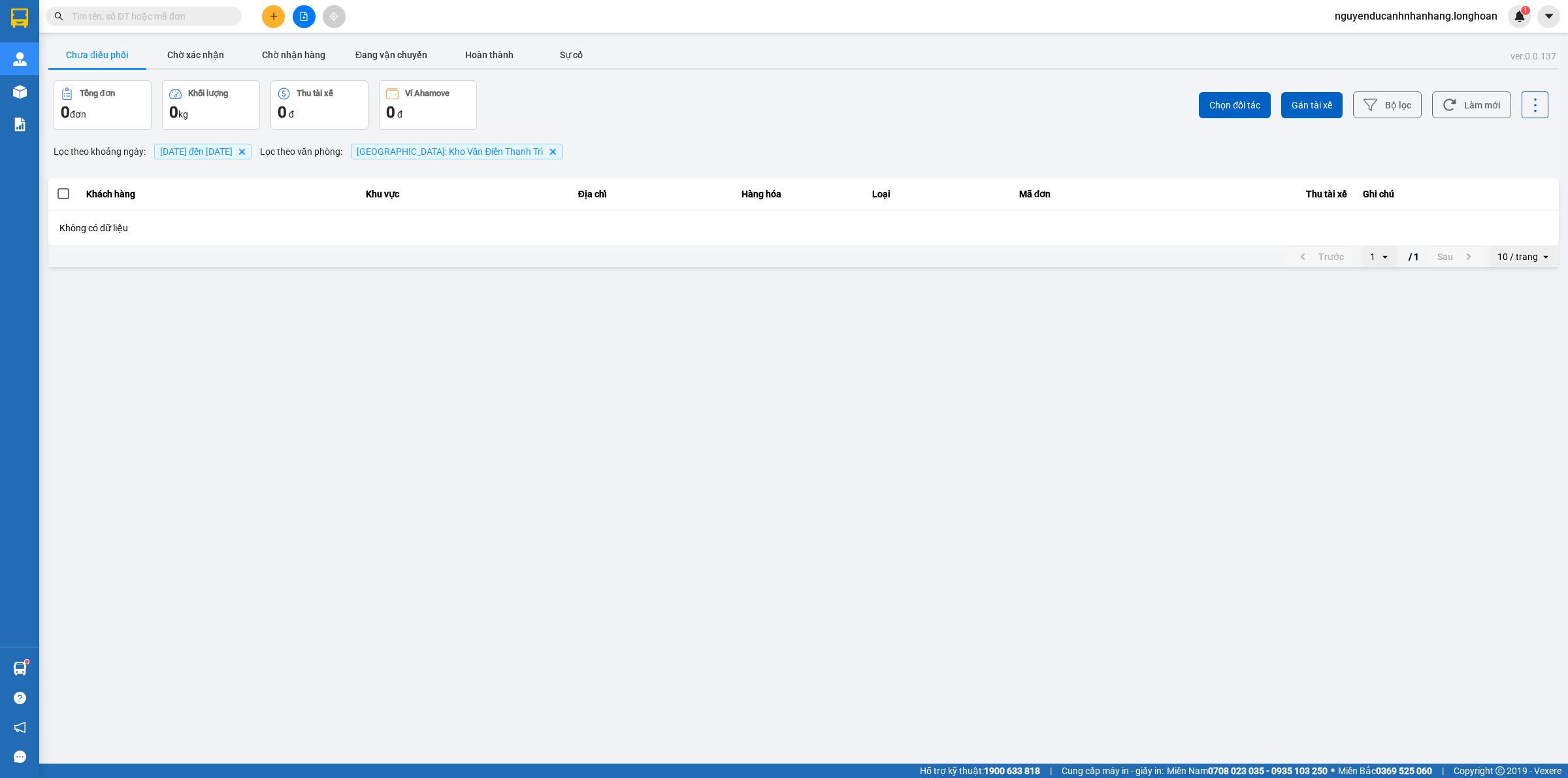
click at [203, 18] on input "text" at bounding box center [149, 16] width 155 height 14
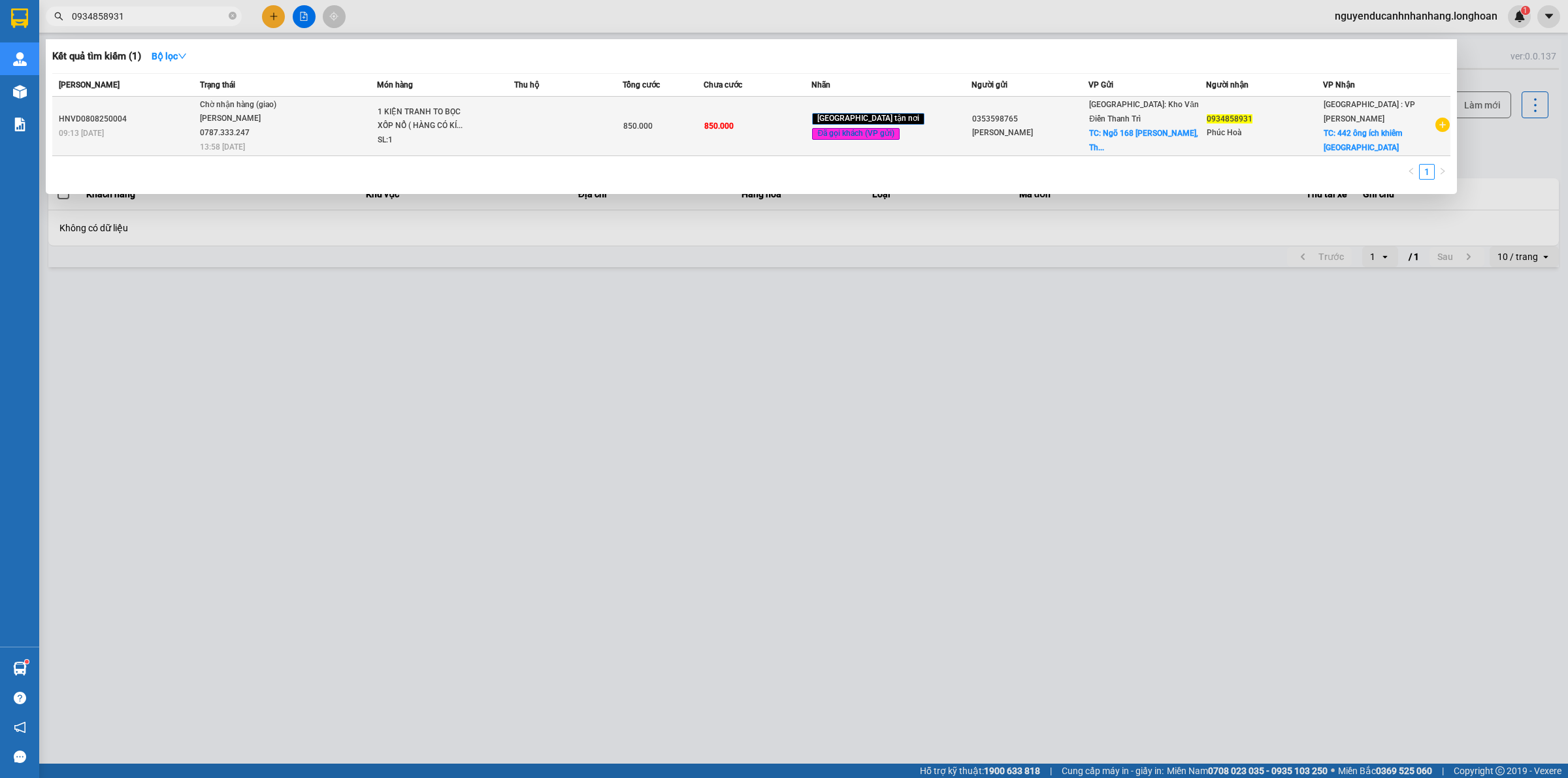
type input "0934858931"
click at [430, 120] on div "1 KIỆN TRANH TO BỌC XỐP NỔ ( HÀNG CÓ KÍ..." at bounding box center [426, 119] width 98 height 28
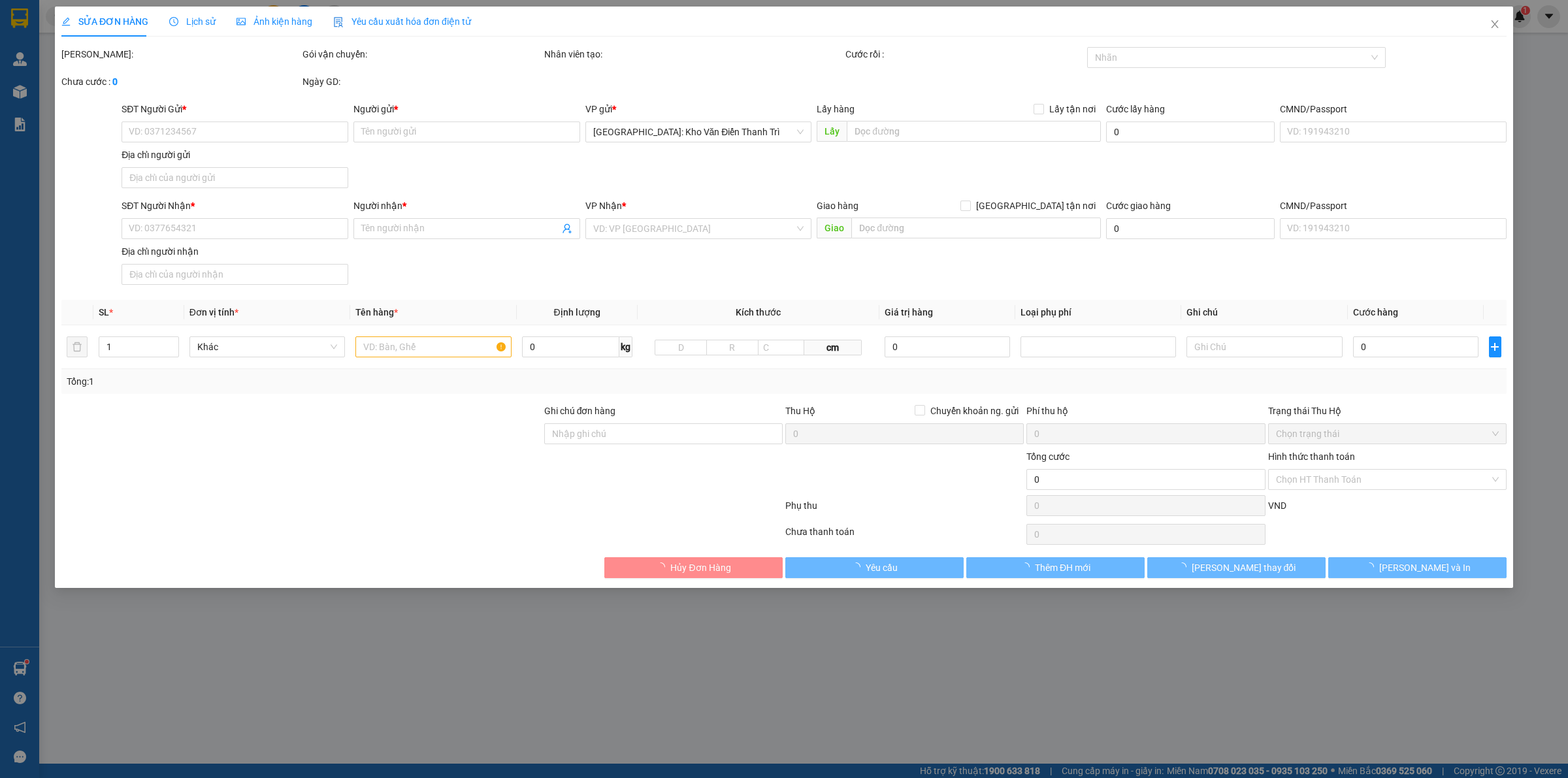
type input "0353598765"
type input "[PERSON_NAME]"
checkbox input "true"
type input "Ngõ 168 [PERSON_NAME], [PERSON_NAME]"
type input "0934858931"
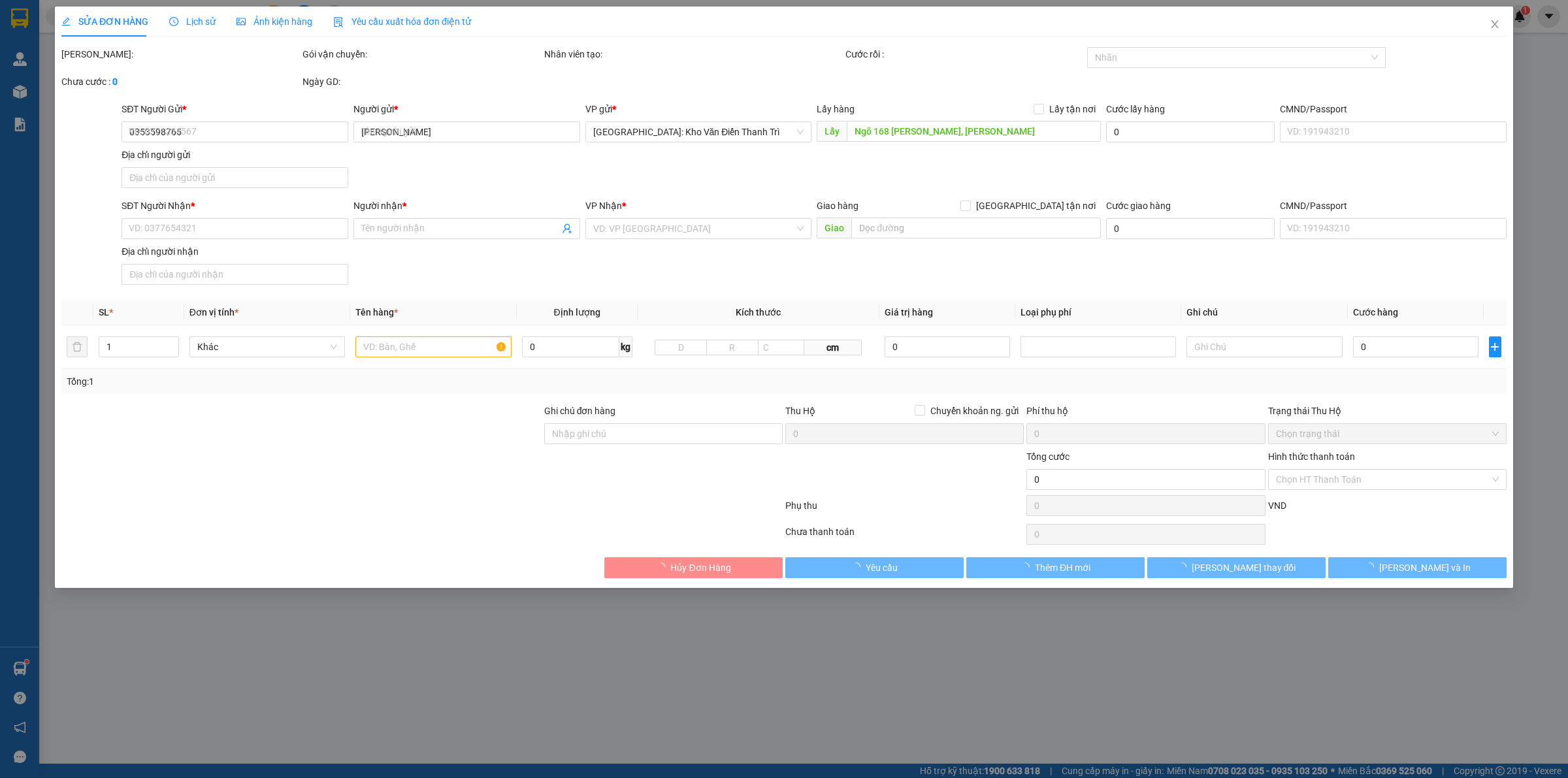
type input "Phúc Hoà"
checkbox input "true"
type input "442 ông ích khiêm [GEOGRAPHIC_DATA]"
type input "HÀNG TRANH CÓ KÍNH DỄ VỠ LƯU Ý KHI BỐC XẾP ĐÃ BÁO CHÍNH SÁCH HƯ VỠ K ĐỀN GIÁ TR…"
type input "850.000"
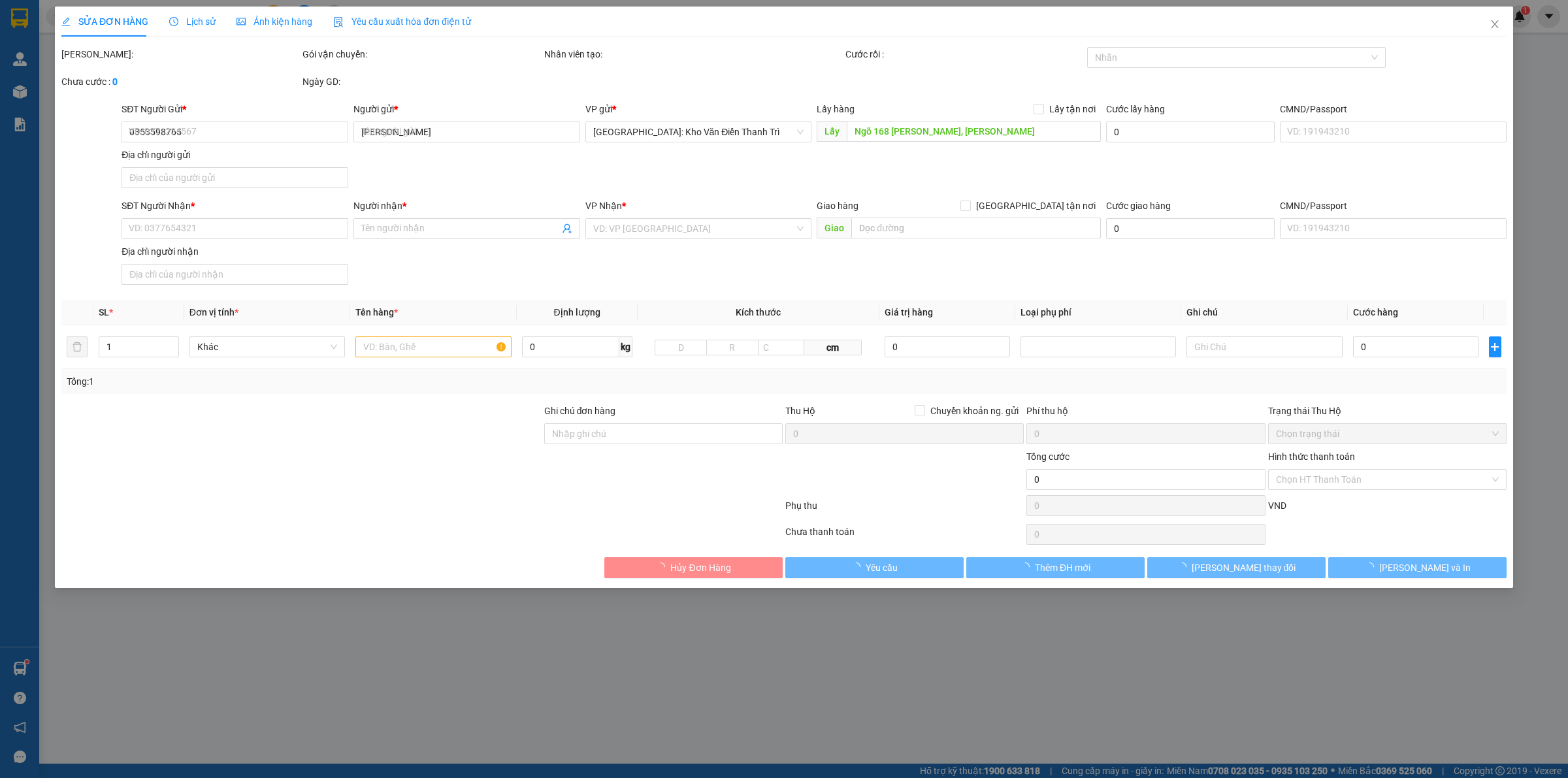
type input "70.000"
type input "850.000"
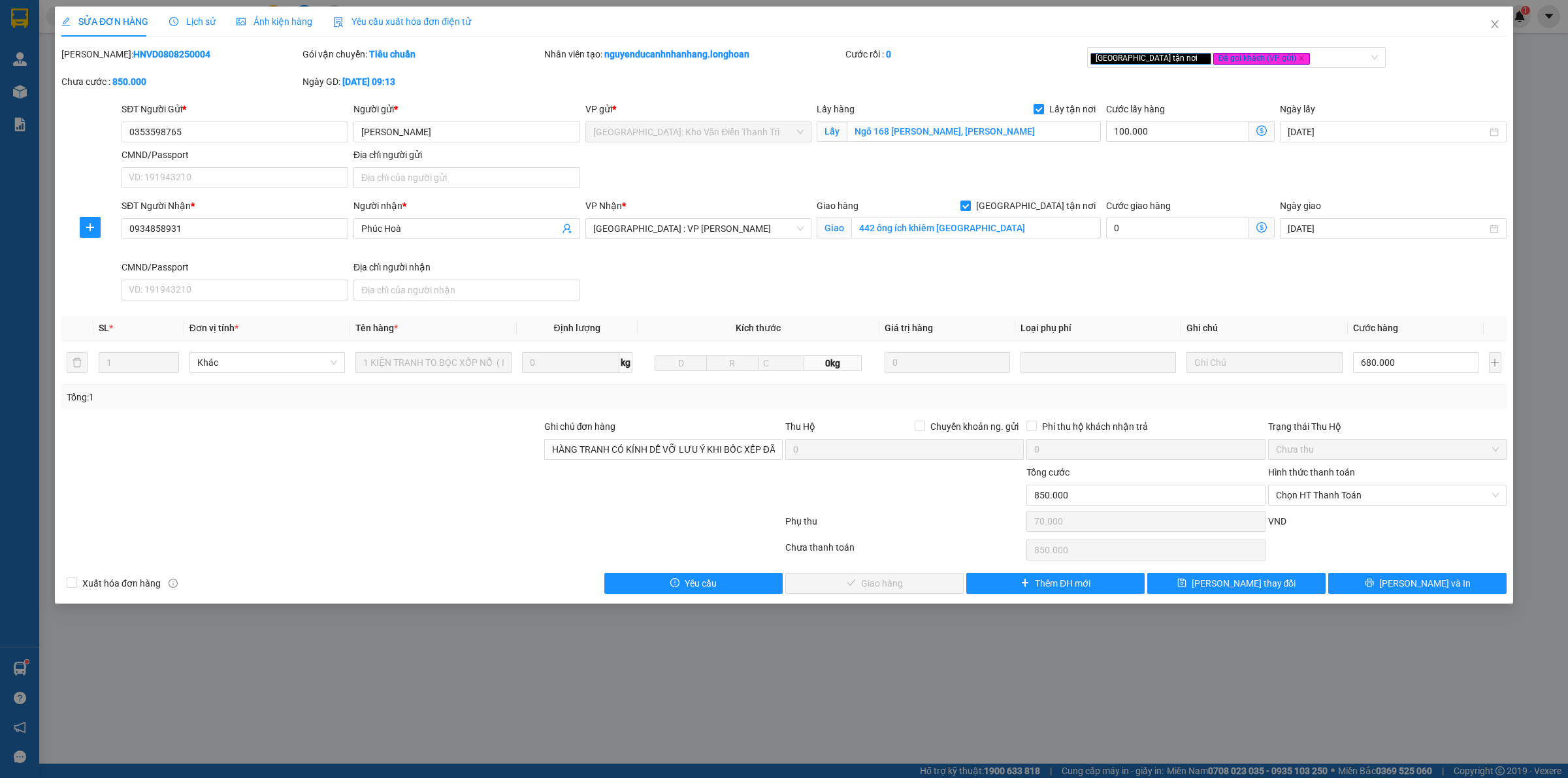
click at [197, 23] on span "Lịch sử" at bounding box center [193, 21] width 47 height 10
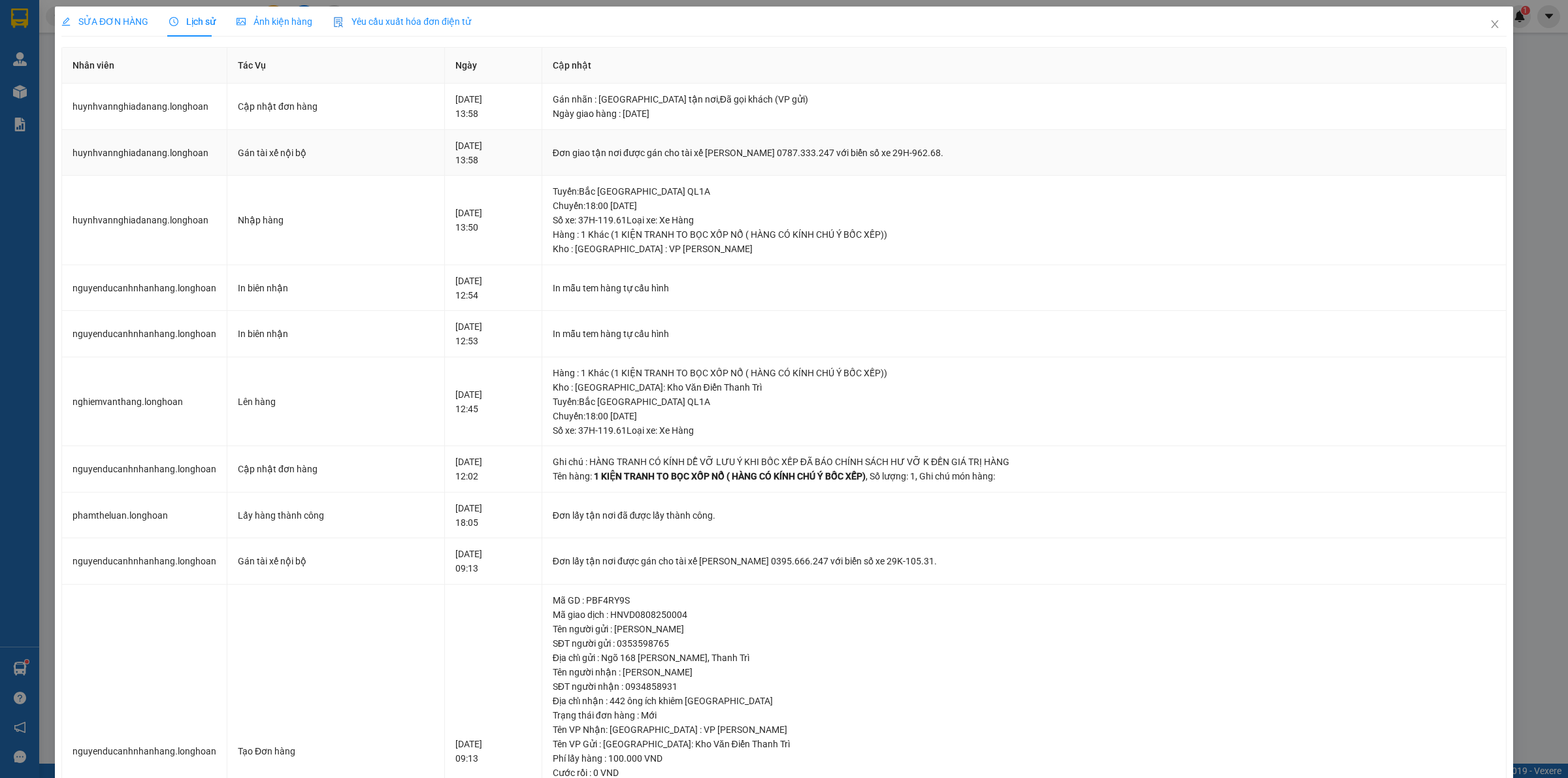
click at [704, 149] on div "Đơn giao tận nơi được gán cho tài xế [PERSON_NAME] 0787.333.247 với biển số xe …" at bounding box center [1024, 153] width 943 height 14
click at [821, 150] on div "Đơn giao tận nơi được gán cho tài xế [PERSON_NAME] 0787.333.247 với biển số xe …" at bounding box center [1024, 153] width 943 height 14
click at [118, 25] on span "SỬA ĐƠN HÀNG" at bounding box center [105, 21] width 87 height 10
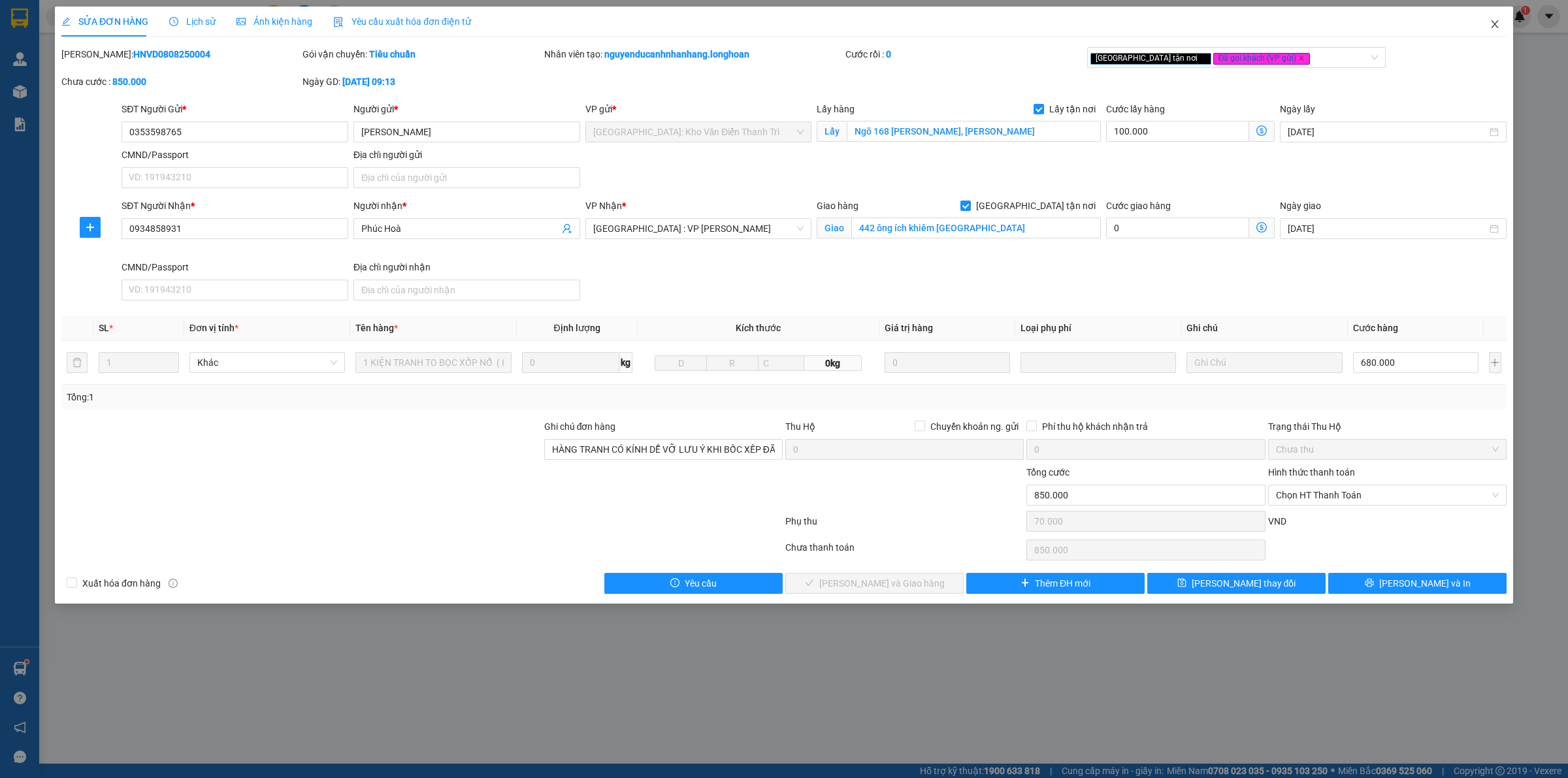
click at [1493, 27] on icon "close" at bounding box center [1495, 23] width 10 height 10
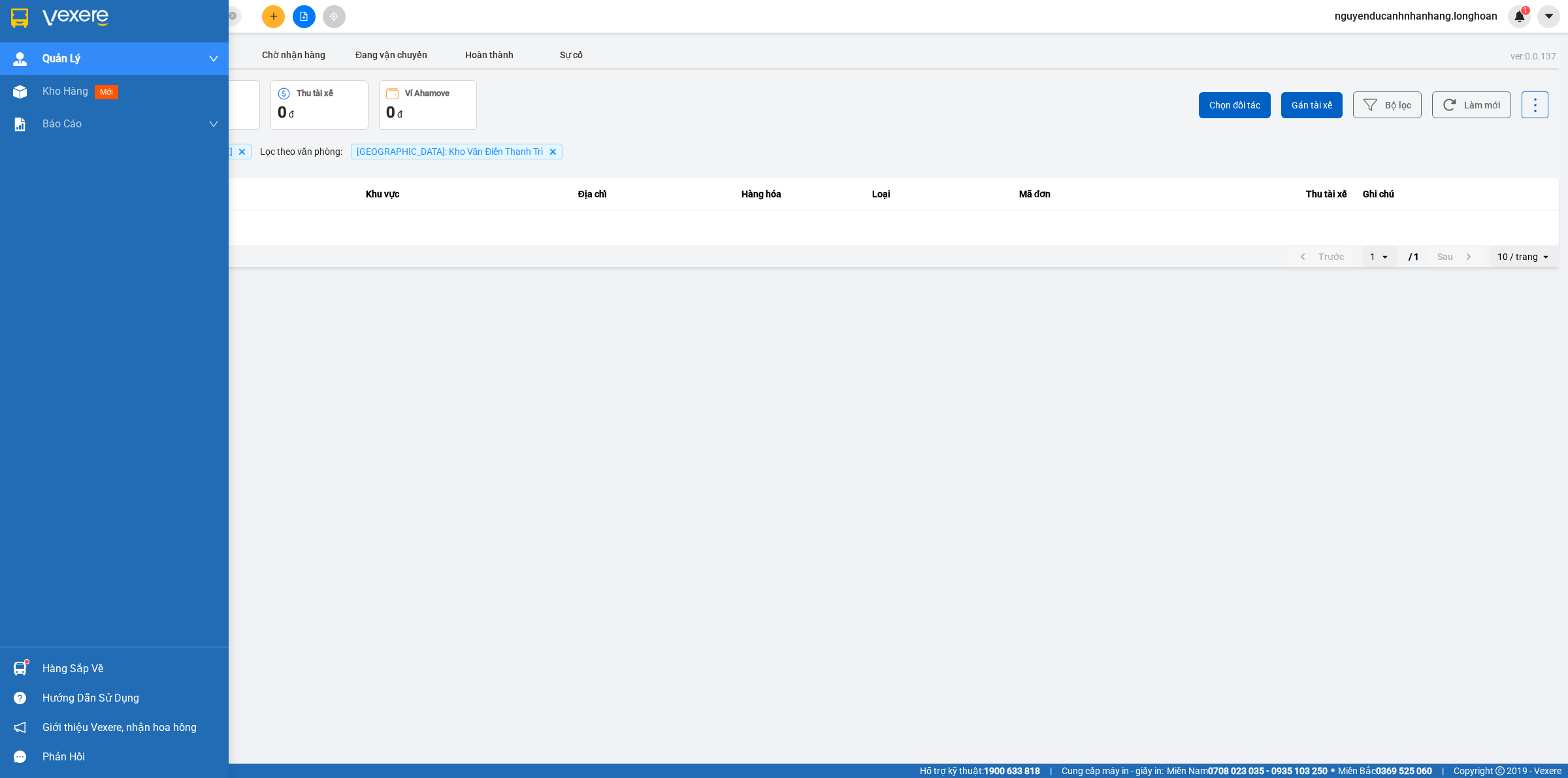
click at [10, 7] on div at bounding box center [20, 18] width 22 height 22
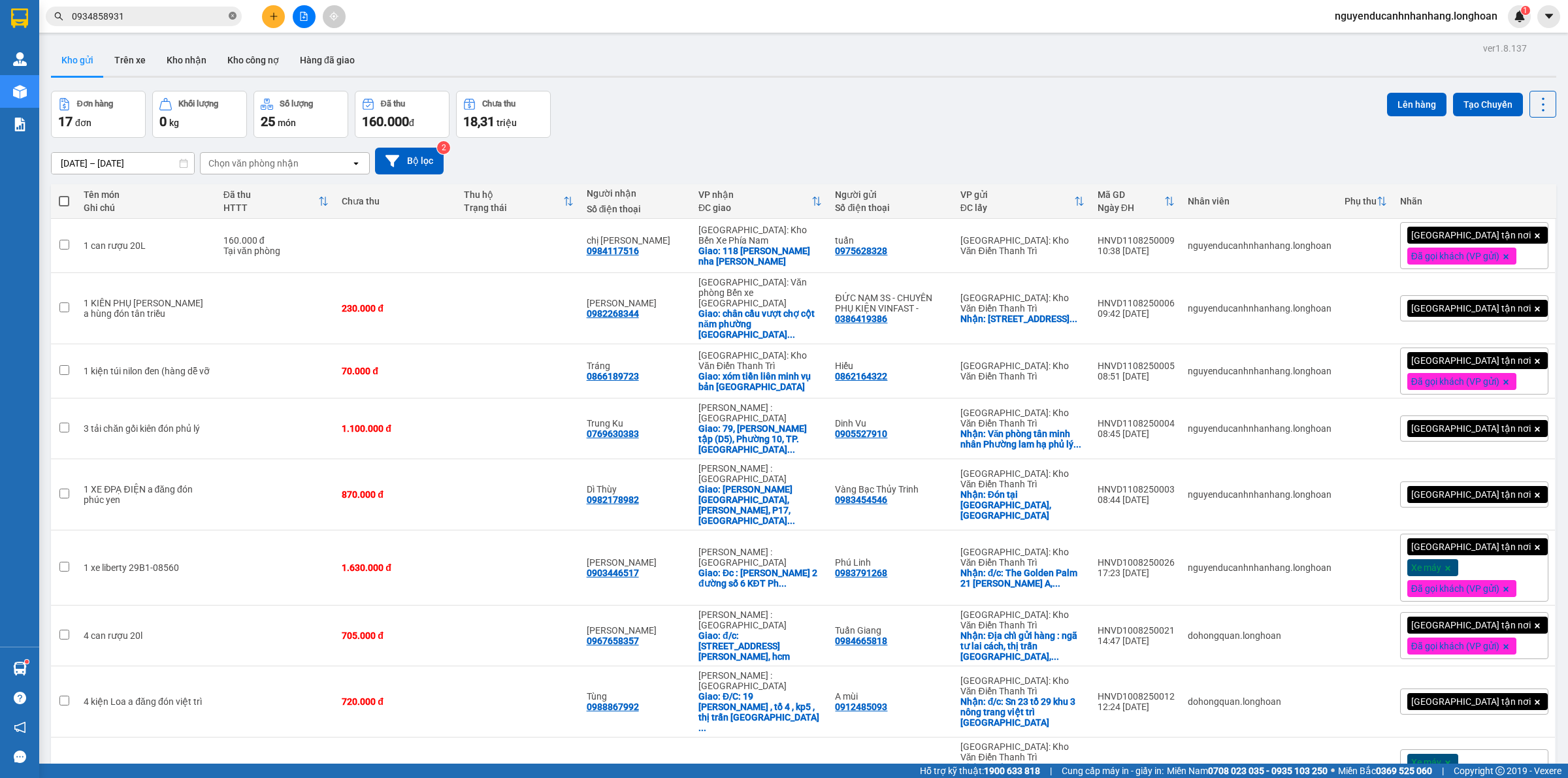
click at [232, 18] on icon "close-circle" at bounding box center [232, 16] width 7 height 7
click at [196, 15] on input "text" at bounding box center [149, 16] width 155 height 14
paste input "0975506858"
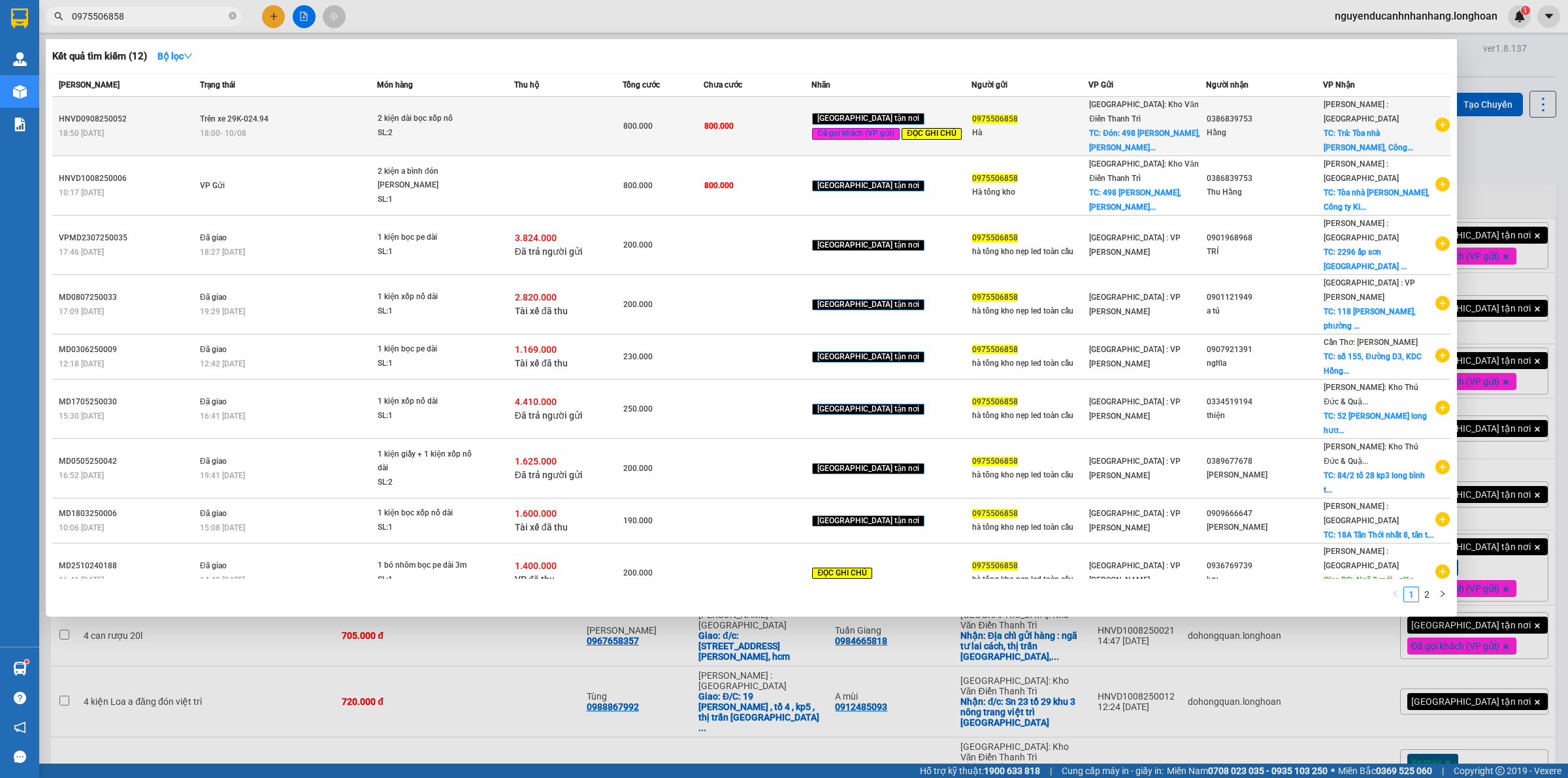
type input "0975506858"
click at [513, 126] on span "2 kiện dài bọc xốp nổ SL: 2" at bounding box center [445, 125] width 136 height 28
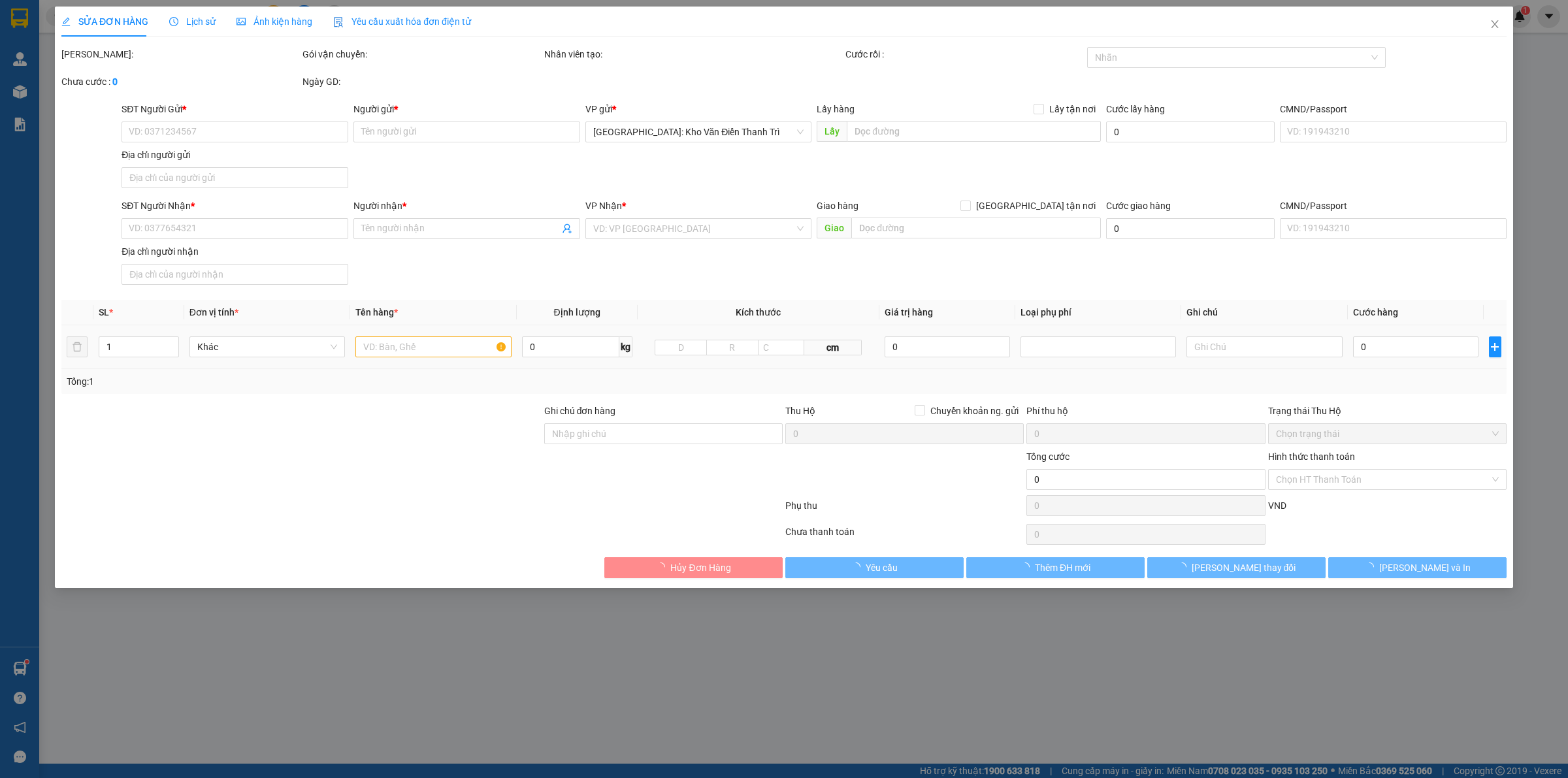
type input "0975506858"
type input "Hà"
checkbox input "true"
type input "Đón: 498 [PERSON_NAME], [PERSON_NAME], [PERSON_NAME]"
type input "0386839753"
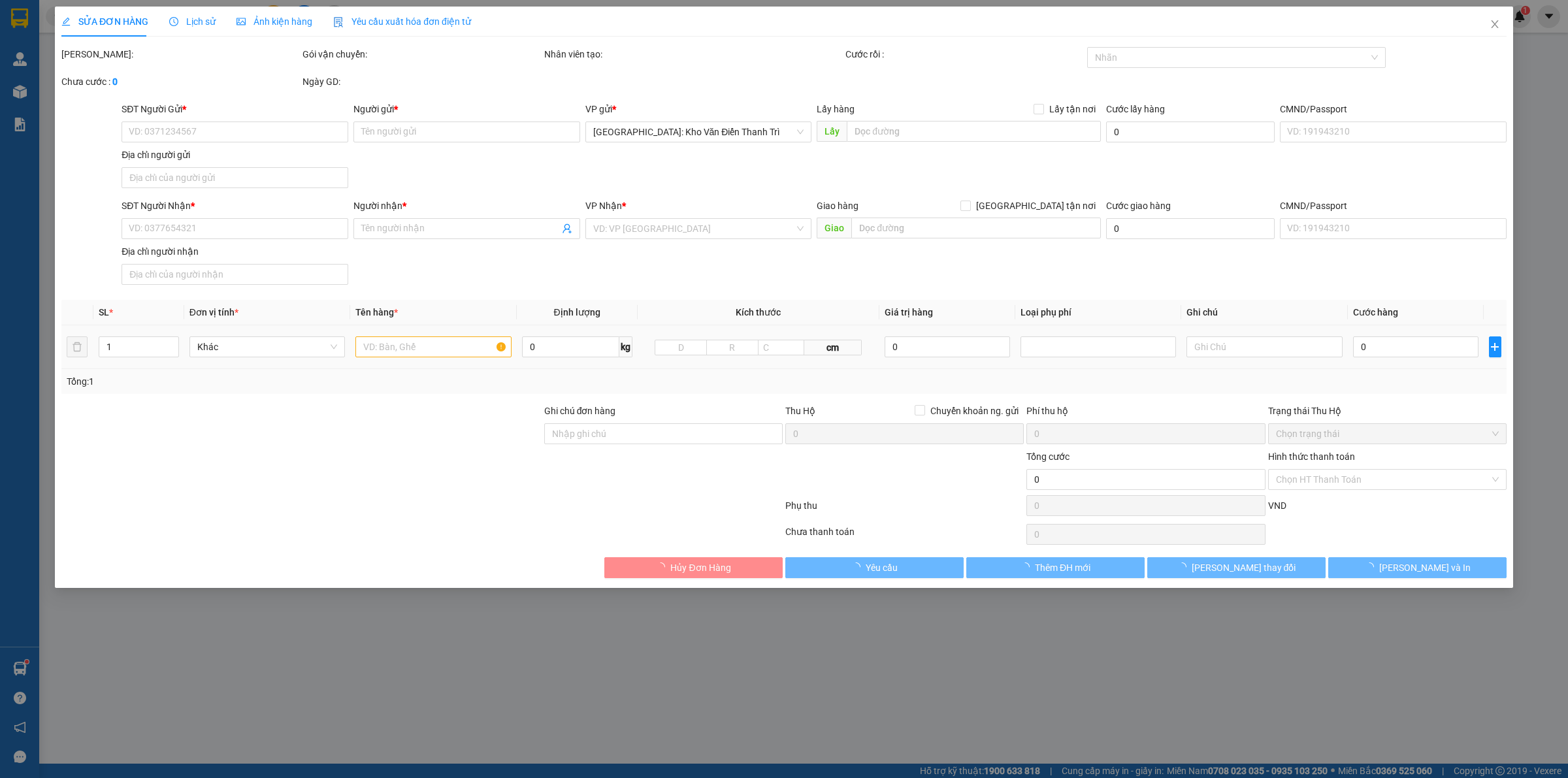
type input "Hằng"
checkbox input "true"
type input "Trả: Tòa nhà Kim Tơ, Công ty Kim Tơ, xã [GEOGRAPHIC_DATA], [GEOGRAPHIC_DATA], […"
type input "người gửi đã thanh toán trước 100 ( giao hàng gọi trước văn phòng văn điển để t…"
type input "800.000"
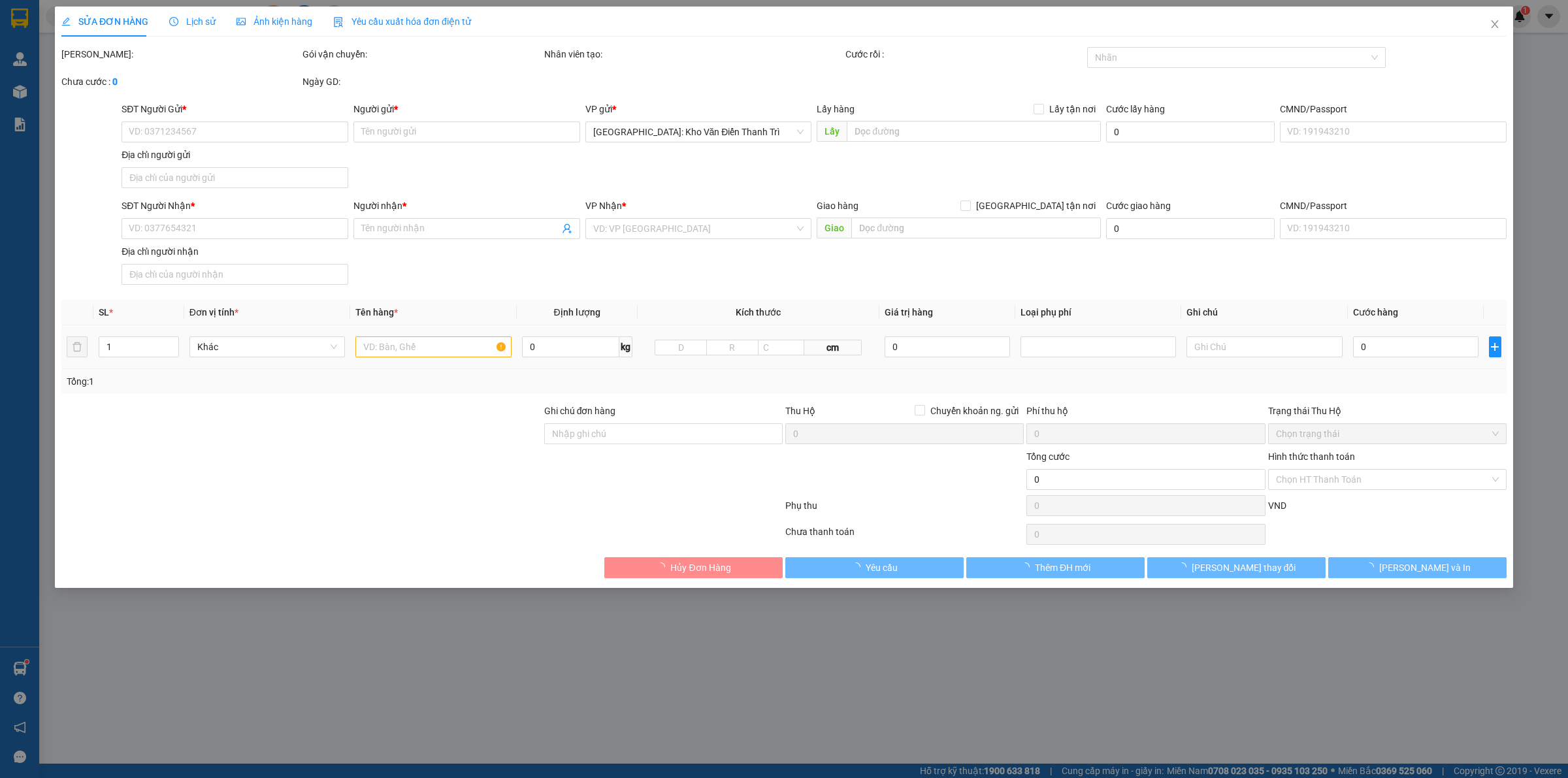
type input "800.000"
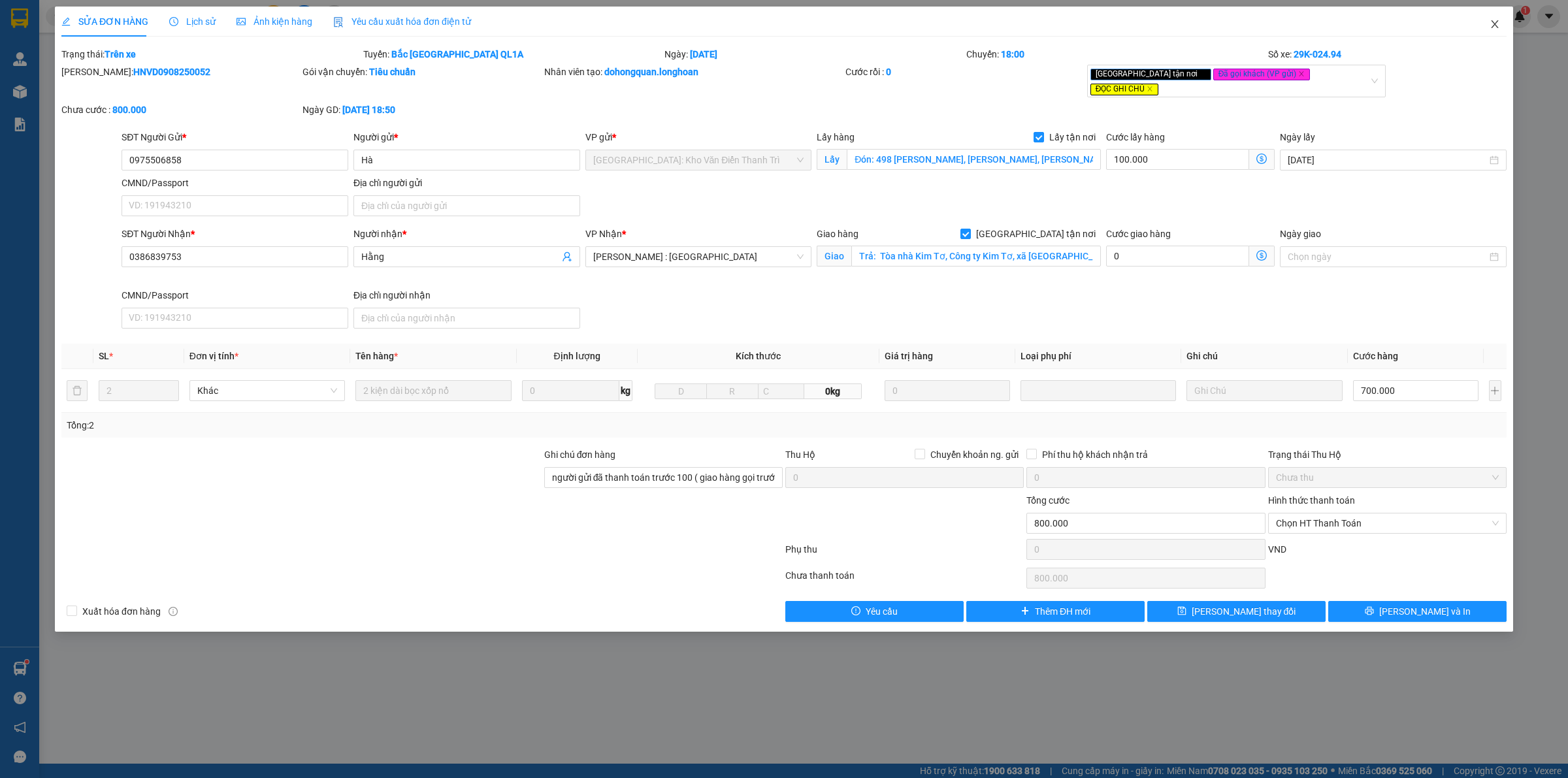
click at [1493, 23] on icon "close" at bounding box center [1495, 23] width 10 height 10
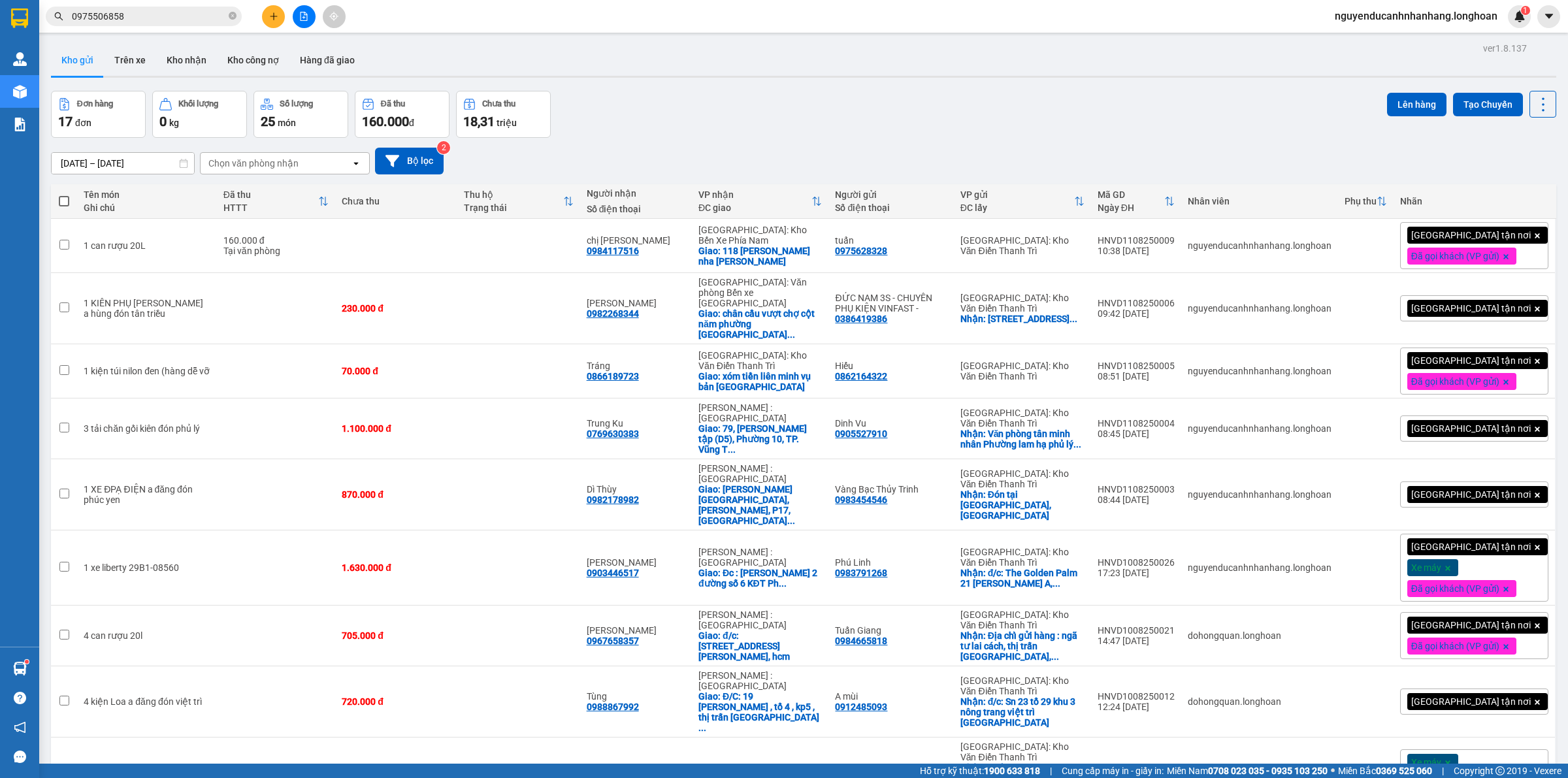
click at [159, 15] on input "0975506858" at bounding box center [149, 16] width 155 height 14
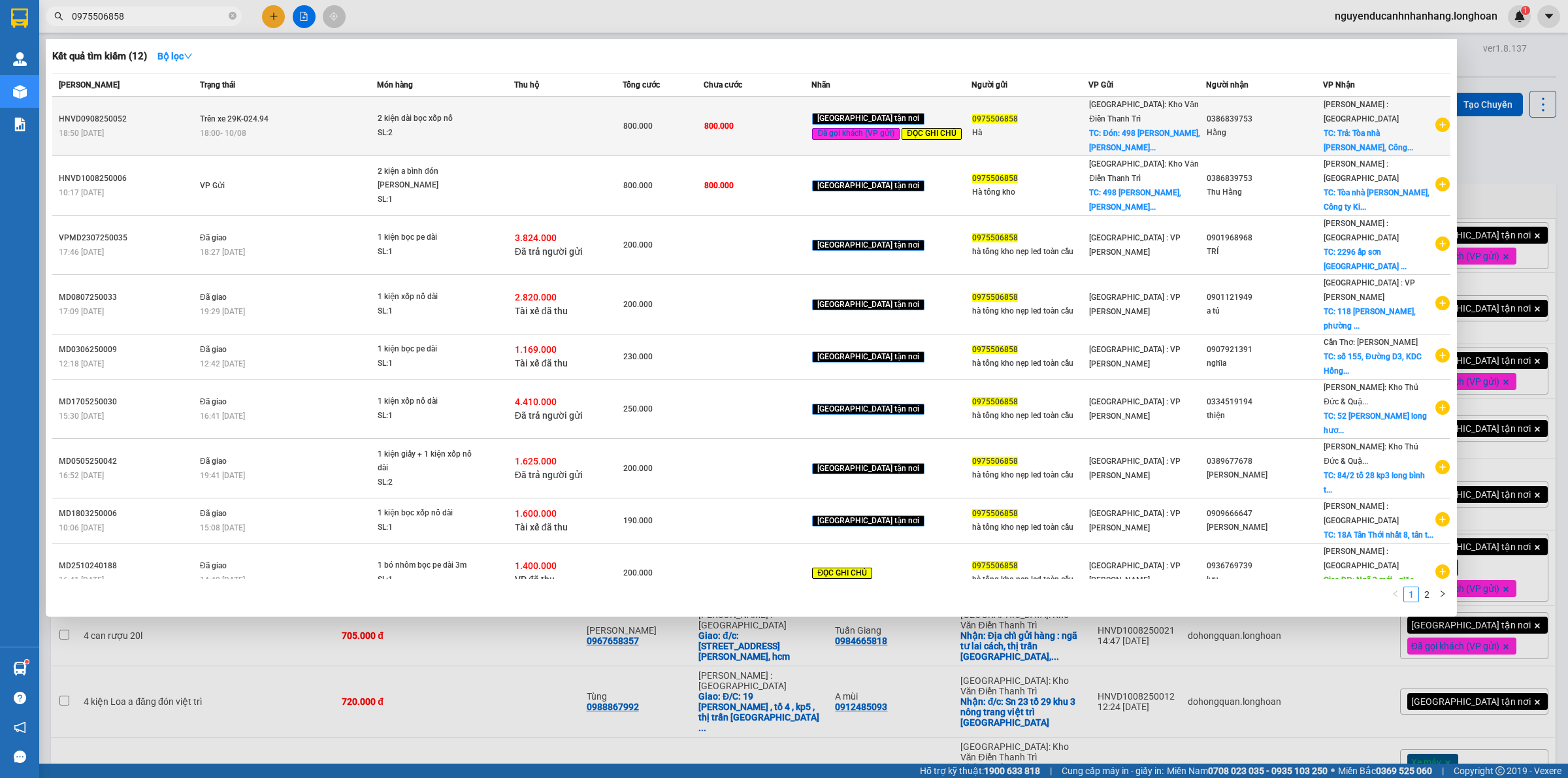
click at [328, 112] on td "Trên xe 29K-024.94 18:00 [DATE]" at bounding box center [287, 125] width 181 height 59
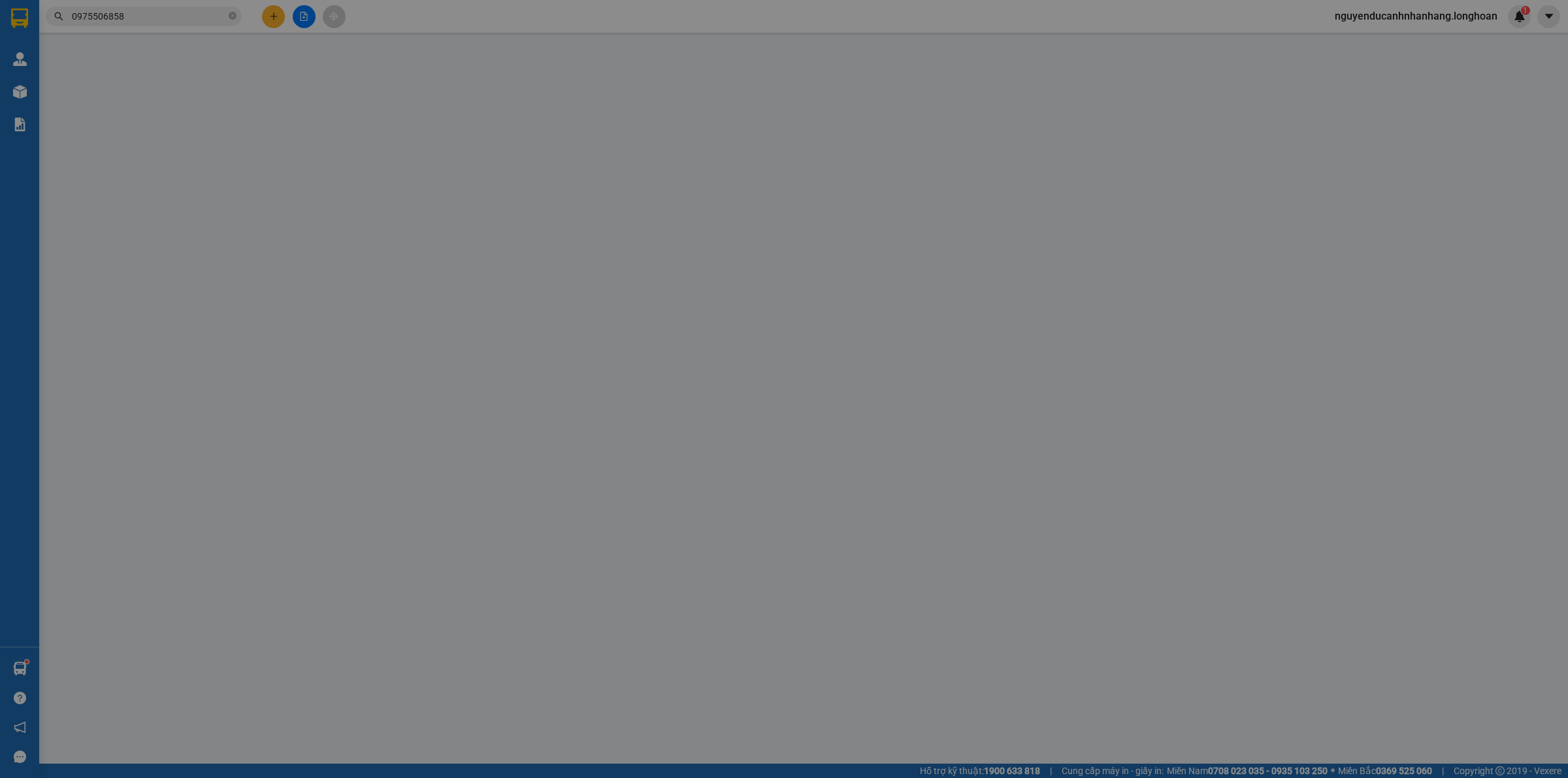
type input "0975506858"
type input "Hà"
checkbox input "true"
type input "Đón: 498 [PERSON_NAME], [PERSON_NAME], [PERSON_NAME]"
type input "0386839753"
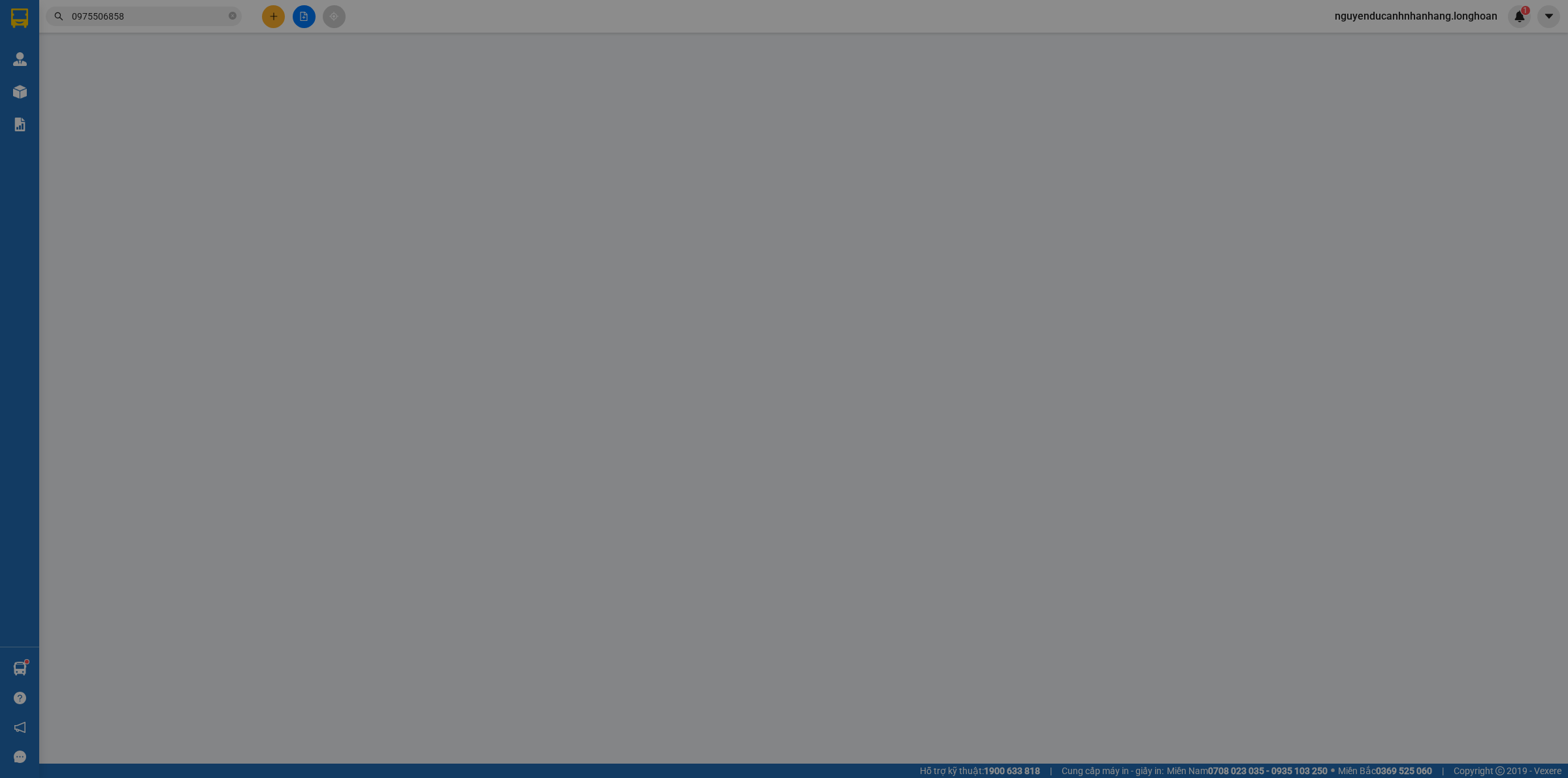
type input "Hằng"
checkbox input "true"
type input "Trả: Tòa nhà Kim Tơ, Công ty Kim Tơ, xã [GEOGRAPHIC_DATA], [GEOGRAPHIC_DATA], […"
type input "người gửi đã thanh toán trước 100 ( giao hàng gọi trước văn phòng văn điển để t…"
type input "800.000"
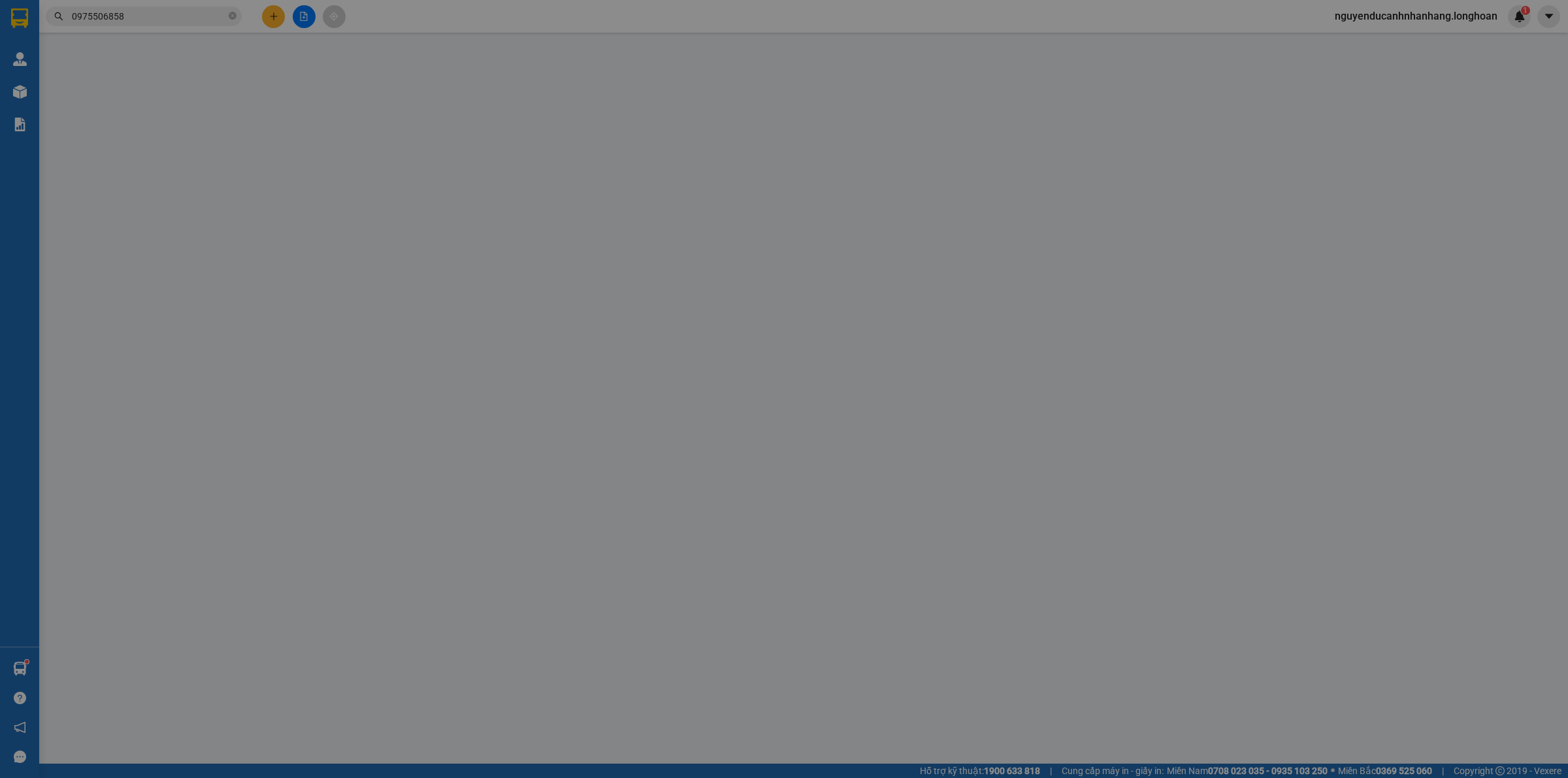
type input "800.000"
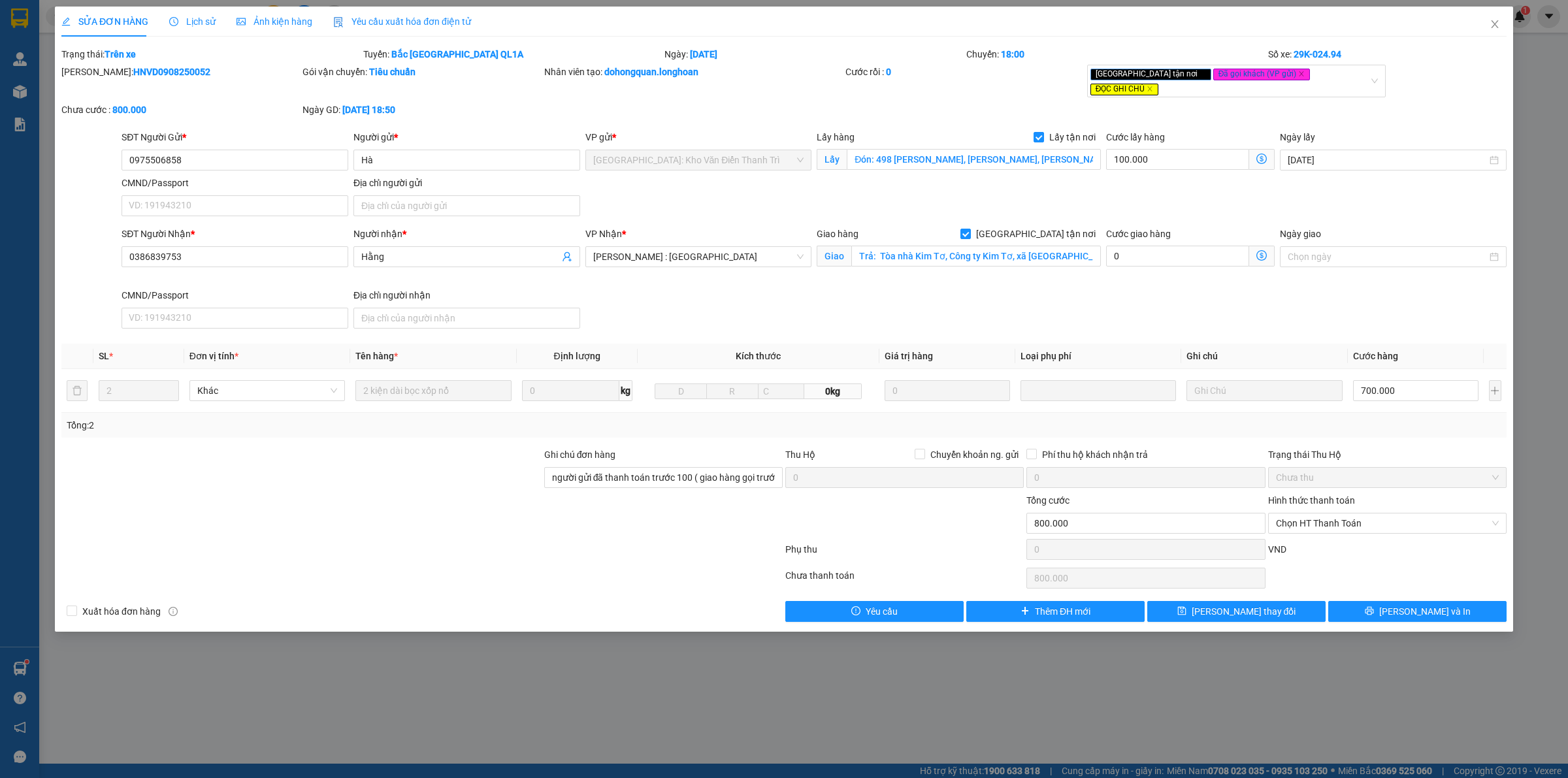
click at [184, 19] on span "Lịch sử" at bounding box center [193, 21] width 47 height 10
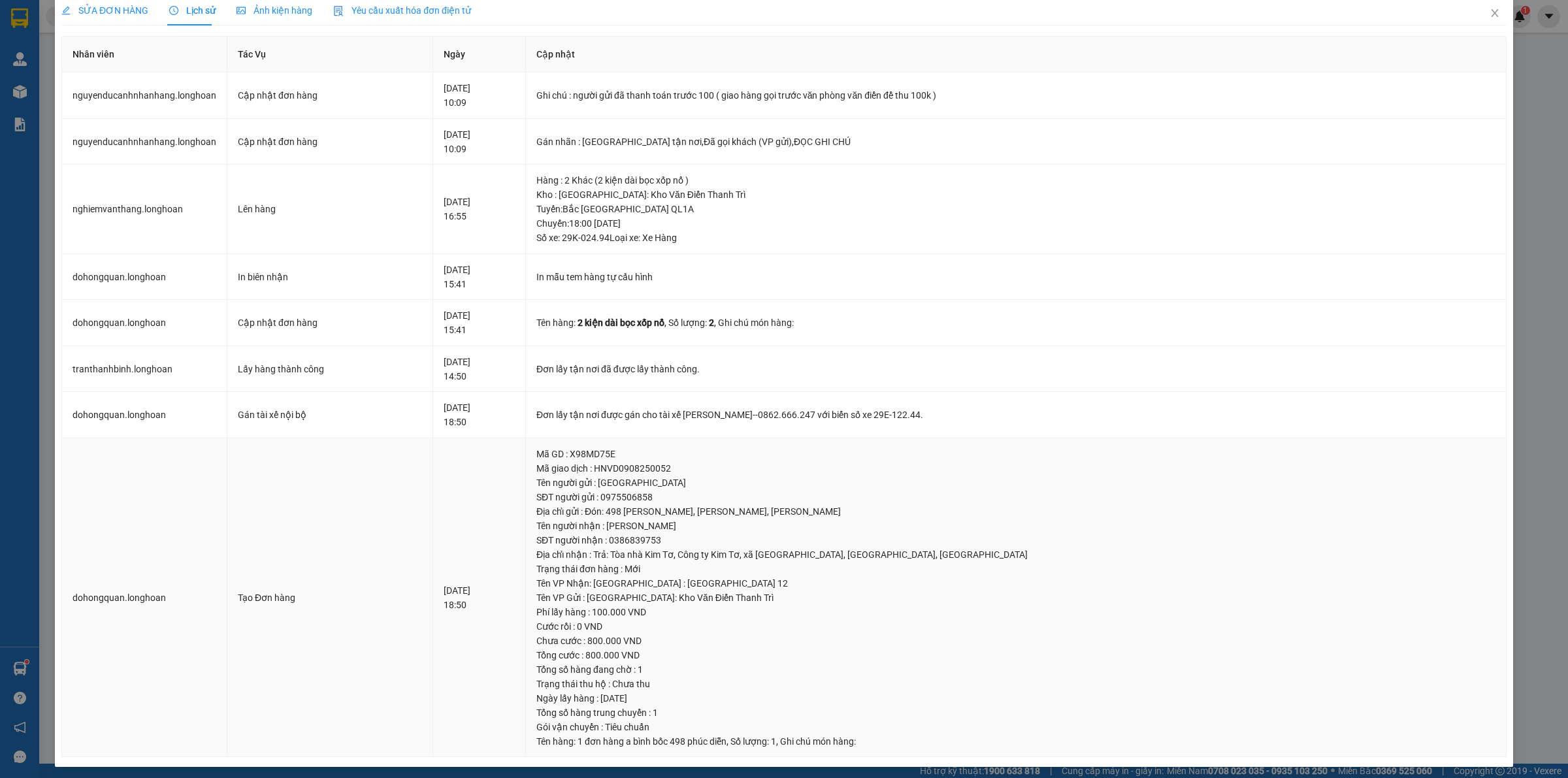
scroll to position [17, 0]
